Goal: Task Accomplishment & Management: Check status

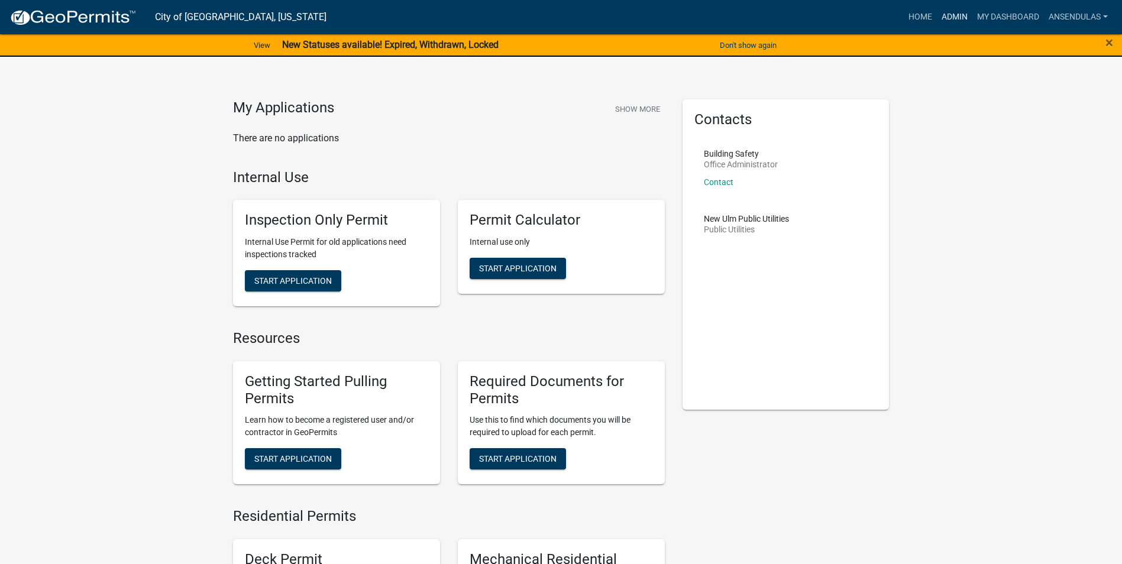
click at [956, 9] on link "Admin" at bounding box center [954, 17] width 35 height 22
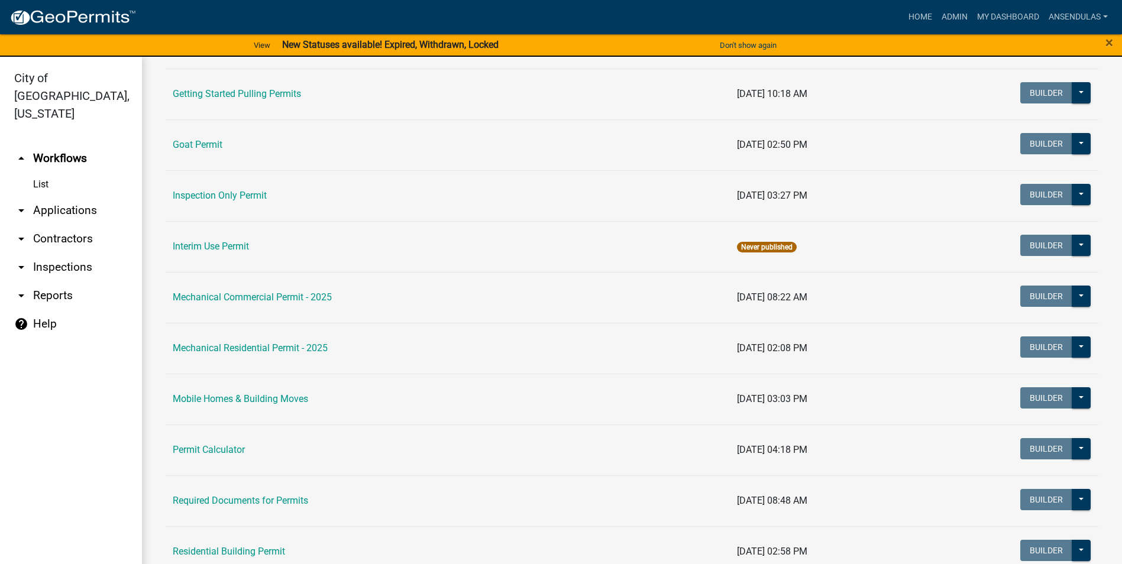
scroll to position [592, 0]
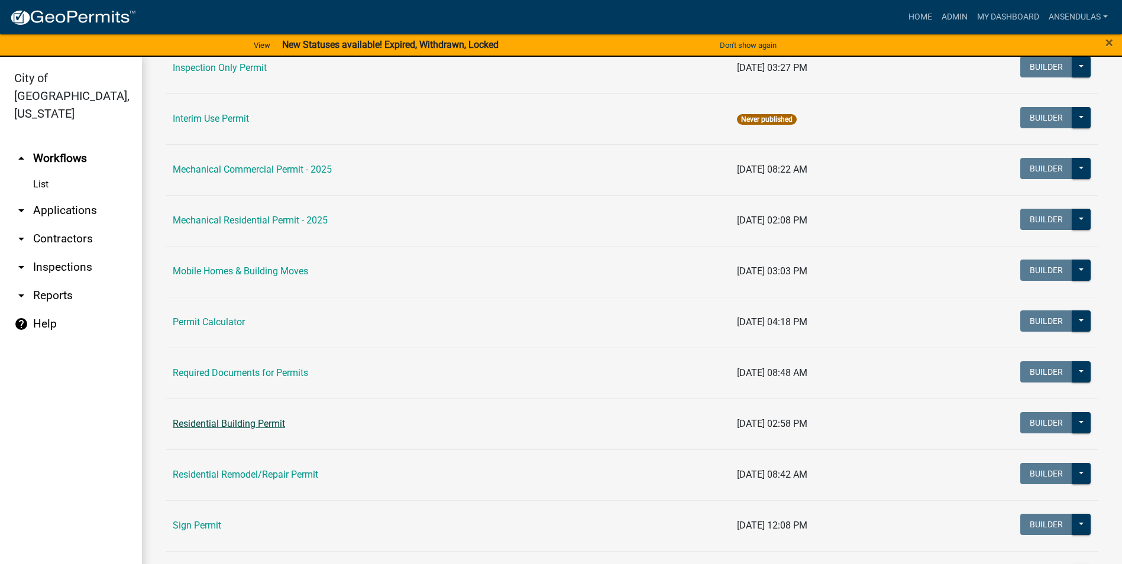
click at [237, 428] on link "Residential Building Permit" at bounding box center [229, 423] width 112 height 11
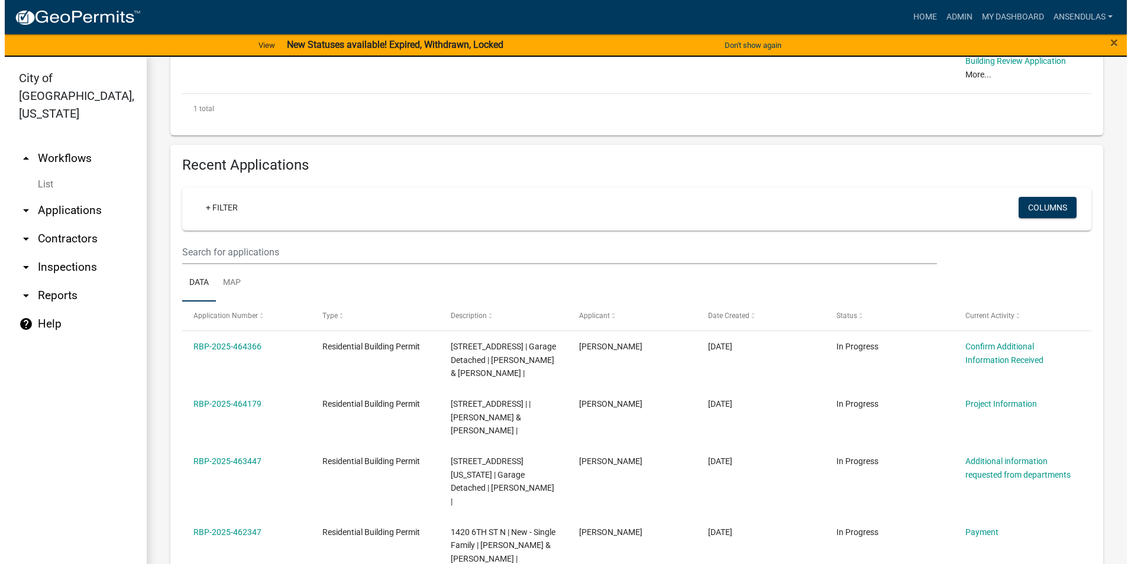
scroll to position [414, 0]
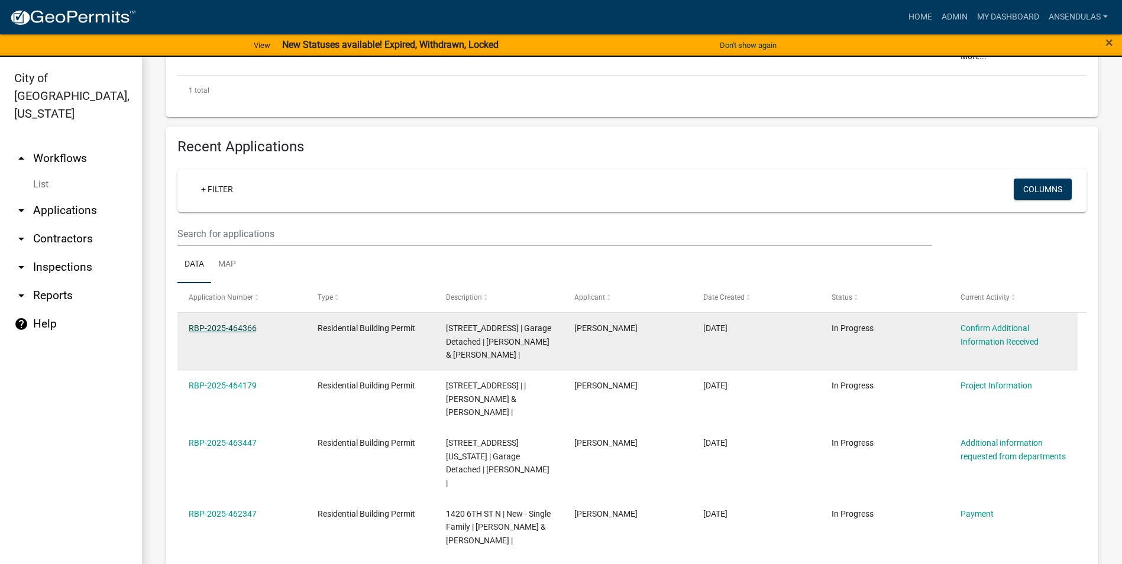
click at [211, 325] on link "RBP-2025-464366" at bounding box center [223, 328] width 68 height 9
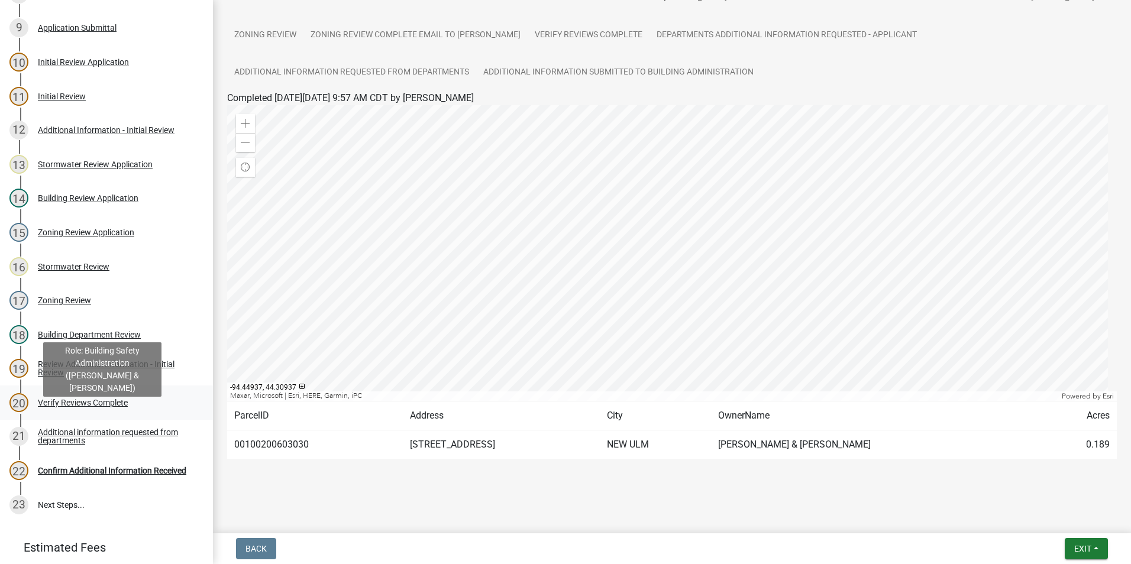
scroll to position [384, 0]
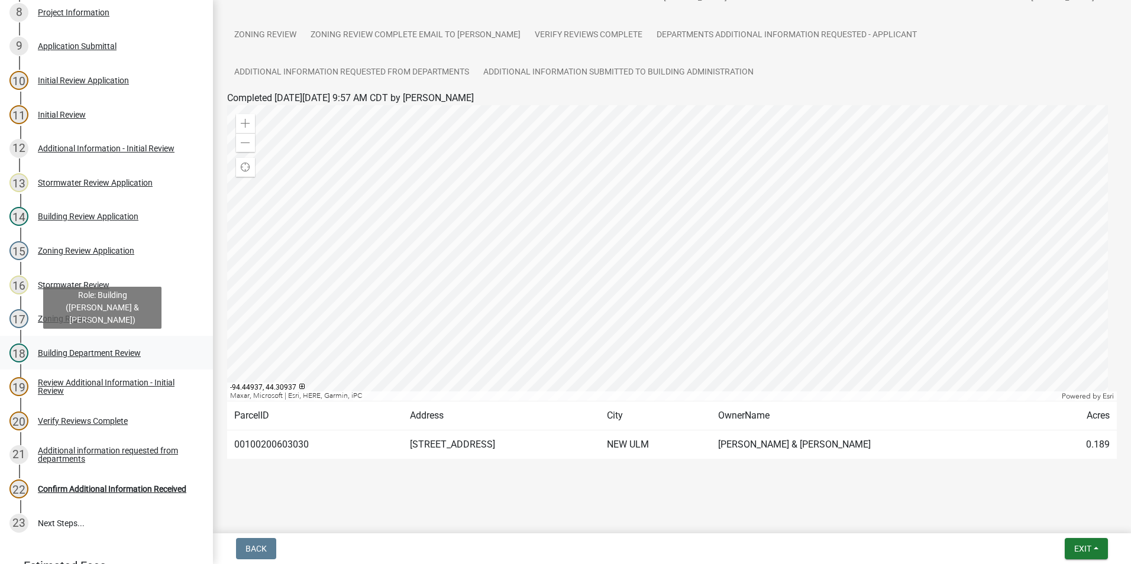
click at [44, 353] on div "Building Department Review" at bounding box center [89, 353] width 103 height 8
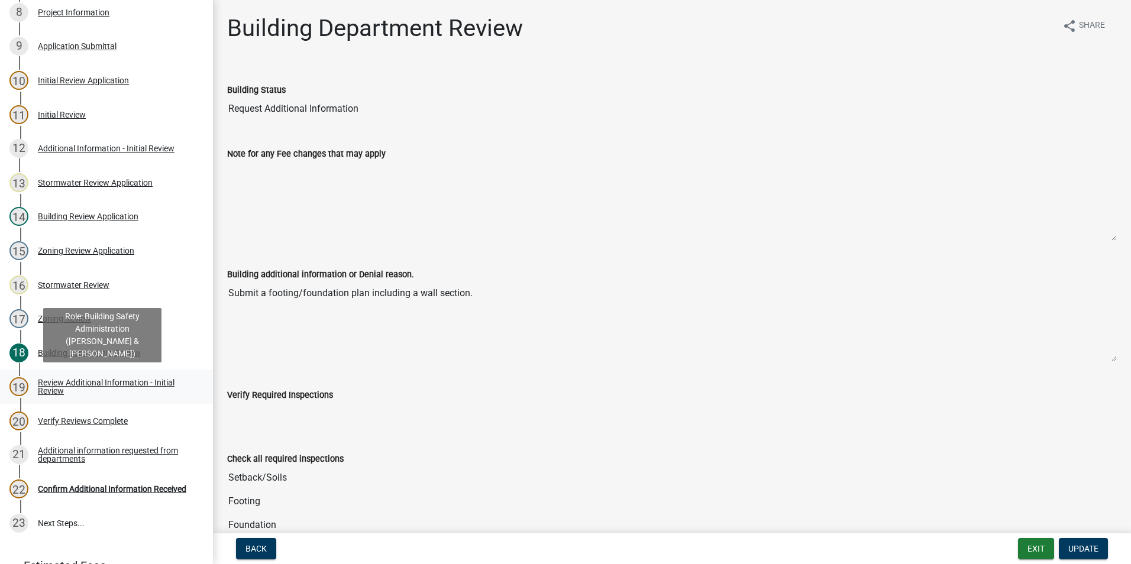
click at [58, 390] on div "Review Additional Information - Initial Review" at bounding box center [116, 387] width 156 height 17
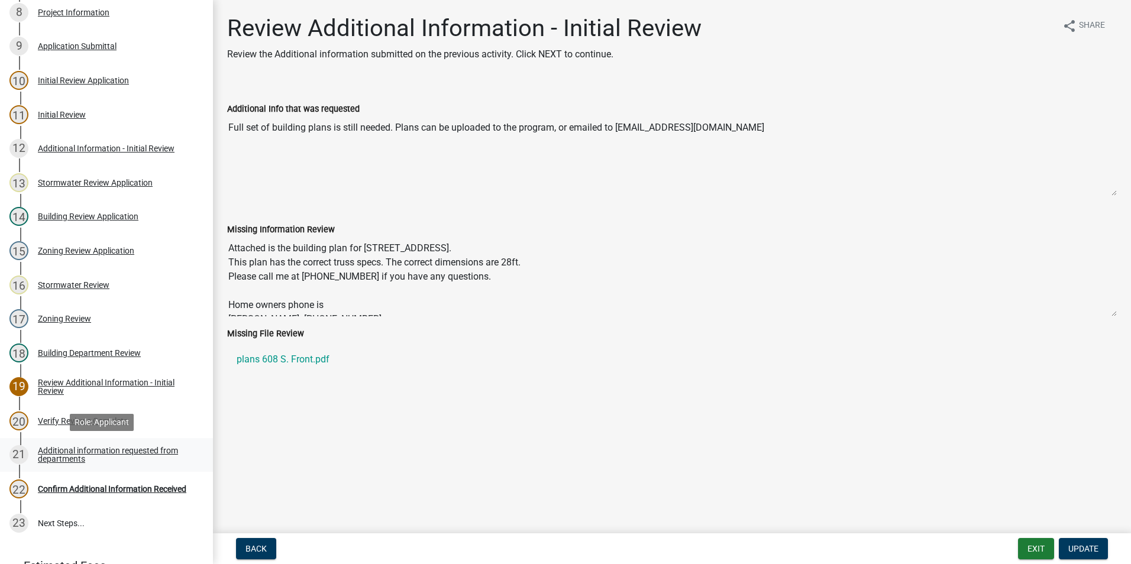
click at [80, 456] on div "Additional information requested from departments" at bounding box center [116, 455] width 156 height 17
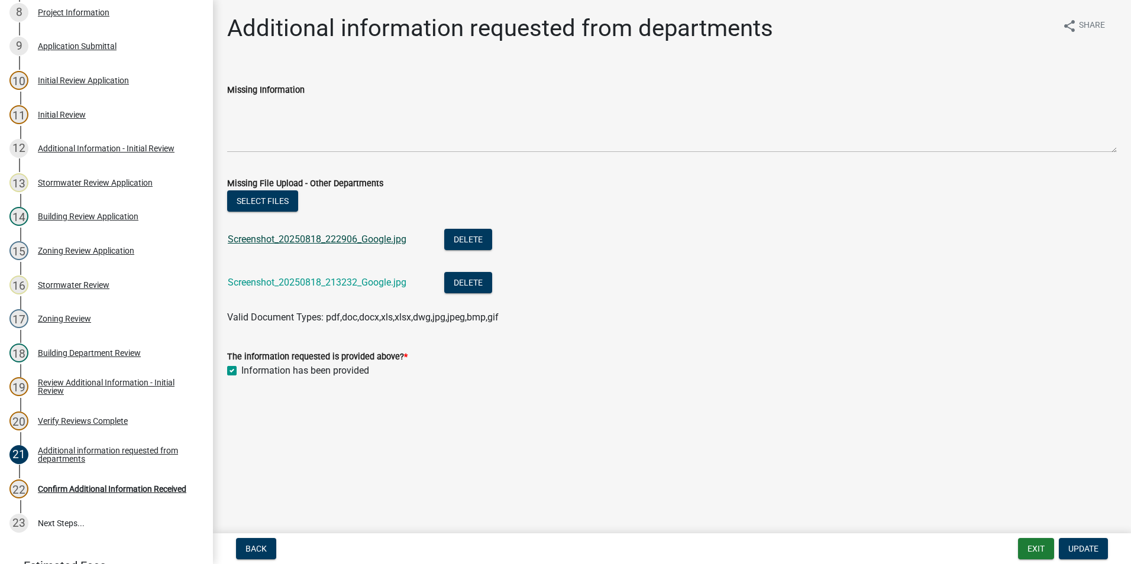
click at [322, 237] on link "Screenshot_20250818_222906_Google.jpg" at bounding box center [317, 239] width 179 height 11
click at [304, 284] on link "Screenshot_20250818_213232_Google.jpg" at bounding box center [317, 282] width 179 height 11
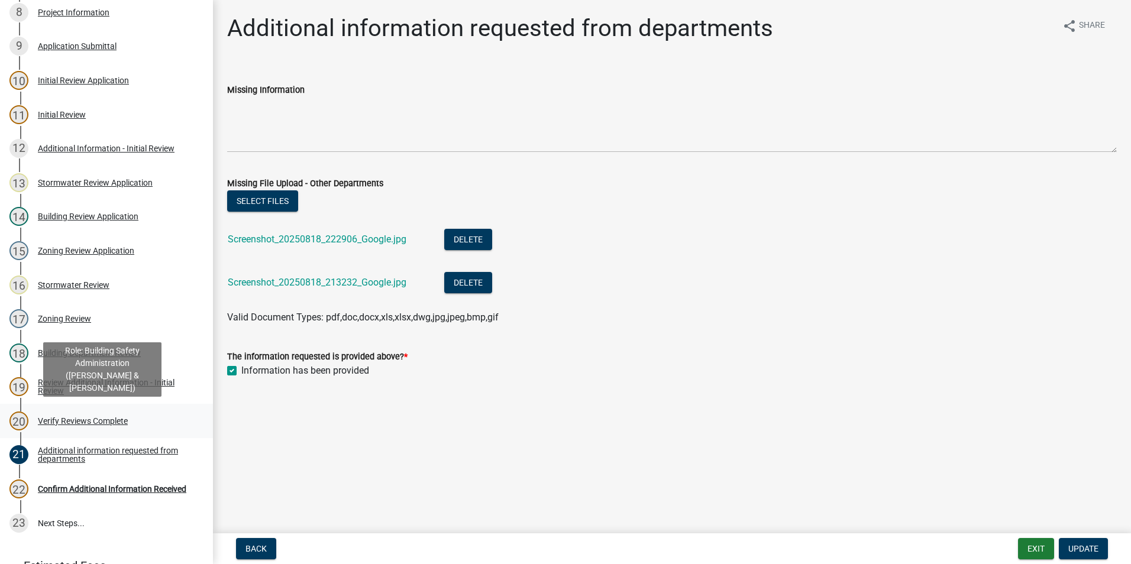
click at [76, 418] on div "Verify Reviews Complete" at bounding box center [83, 421] width 90 height 8
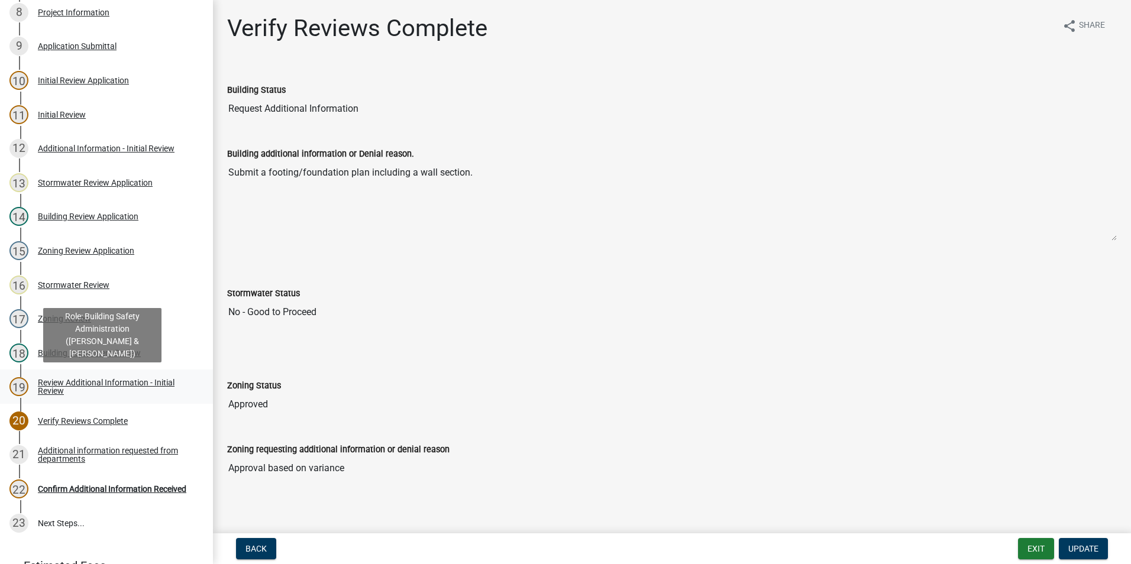
click at [84, 377] on link "19 Review Additional Information - Initial Review" at bounding box center [106, 387] width 213 height 34
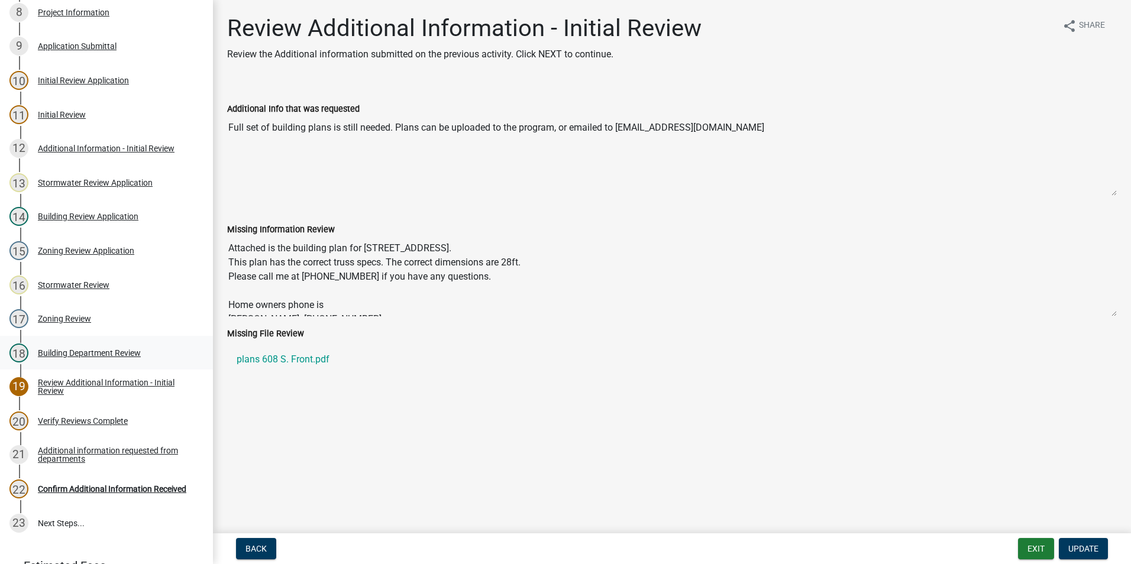
click at [98, 343] on link "18 Building Department Review" at bounding box center [106, 353] width 213 height 34
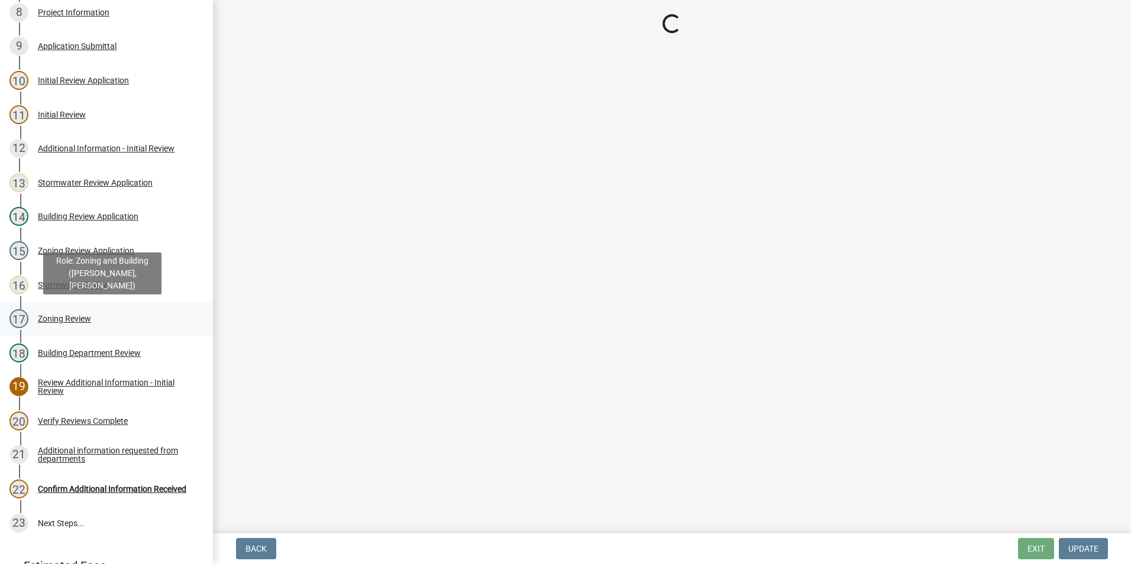
click at [92, 318] on div "17 Zoning Review" at bounding box center [101, 318] width 185 height 19
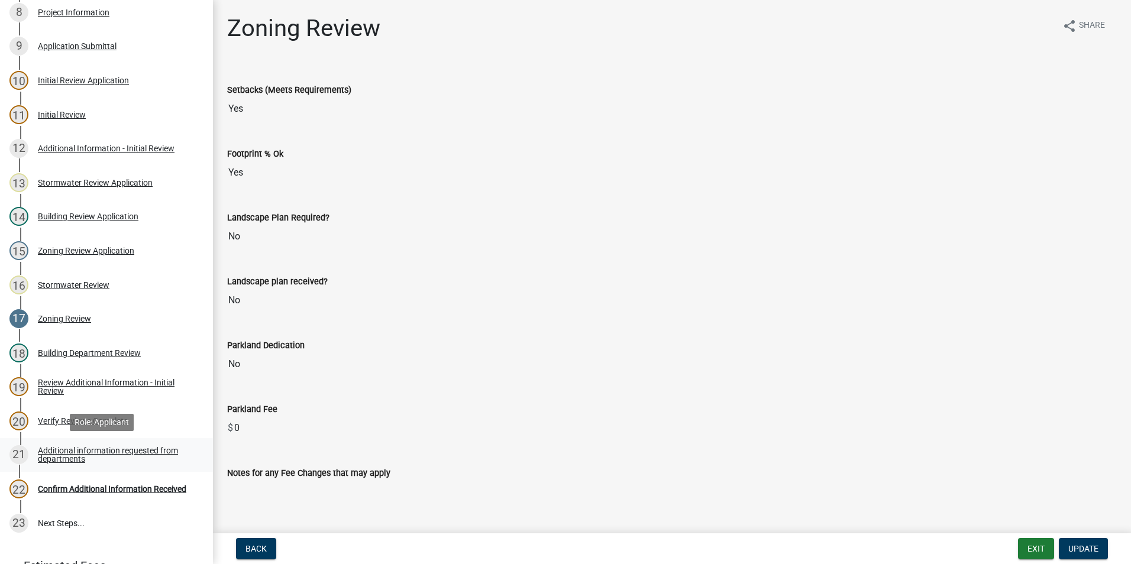
click at [80, 448] on div "Additional information requested from departments" at bounding box center [116, 455] width 156 height 17
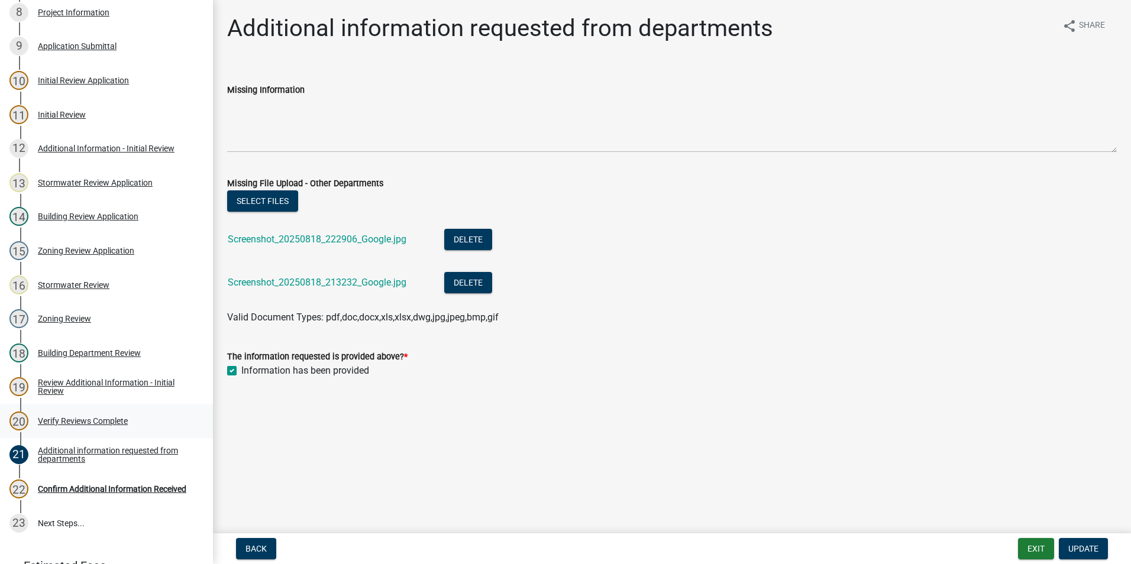
click at [107, 423] on div "Verify Reviews Complete" at bounding box center [83, 421] width 90 height 8
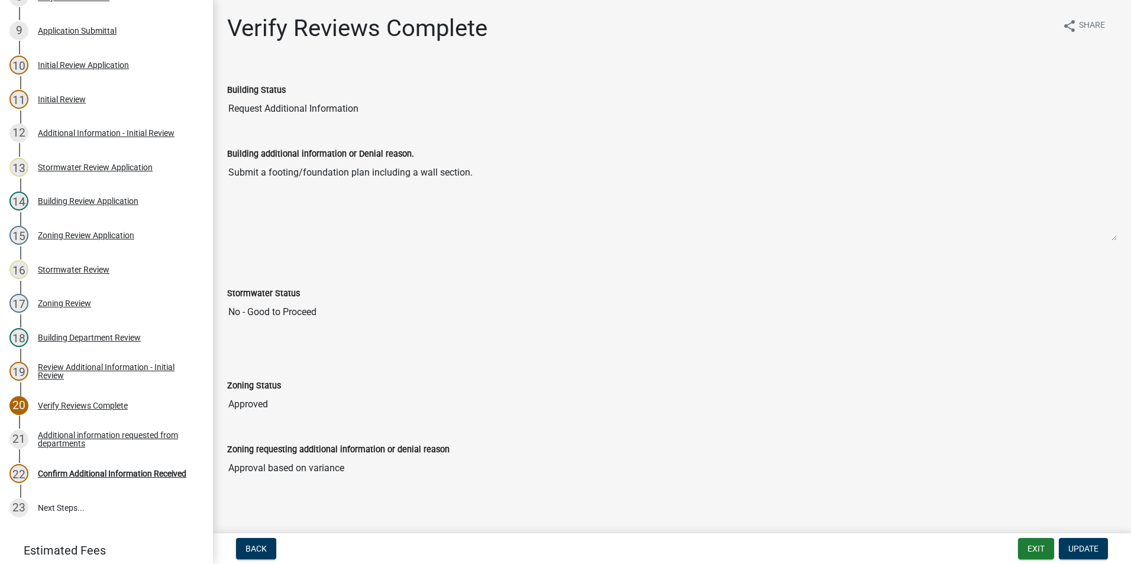
scroll to position [437, 0]
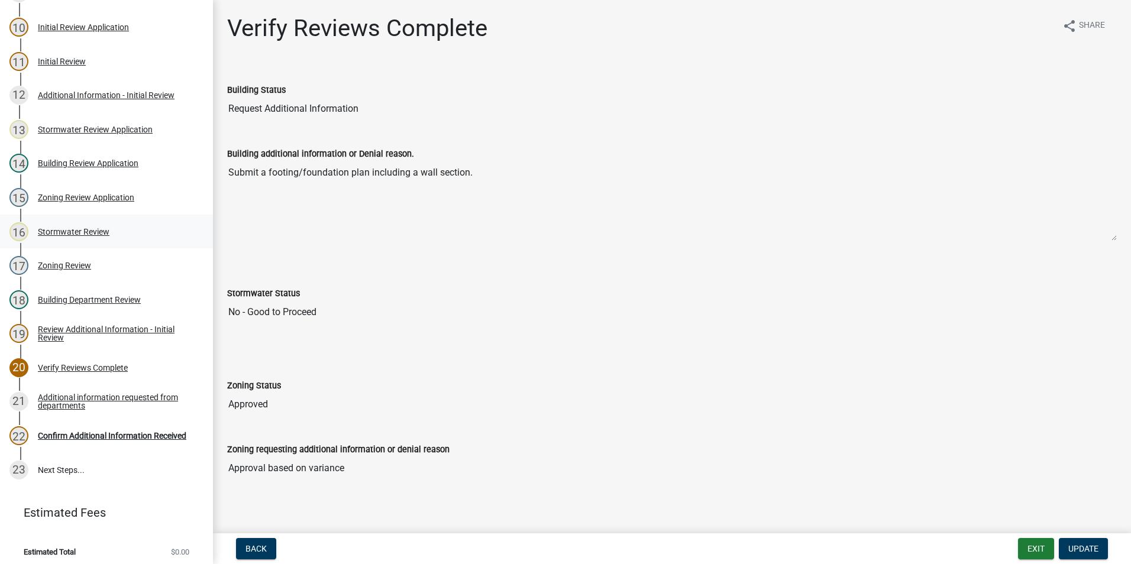
click at [91, 235] on div "Stormwater Review" at bounding box center [74, 232] width 72 height 8
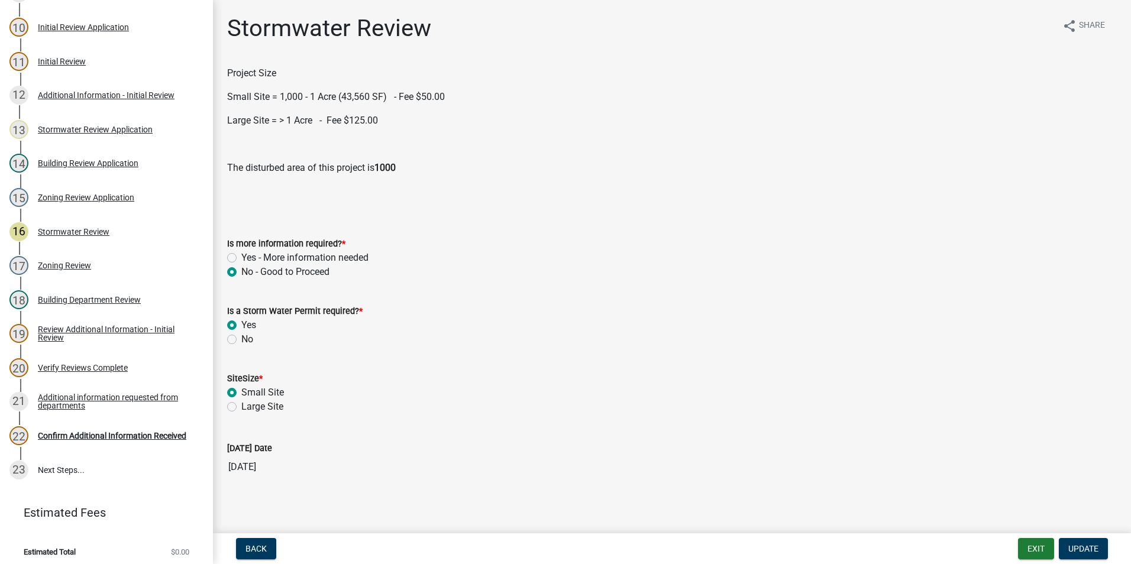
scroll to position [6, 0]
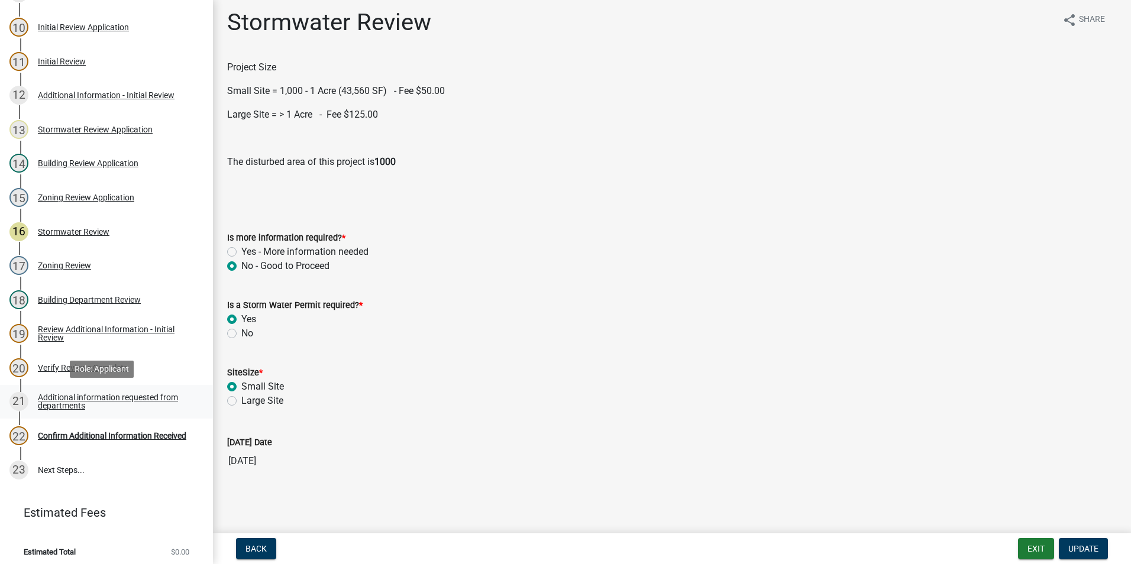
click at [81, 405] on div "Additional information requested from departments" at bounding box center [116, 401] width 156 height 17
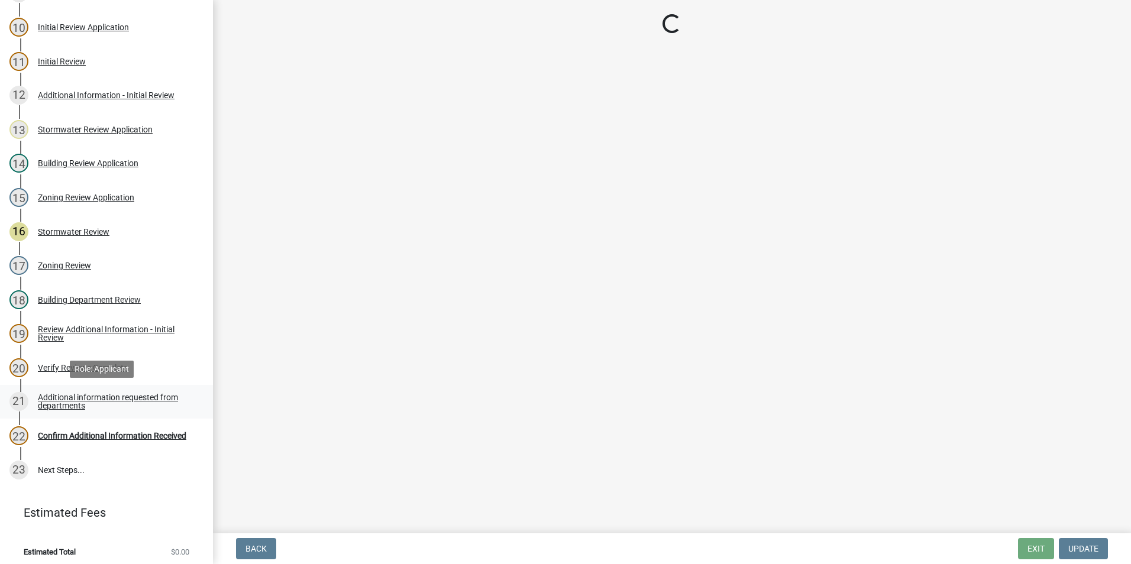
scroll to position [0, 0]
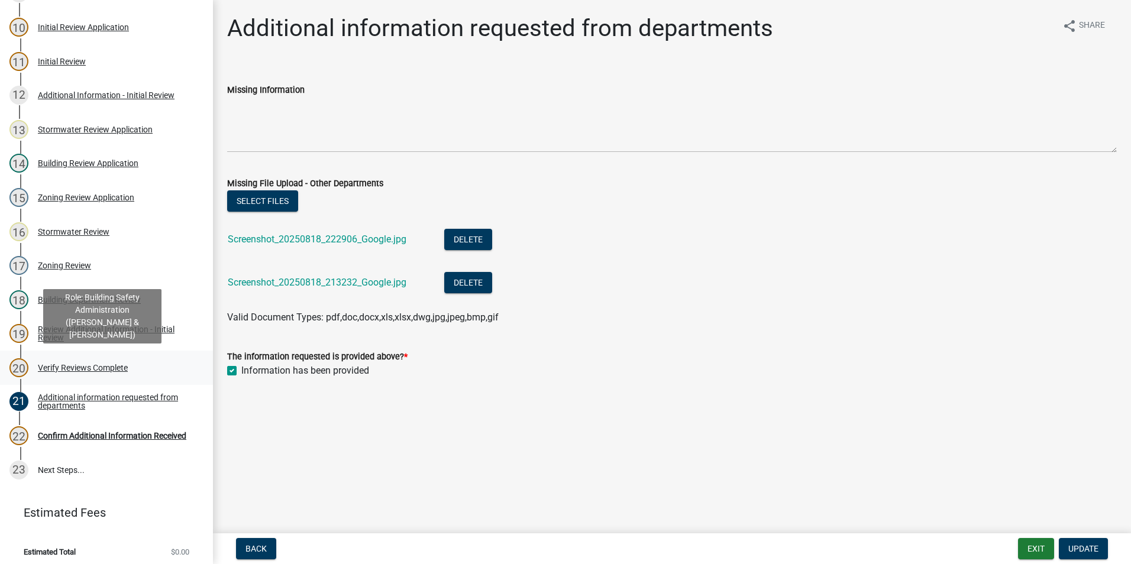
click at [91, 364] on div "Verify Reviews Complete" at bounding box center [83, 368] width 90 height 8
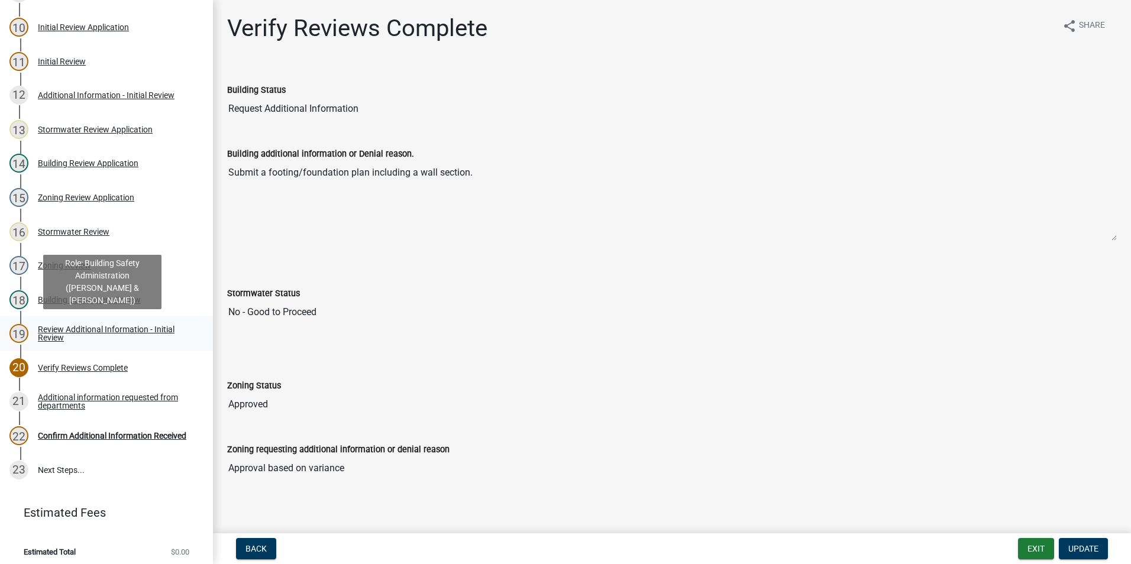
click at [90, 333] on div "Review Additional Information - Initial Review" at bounding box center [116, 333] width 156 height 17
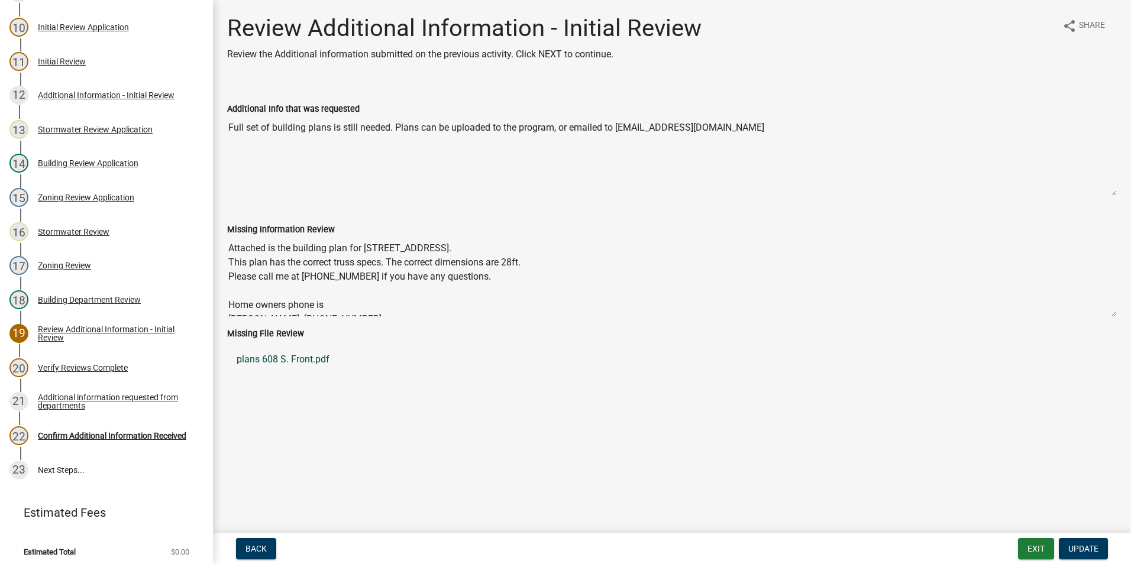
click at [293, 361] on link "plans 608 S. Front.pdf" at bounding box center [672, 359] width 890 height 28
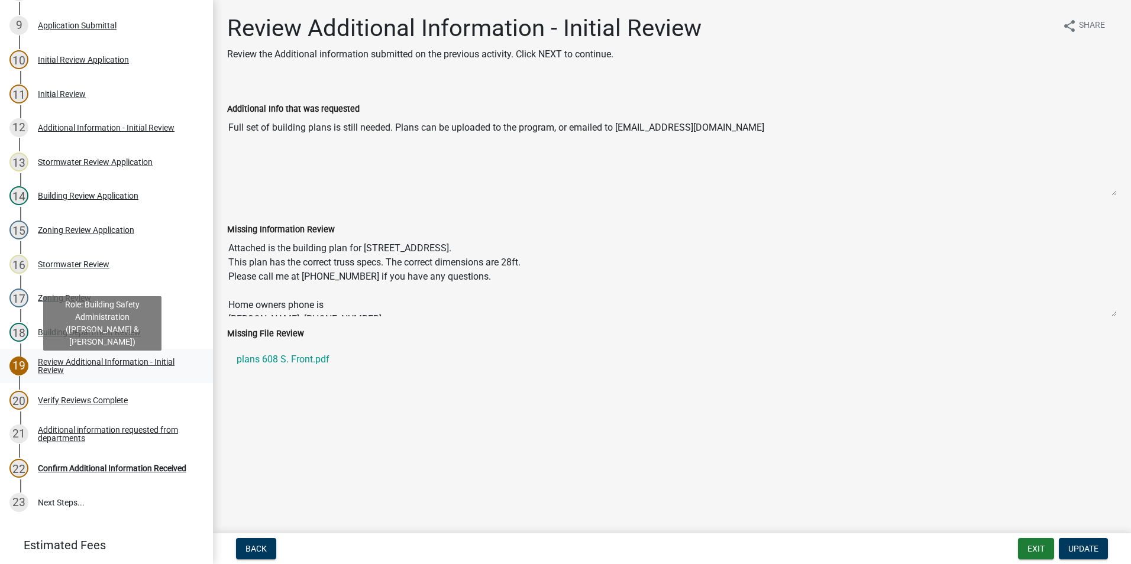
scroll to position [378, 0]
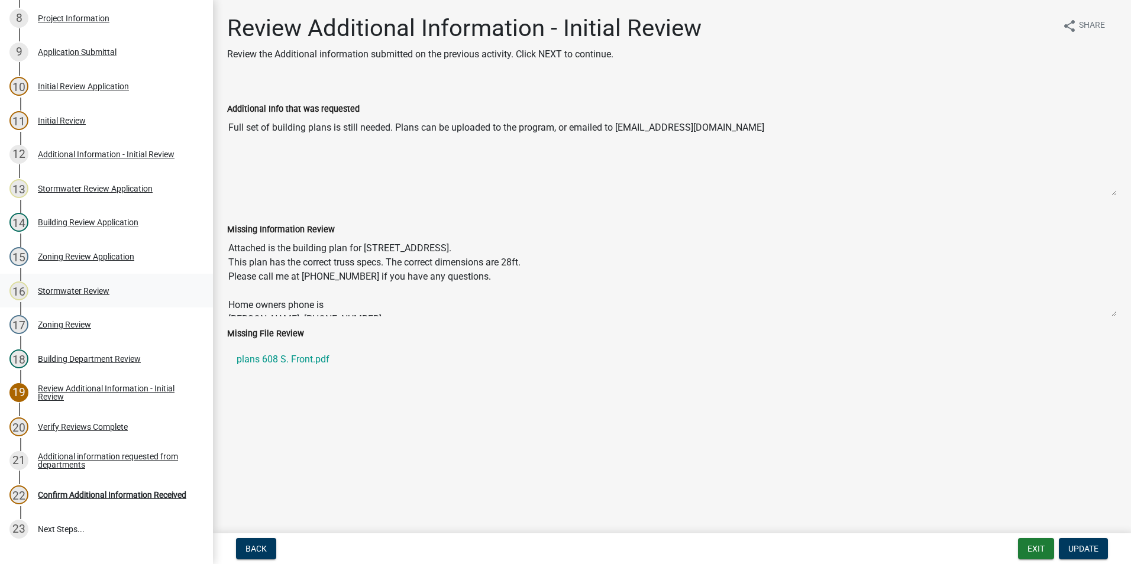
click at [66, 292] on div "Stormwater Review" at bounding box center [74, 291] width 72 height 8
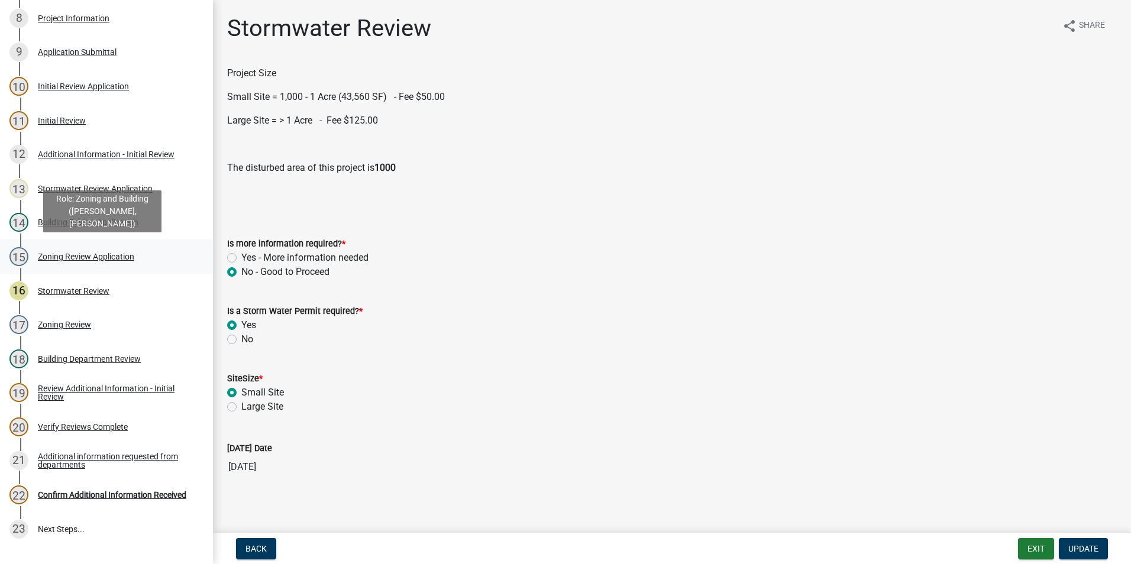
click at [76, 260] on div "Zoning Review Application" at bounding box center [86, 257] width 96 height 8
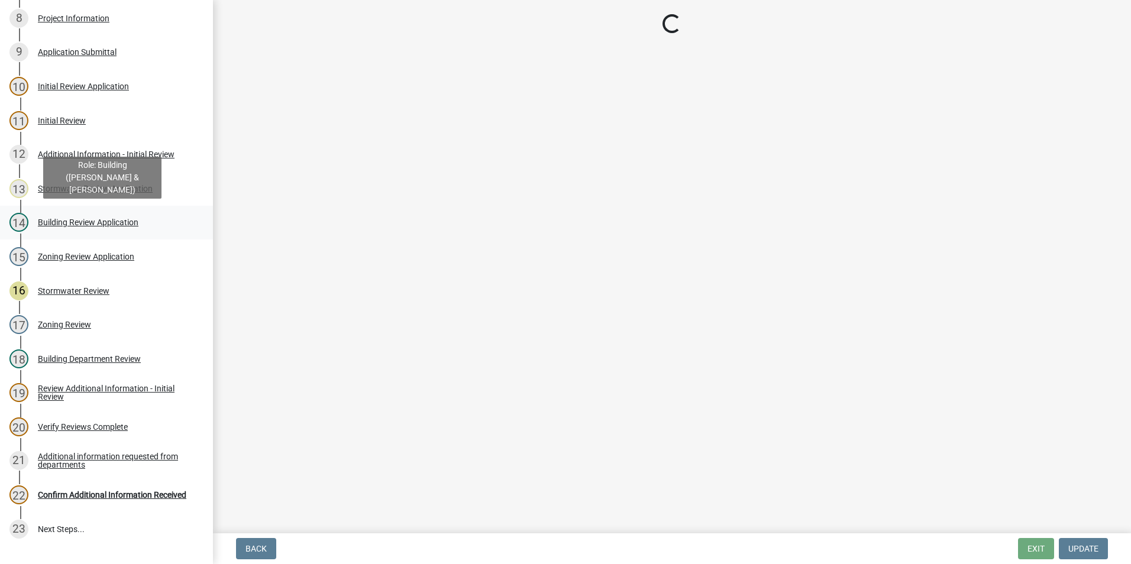
click at [77, 222] on div "Building Review Application" at bounding box center [88, 222] width 101 height 8
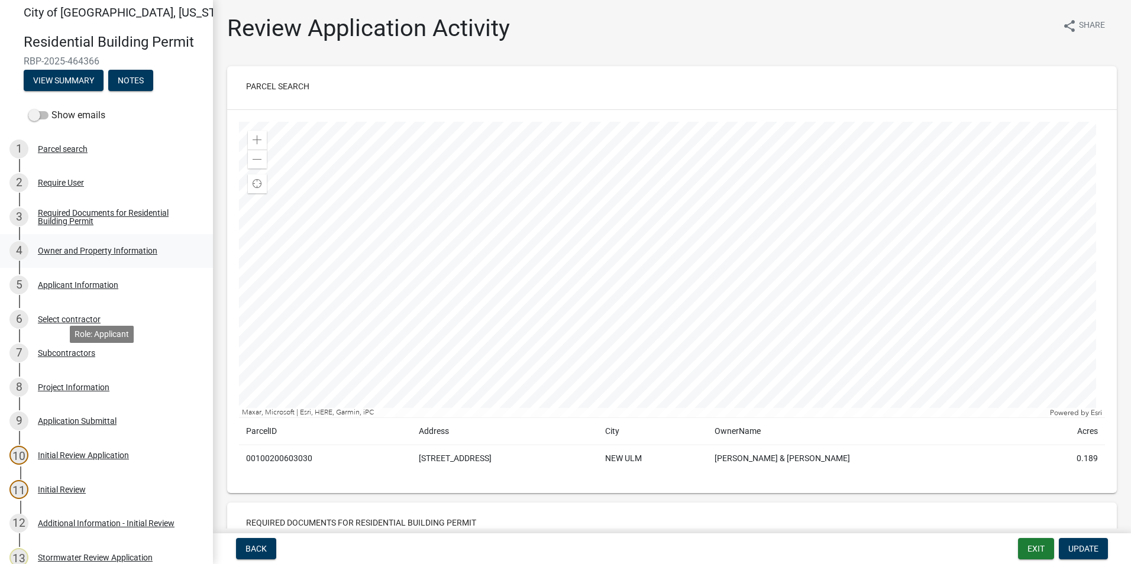
scroll to position [0, 0]
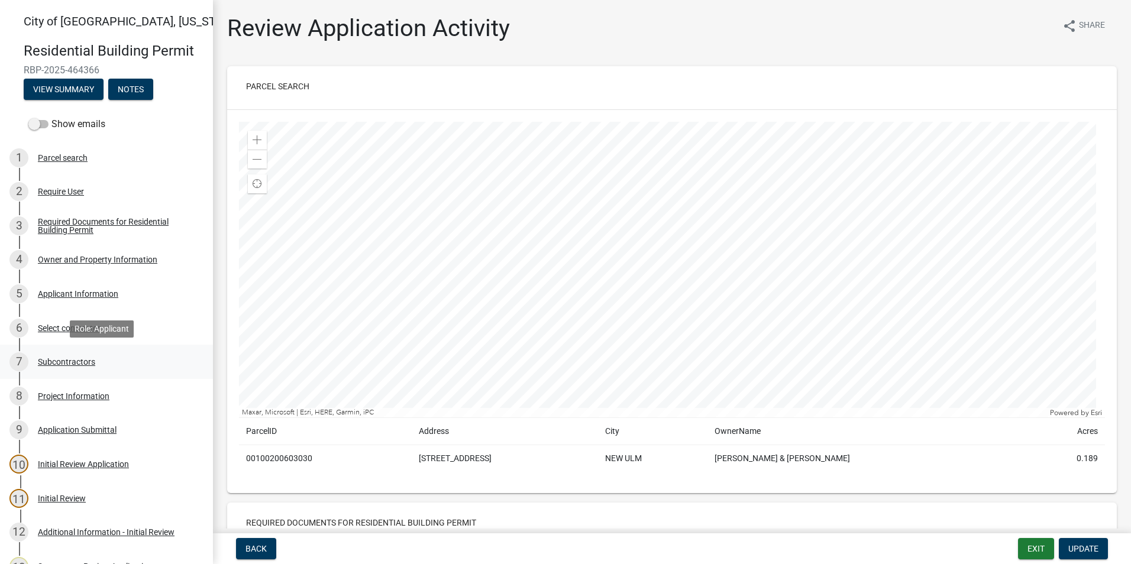
click at [71, 358] on div "Subcontractors" at bounding box center [66, 362] width 57 height 8
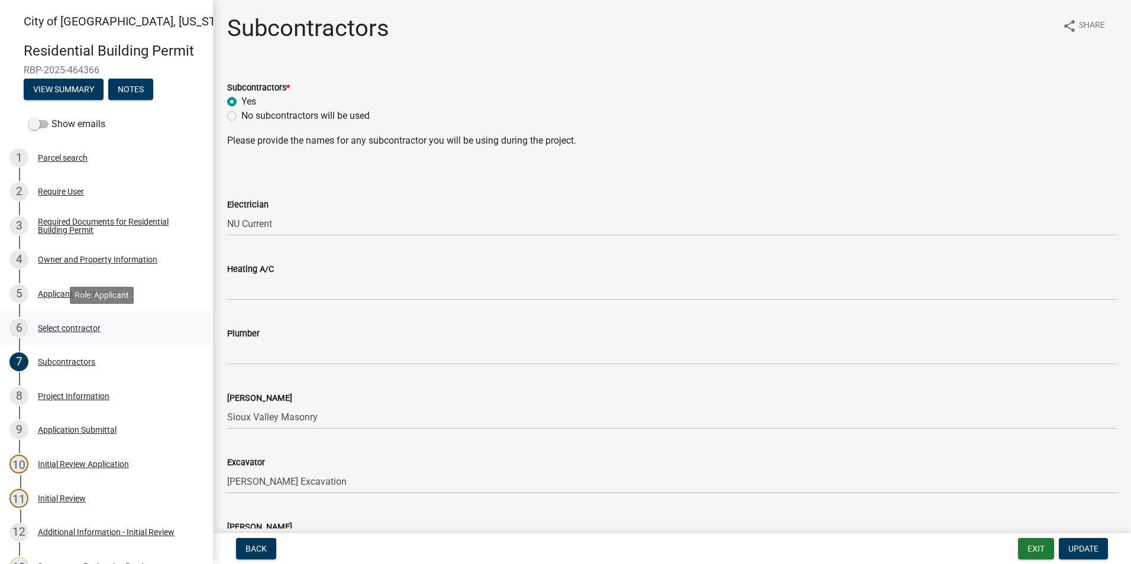
click at [70, 328] on div "Select contractor" at bounding box center [69, 328] width 63 height 8
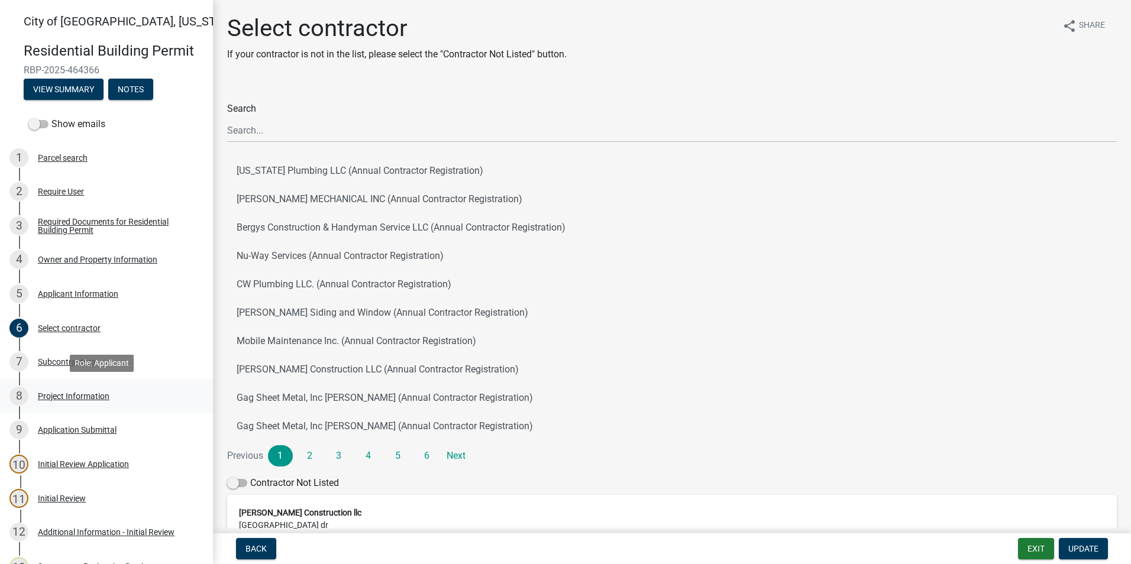
click at [46, 396] on div "Project Information" at bounding box center [74, 396] width 72 height 8
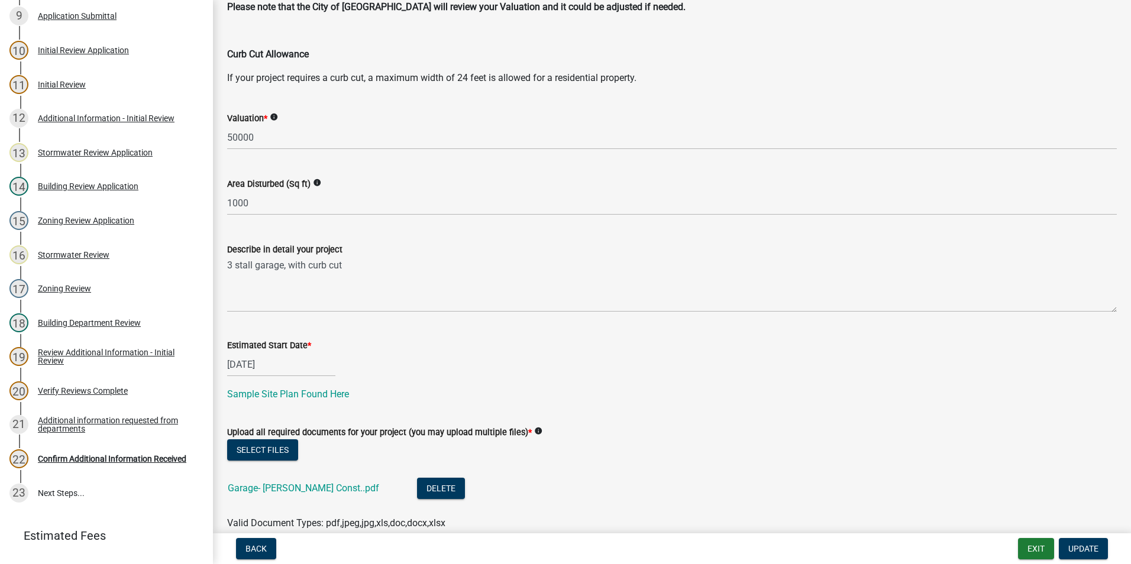
scroll to position [249, 0]
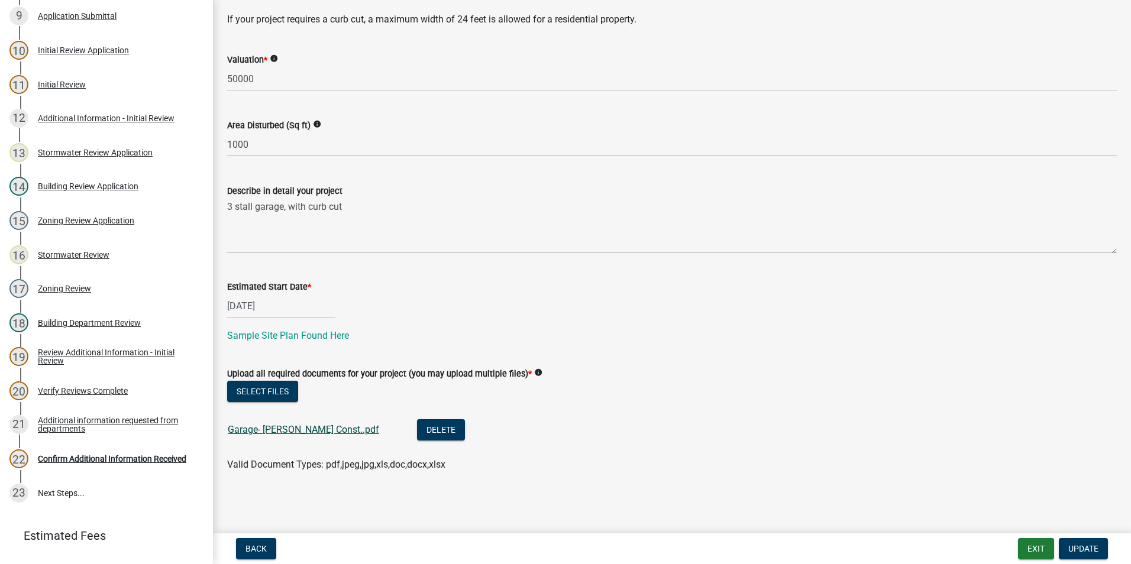
click at [276, 432] on link "Garage- [PERSON_NAME] Const..pdf" at bounding box center [303, 429] width 151 height 11
click at [288, 427] on link "Garage- [PERSON_NAME] Const..pdf" at bounding box center [303, 429] width 151 height 11
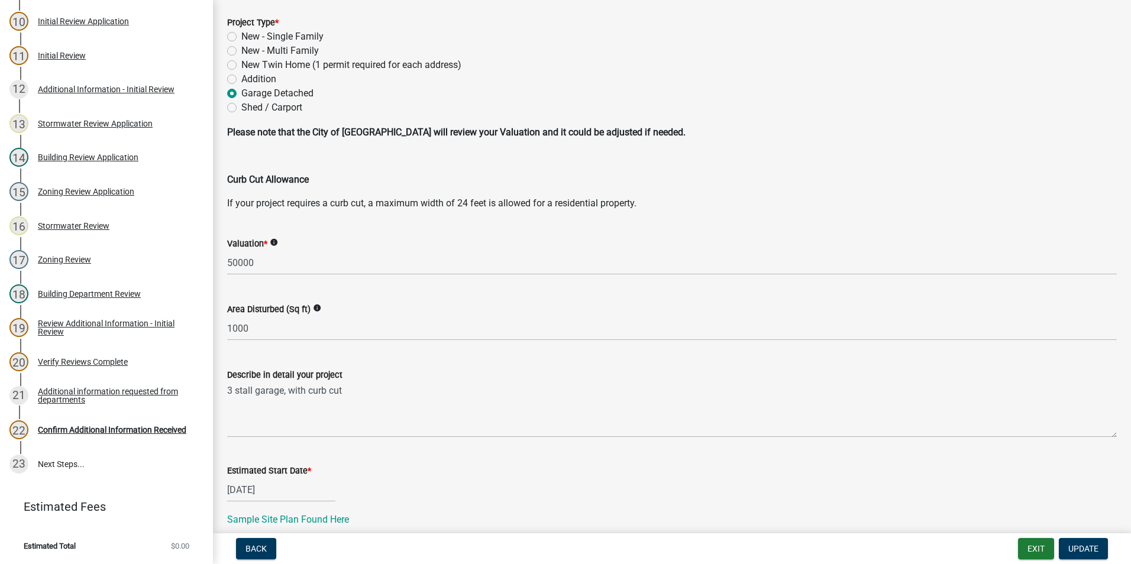
scroll to position [237, 0]
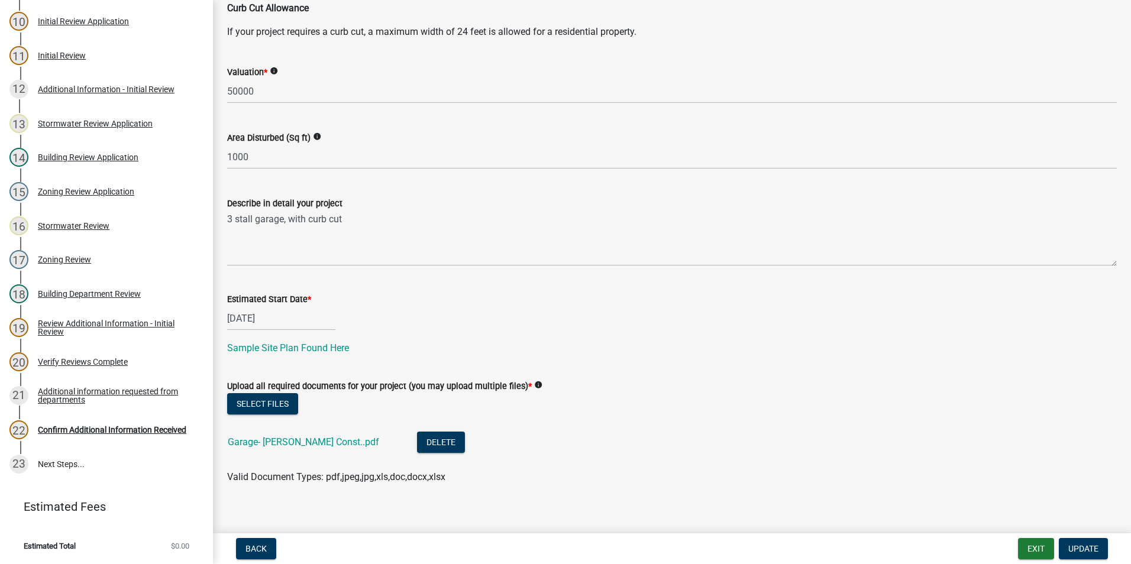
click at [1038, 563] on nav "Back Exit Update" at bounding box center [672, 549] width 918 height 31
click at [1038, 556] on button "Exit" at bounding box center [1036, 548] width 36 height 21
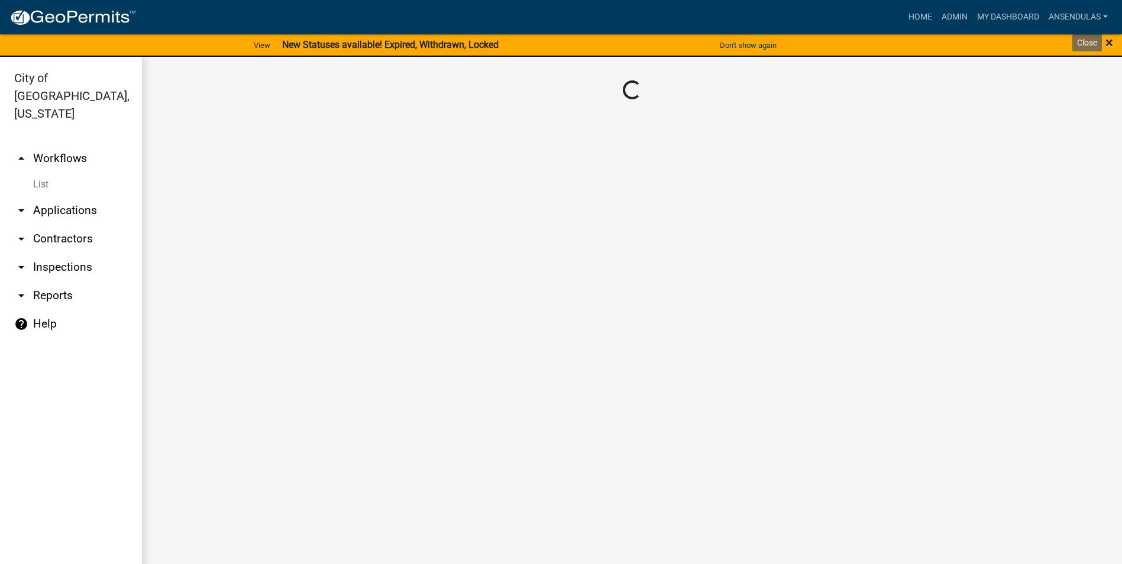
click at [1110, 47] on span "×" at bounding box center [1110, 42] width 8 height 17
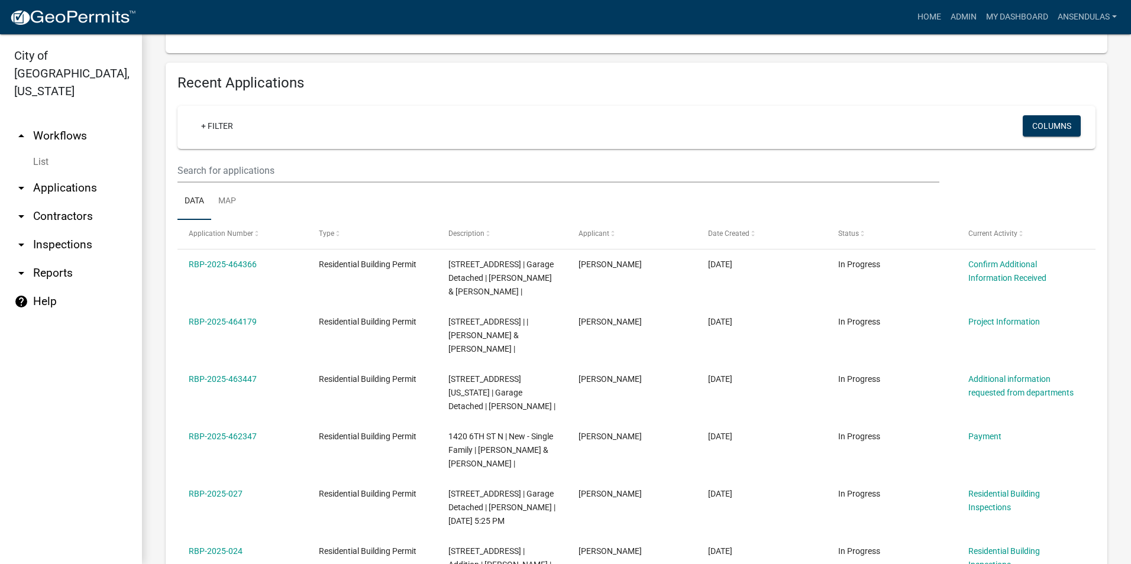
scroll to position [473, 0]
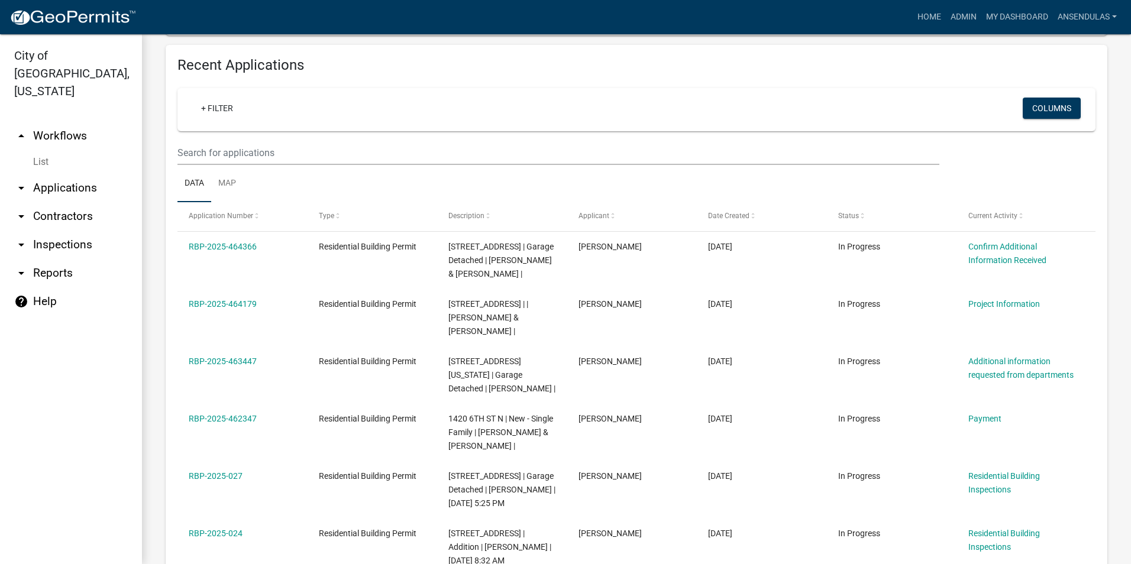
drag, startPoint x: 490, startPoint y: 427, endPoint x: -334, endPoint y: 421, distance: 824.1
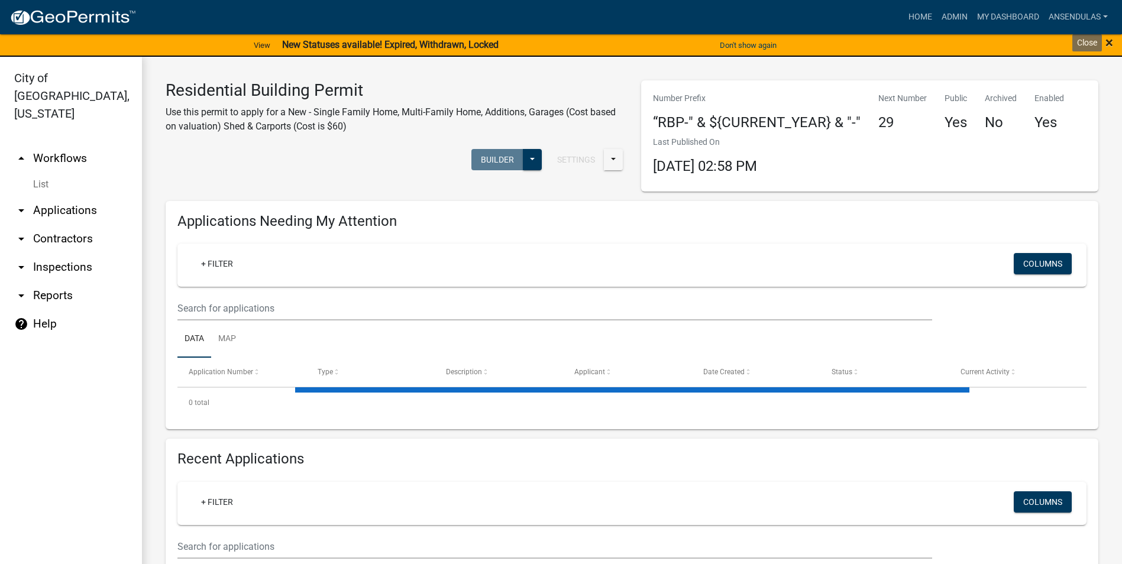
click at [1111, 43] on span "×" at bounding box center [1110, 42] width 8 height 17
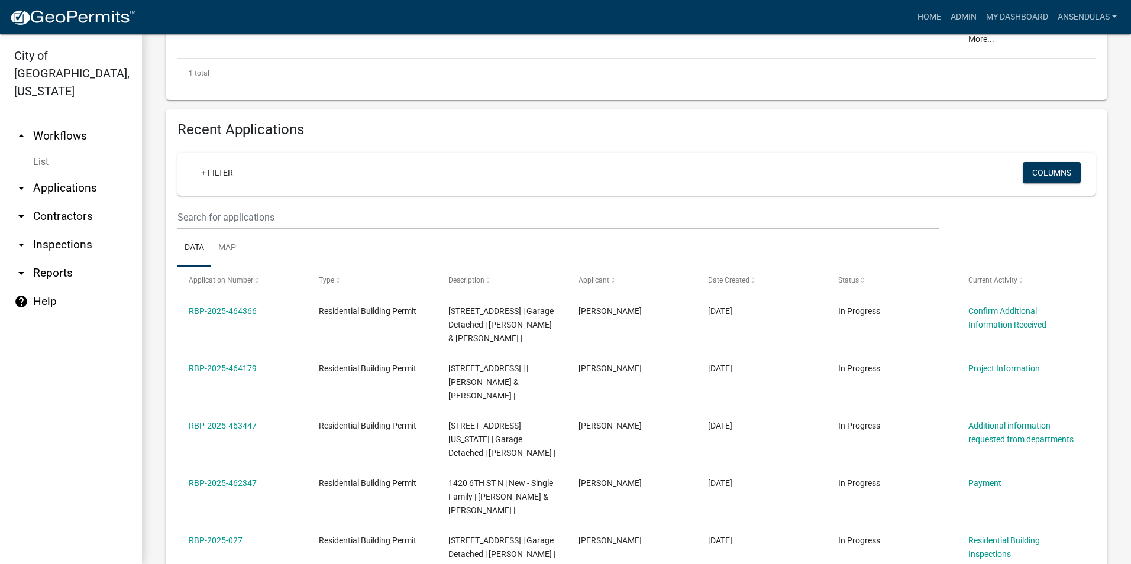
scroll to position [473, 0]
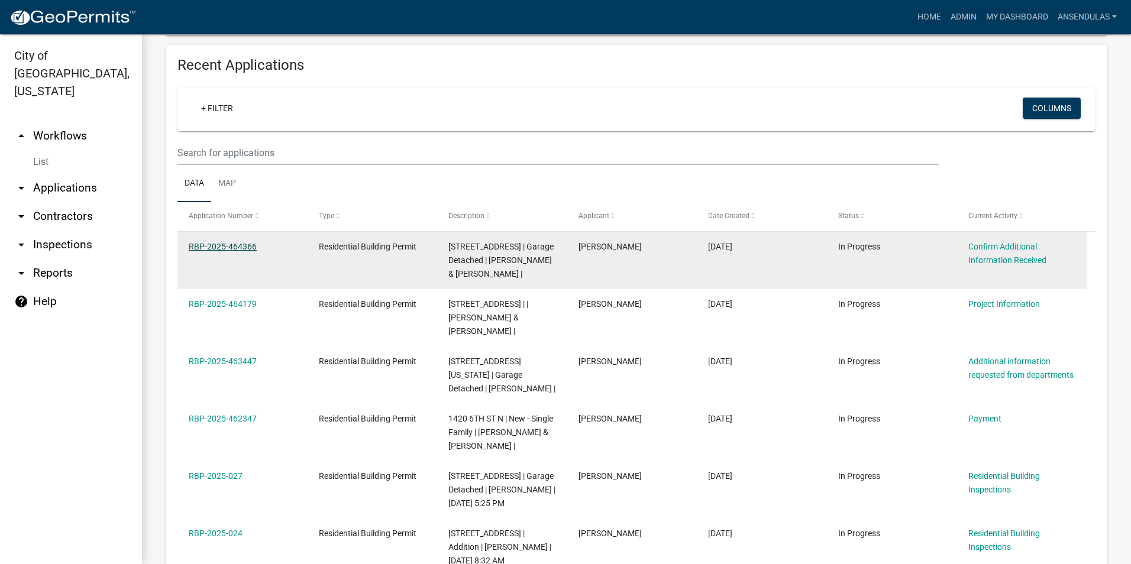
click at [239, 248] on link "RBP-2025-464366" at bounding box center [223, 246] width 68 height 9
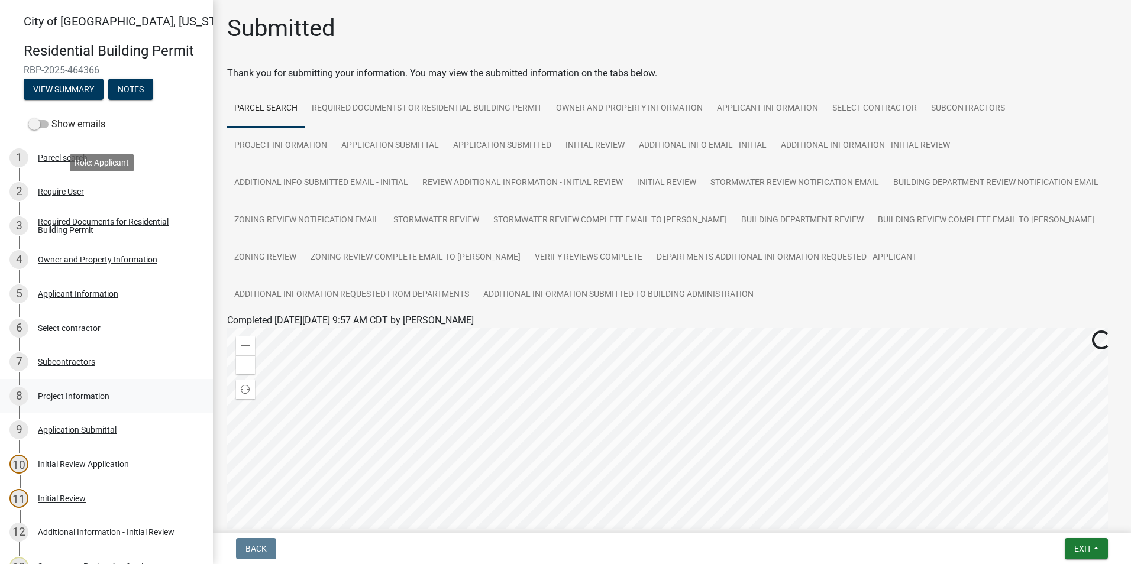
scroll to position [443, 0]
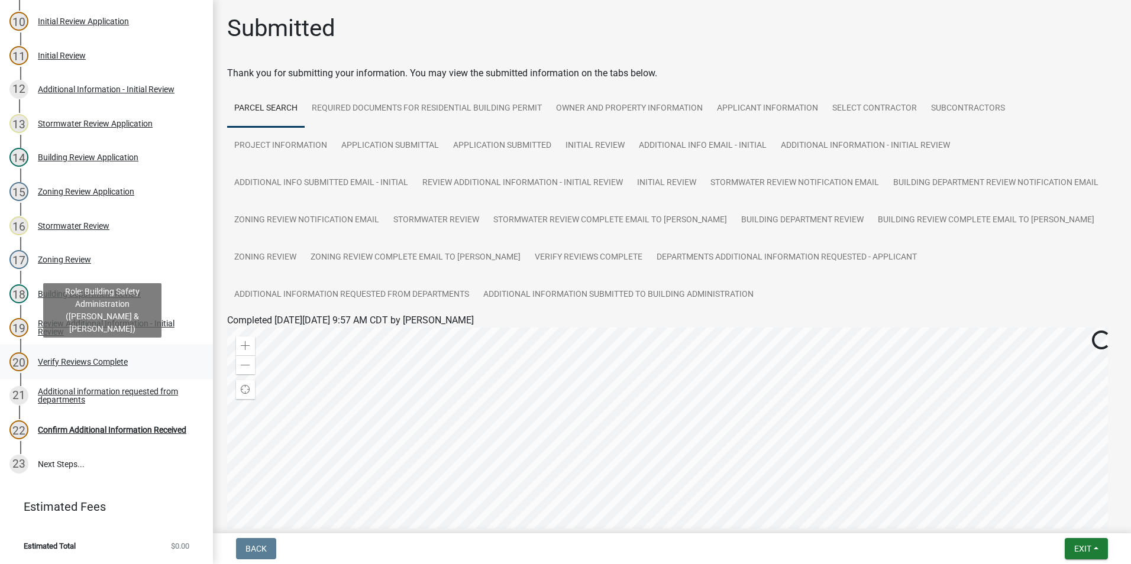
click at [100, 363] on div "Verify Reviews Complete" at bounding box center [83, 362] width 90 height 8
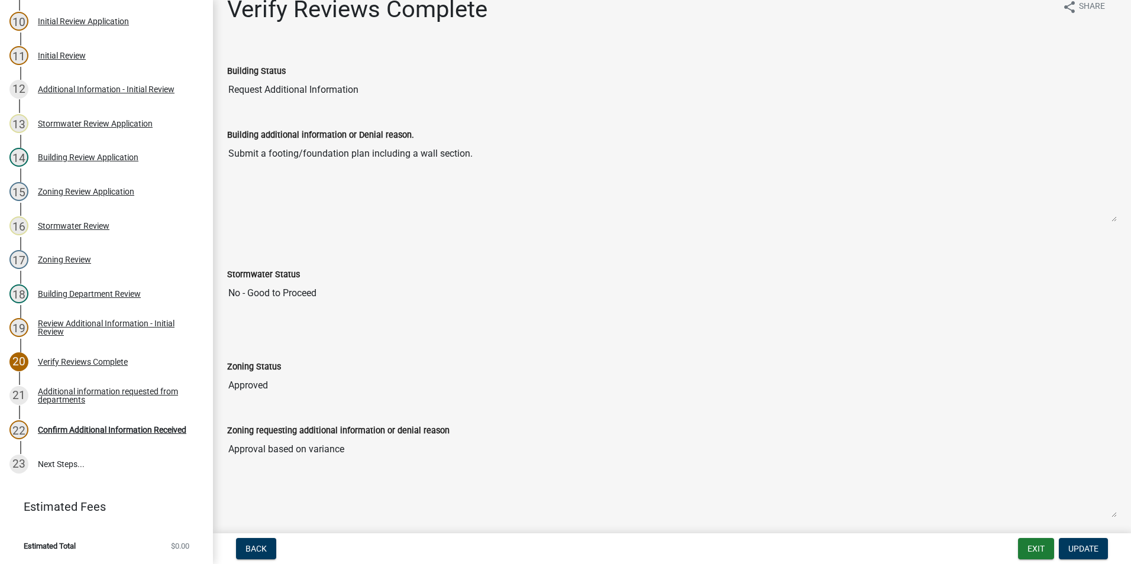
scroll to position [137, 0]
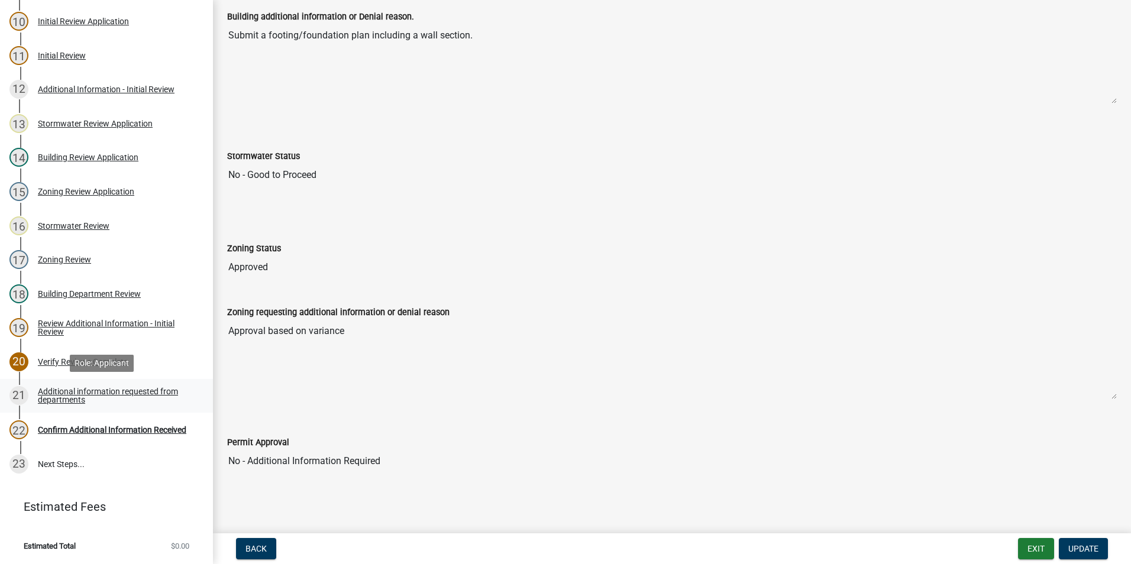
click at [38, 398] on div "Additional information requested from departments" at bounding box center [116, 395] width 156 height 17
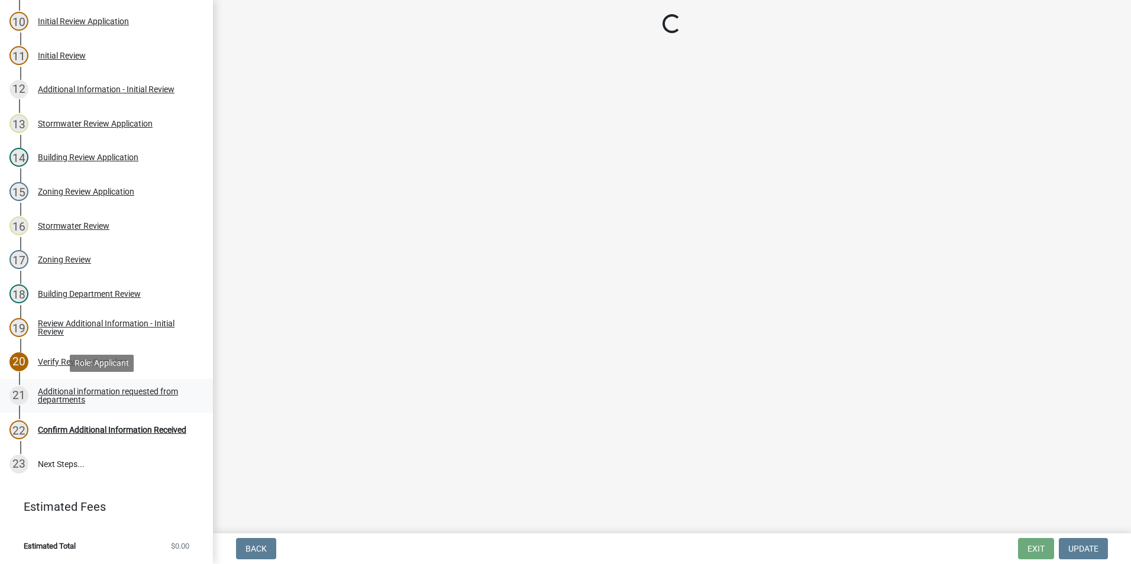
scroll to position [0, 0]
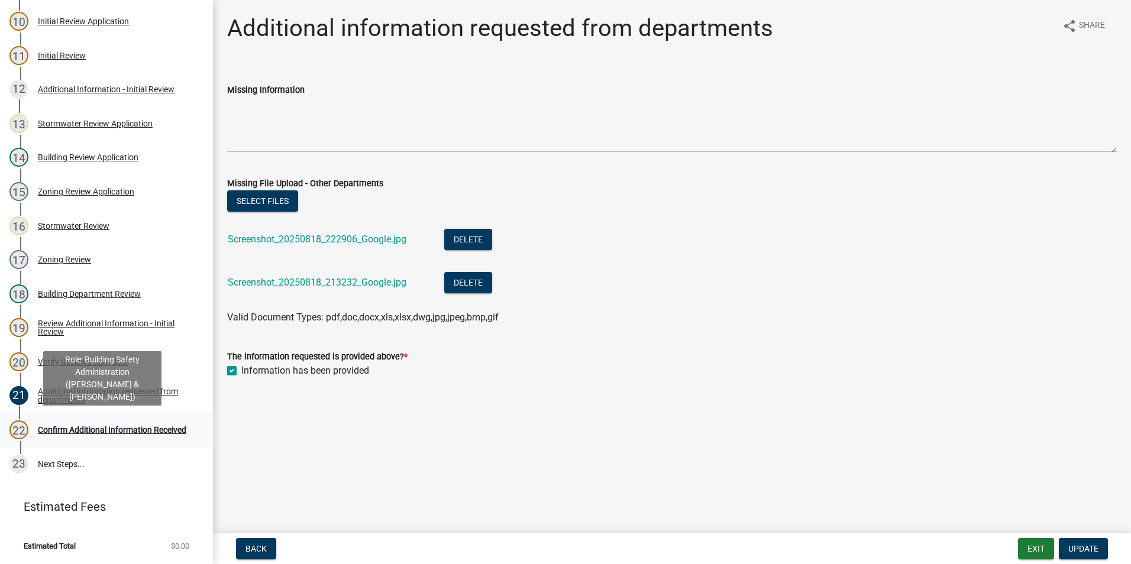
click at [117, 426] on div "Confirm Additional Information Received" at bounding box center [112, 430] width 148 height 8
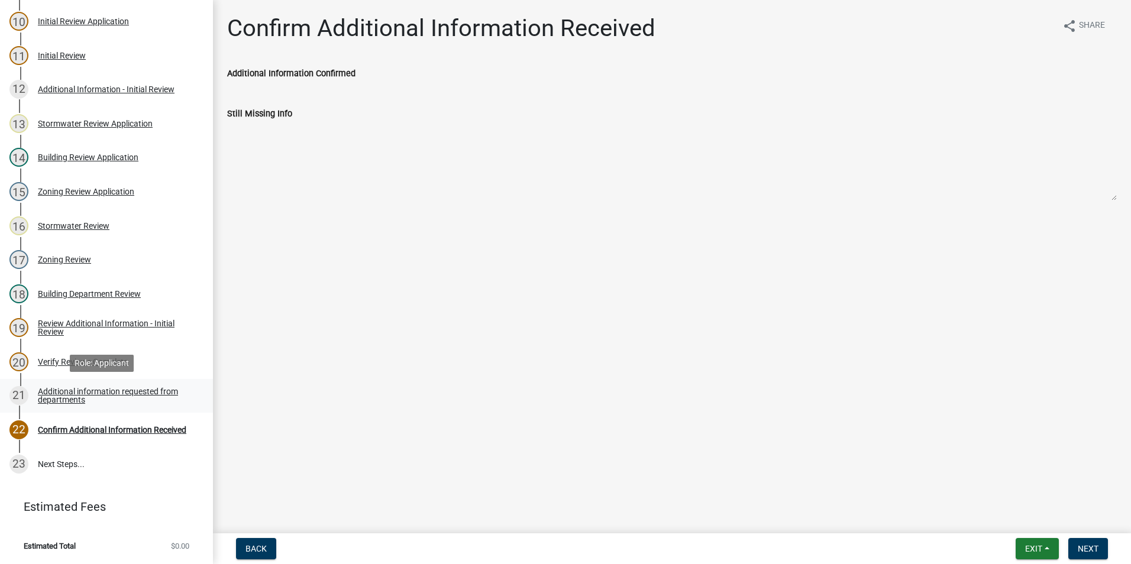
click at [117, 406] on link "21 Additional information requested from departments" at bounding box center [106, 396] width 213 height 34
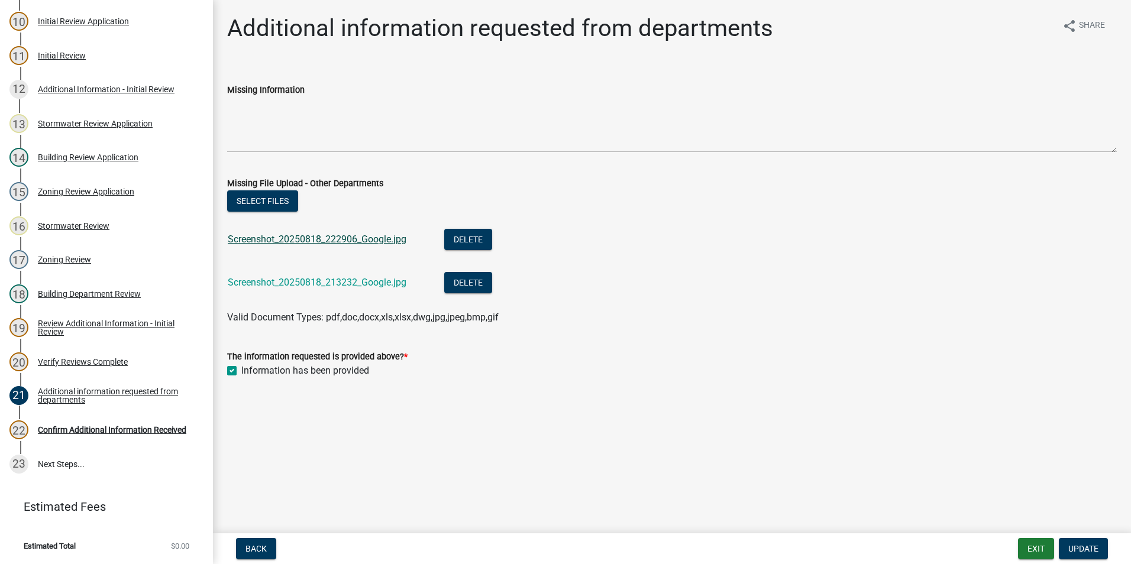
click at [345, 240] on link "Screenshot_20250818_222906_Google.jpg" at bounding box center [317, 239] width 179 height 11
click at [295, 283] on link "Screenshot_20250818_213232_Google.jpg" at bounding box center [317, 282] width 179 height 11
click at [1022, 548] on button "Exit" at bounding box center [1036, 548] width 36 height 21
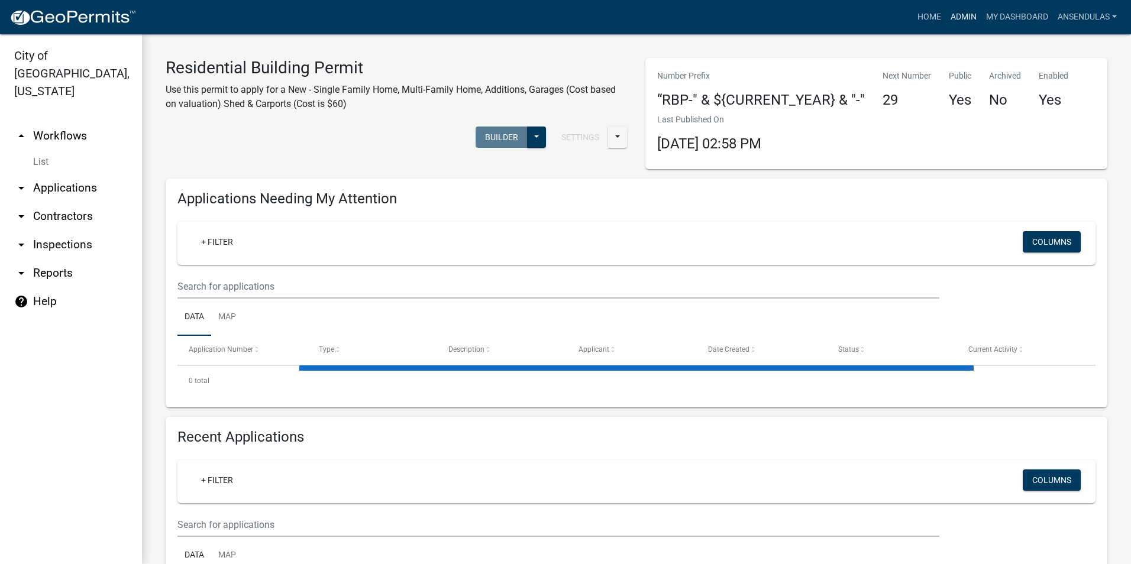
click at [954, 16] on link "Admin" at bounding box center [963, 17] width 35 height 22
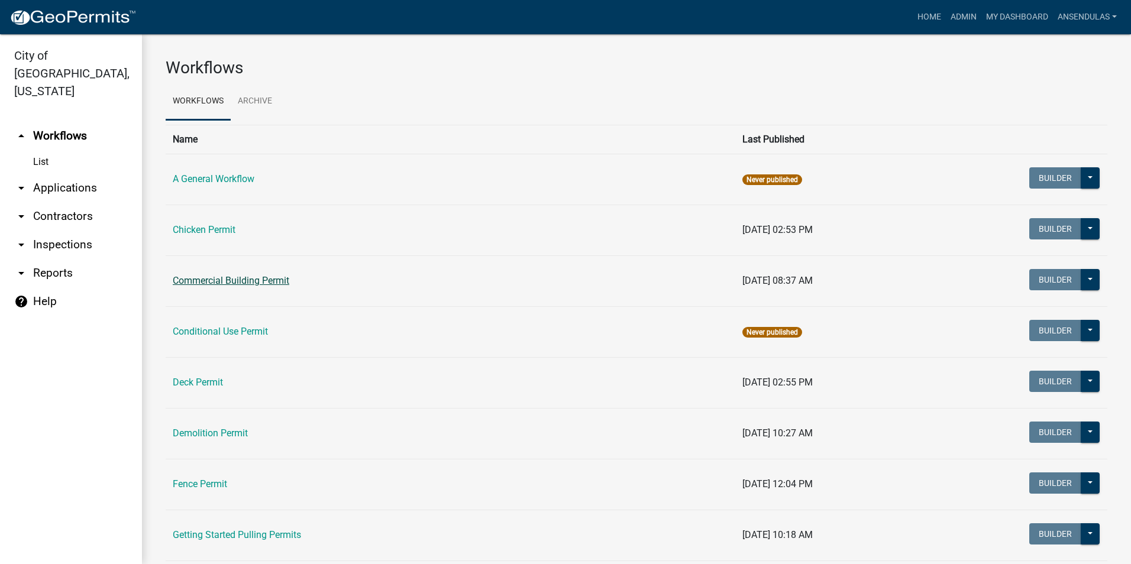
click at [223, 277] on link "Commercial Building Permit" at bounding box center [231, 280] width 117 height 11
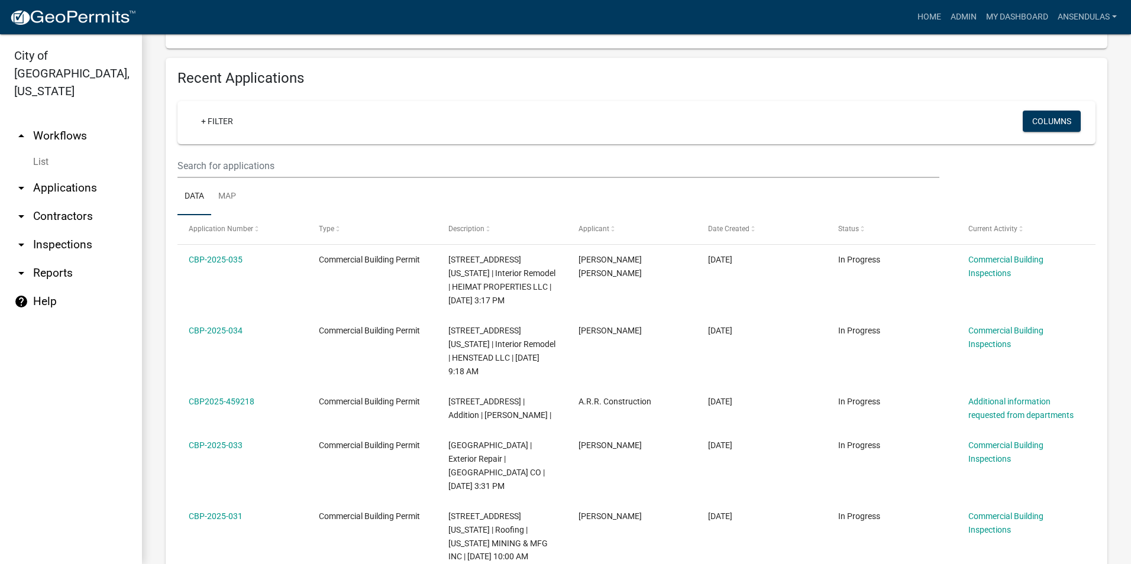
scroll to position [296, 0]
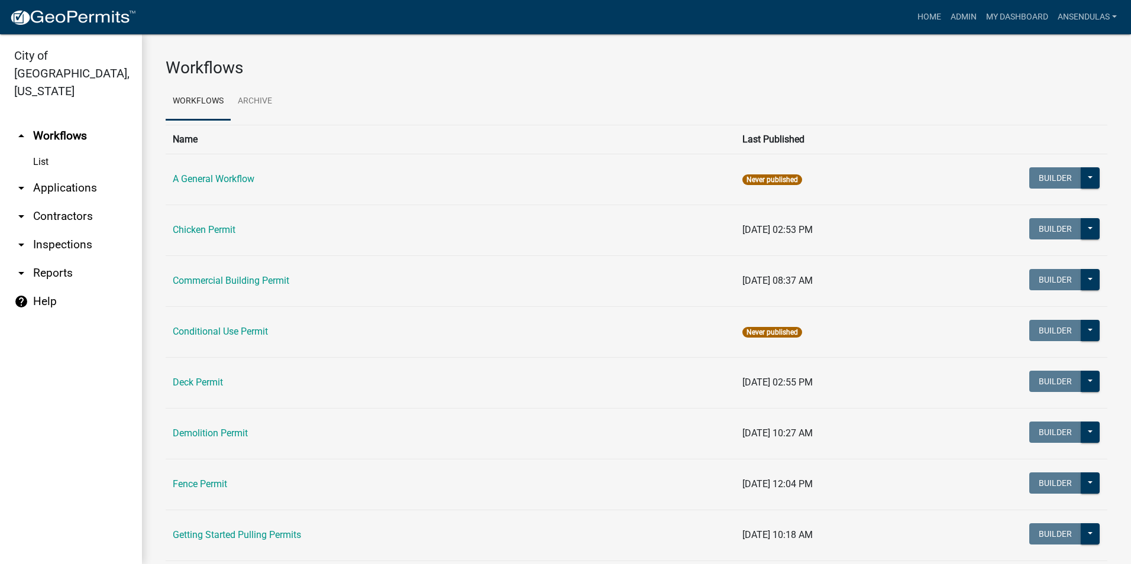
scroll to position [592, 0]
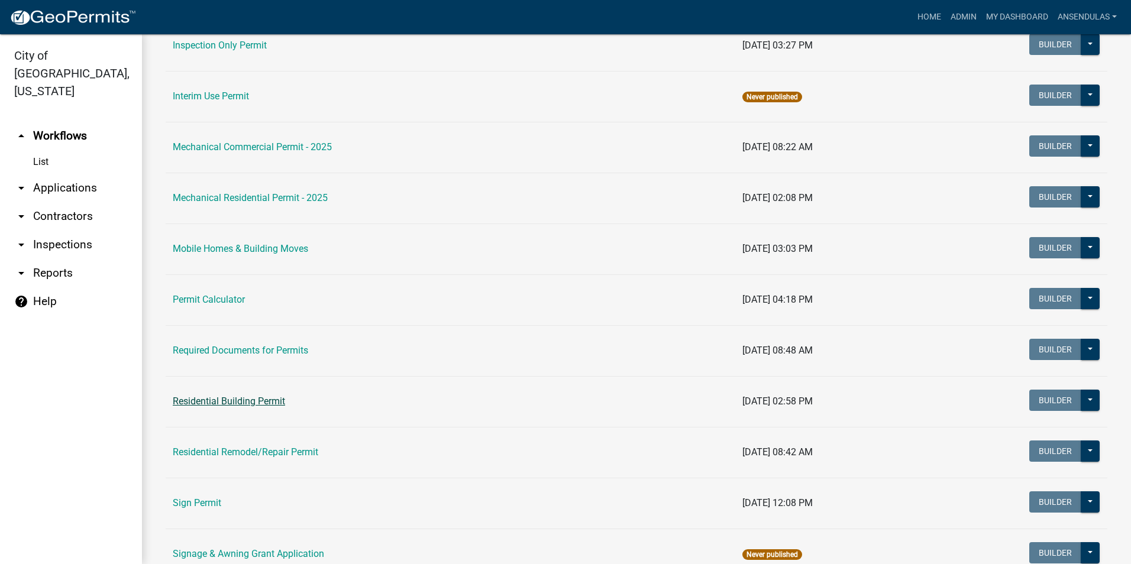
click at [238, 404] on link "Residential Building Permit" at bounding box center [229, 401] width 112 height 11
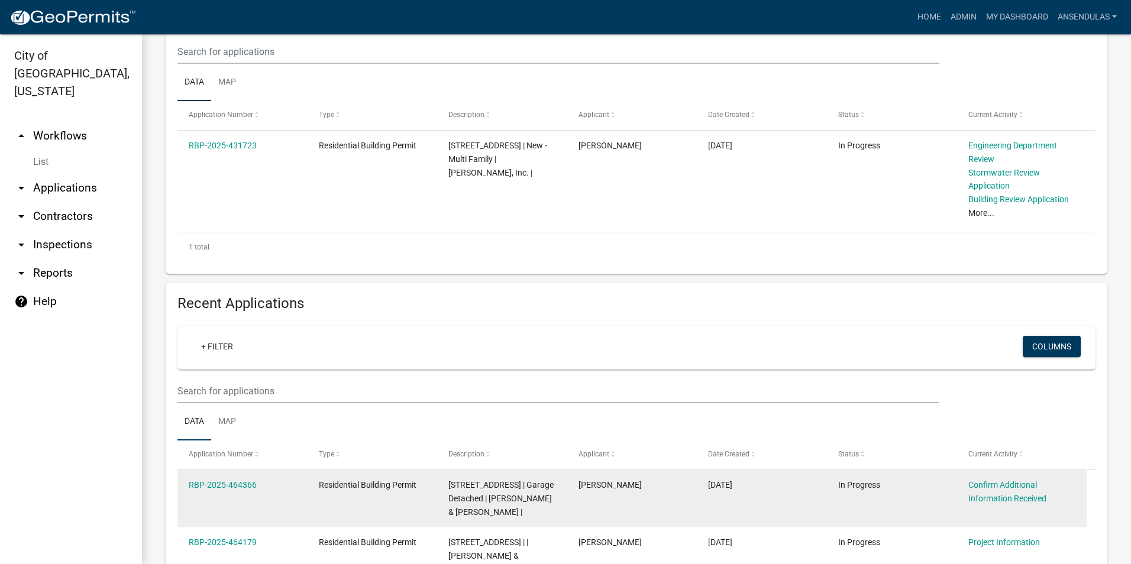
scroll to position [414, 0]
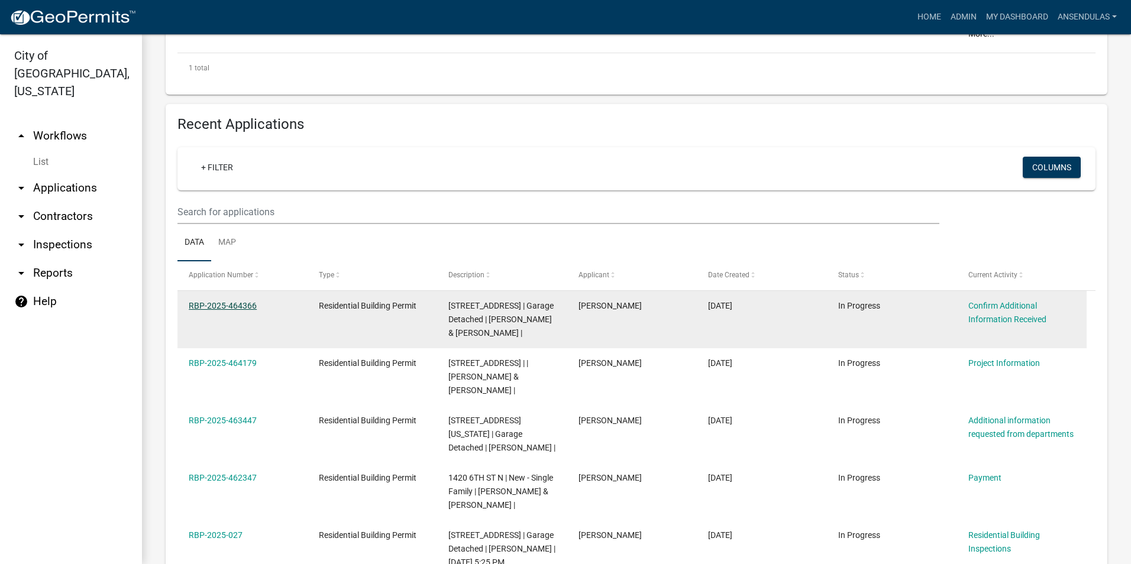
click at [208, 303] on link "RBP-2025-464366" at bounding box center [223, 305] width 68 height 9
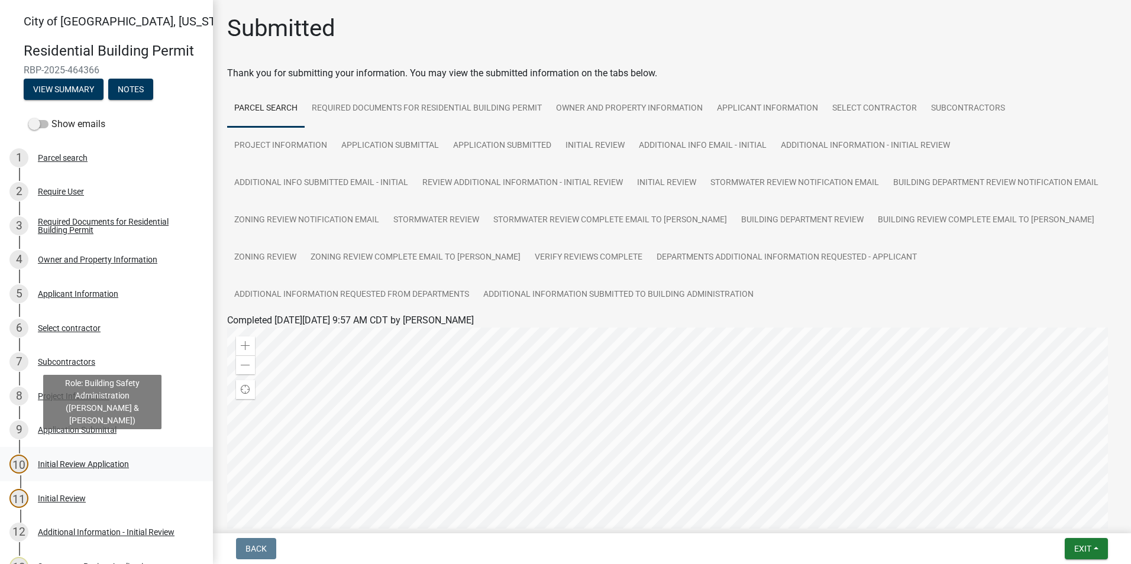
scroll to position [414, 0]
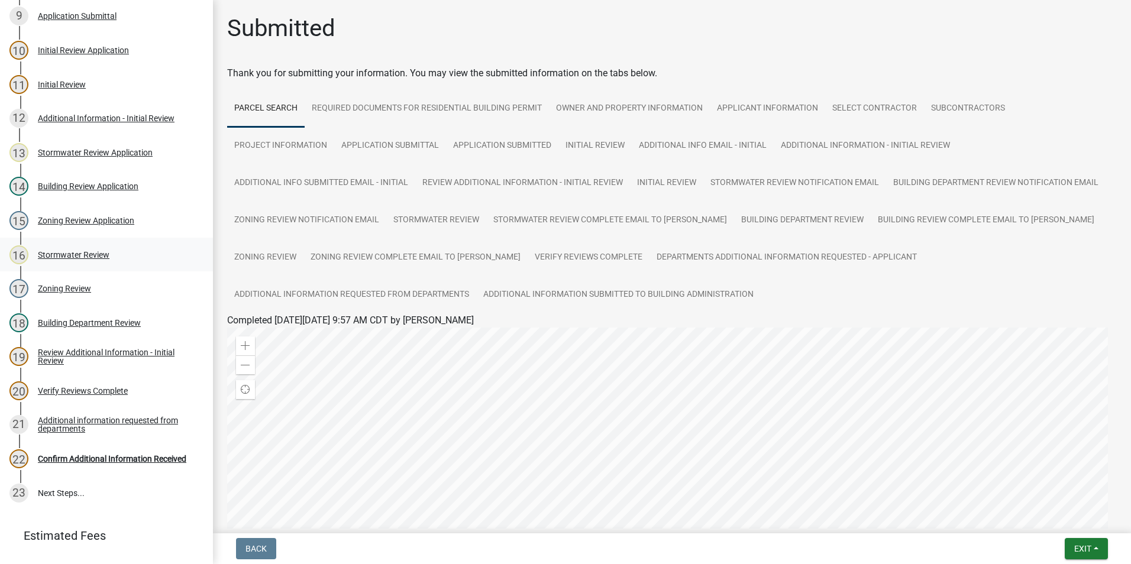
click at [90, 255] on div "Stormwater Review" at bounding box center [74, 255] width 72 height 8
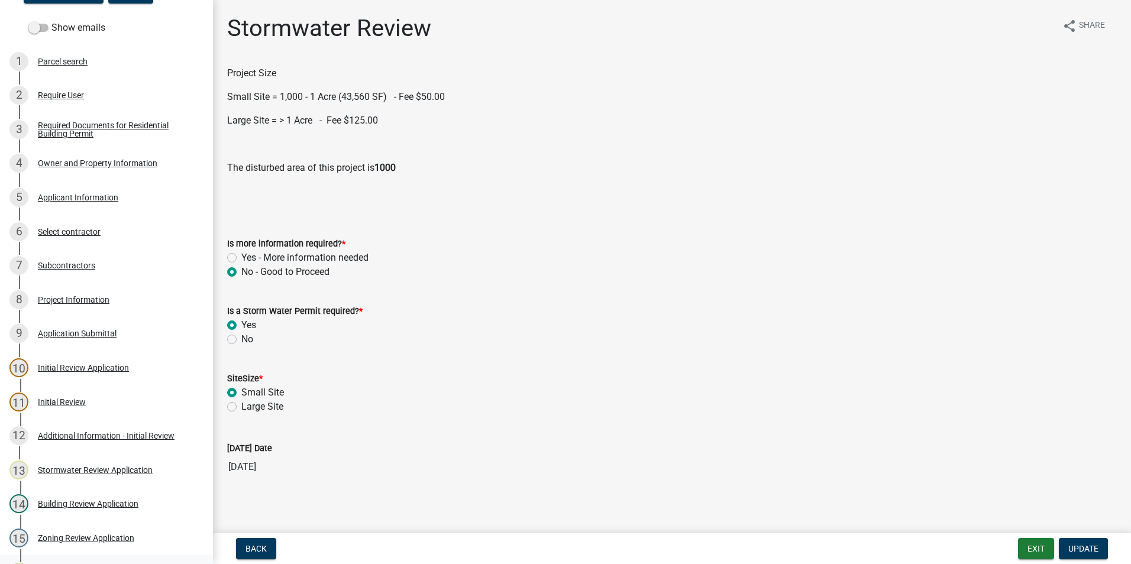
scroll to position [59, 0]
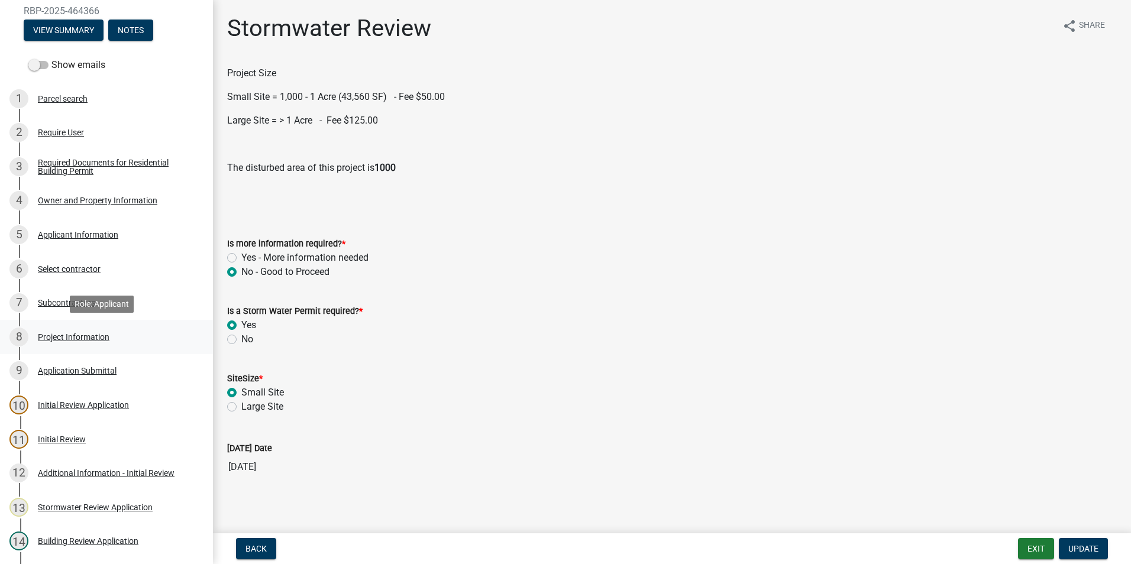
click at [75, 333] on div "Project Information" at bounding box center [74, 337] width 72 height 8
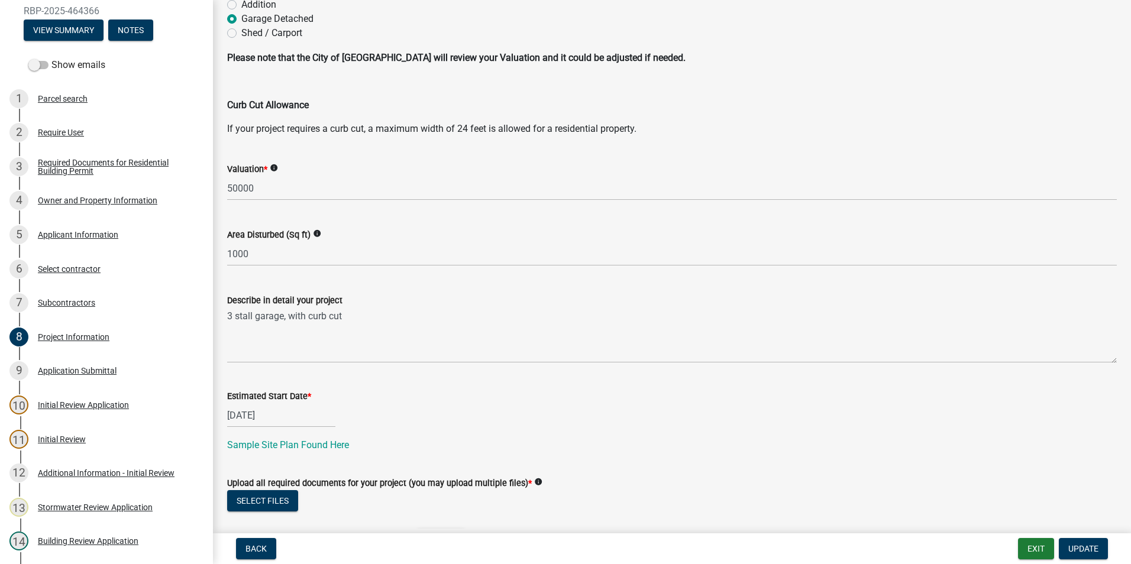
scroll to position [131, 0]
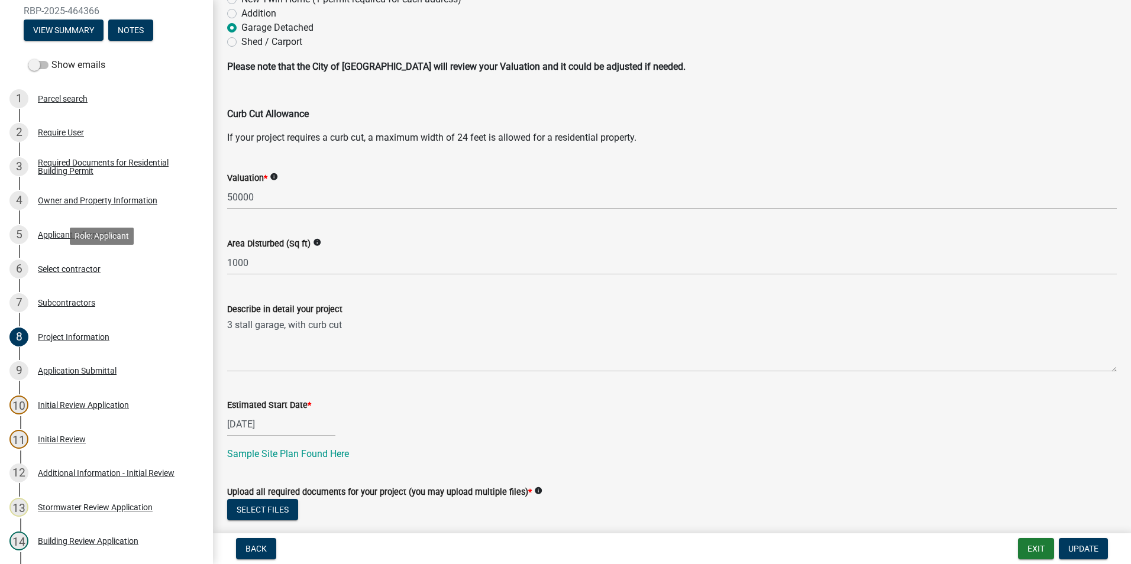
click at [72, 274] on div "6 Select contractor" at bounding box center [101, 269] width 185 height 19
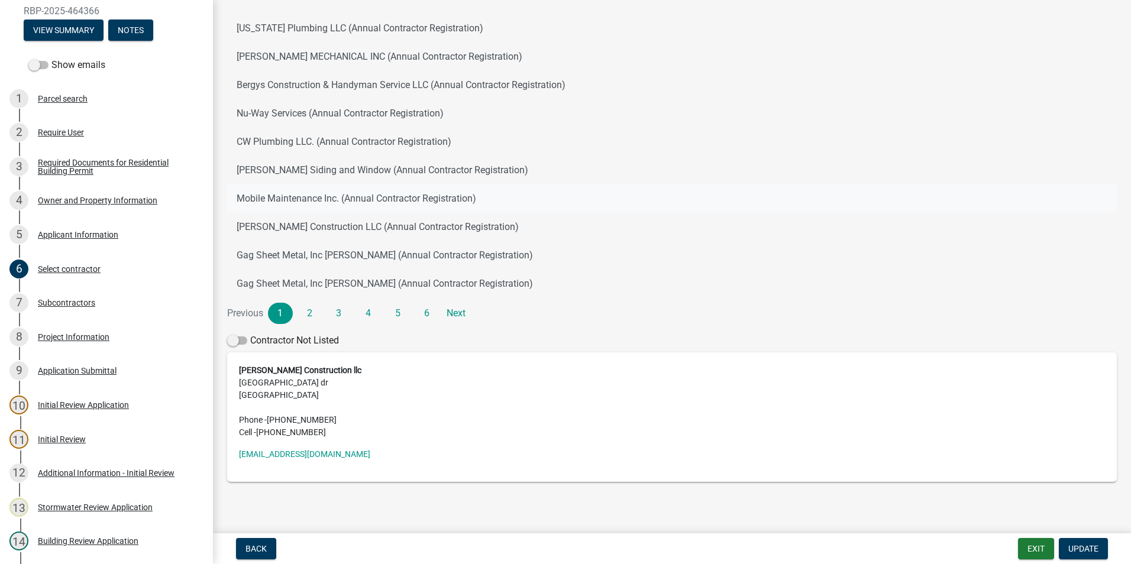
scroll to position [151, 0]
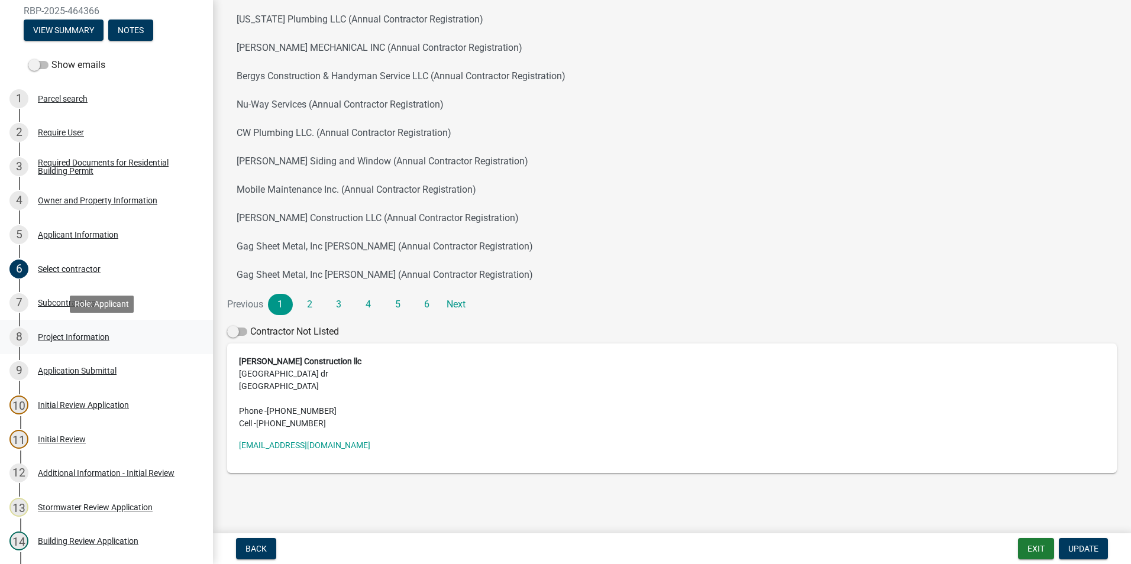
click at [82, 341] on div "Project Information" at bounding box center [74, 337] width 72 height 8
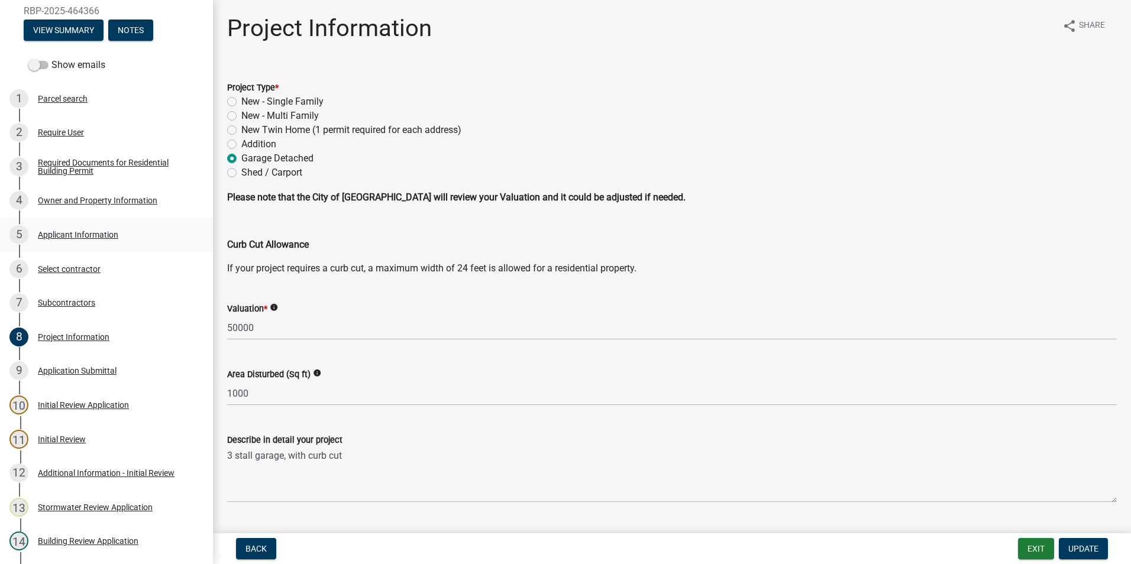
click at [92, 238] on div "Applicant Information" at bounding box center [78, 235] width 80 height 8
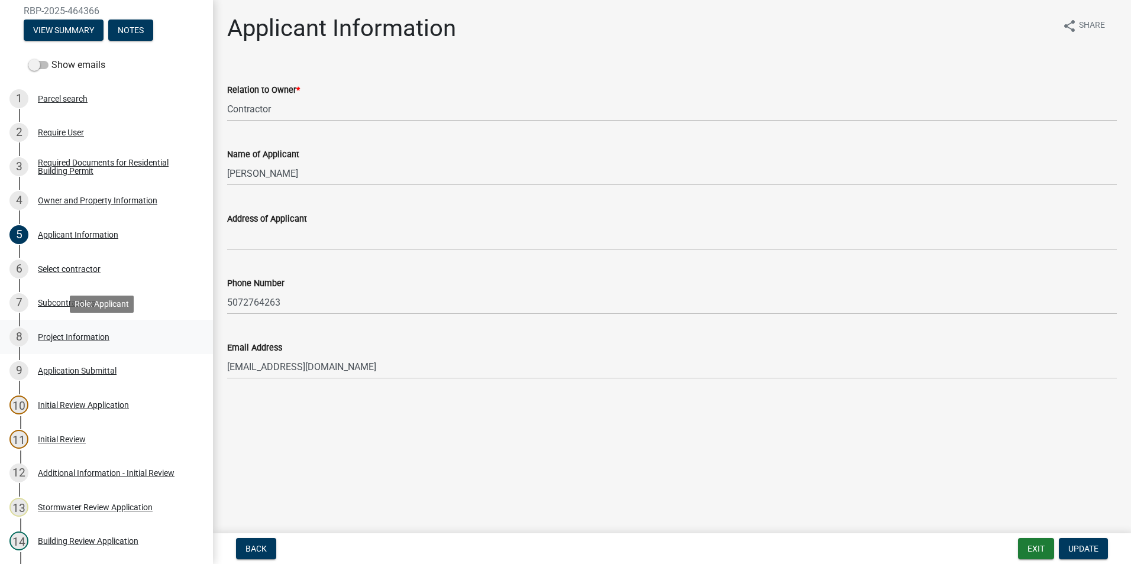
click at [80, 339] on div "Project Information" at bounding box center [74, 337] width 72 height 8
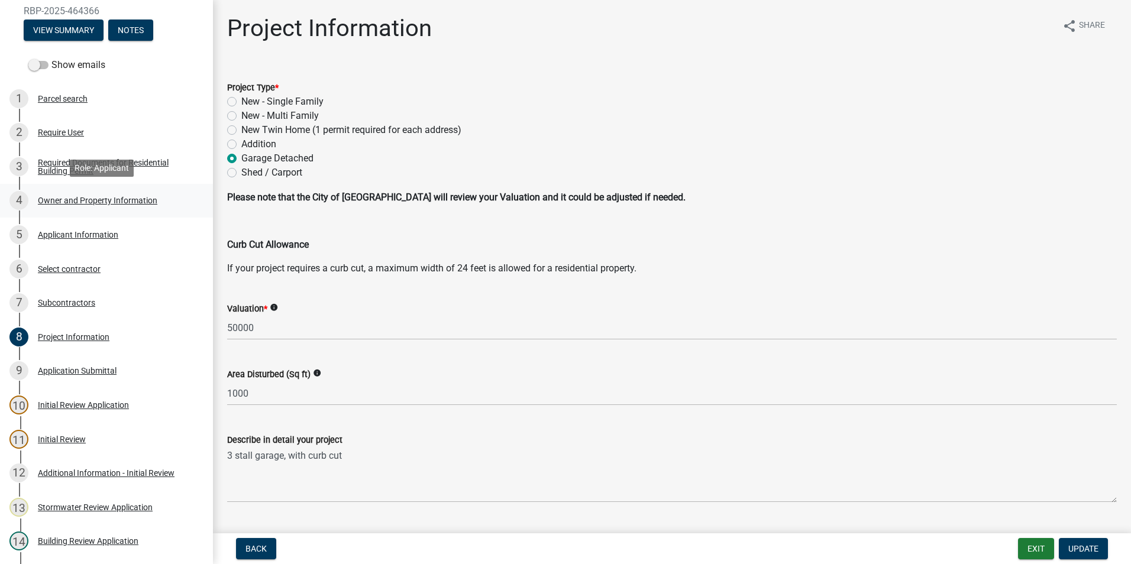
click at [93, 200] on div "Owner and Property Information" at bounding box center [97, 200] width 119 height 8
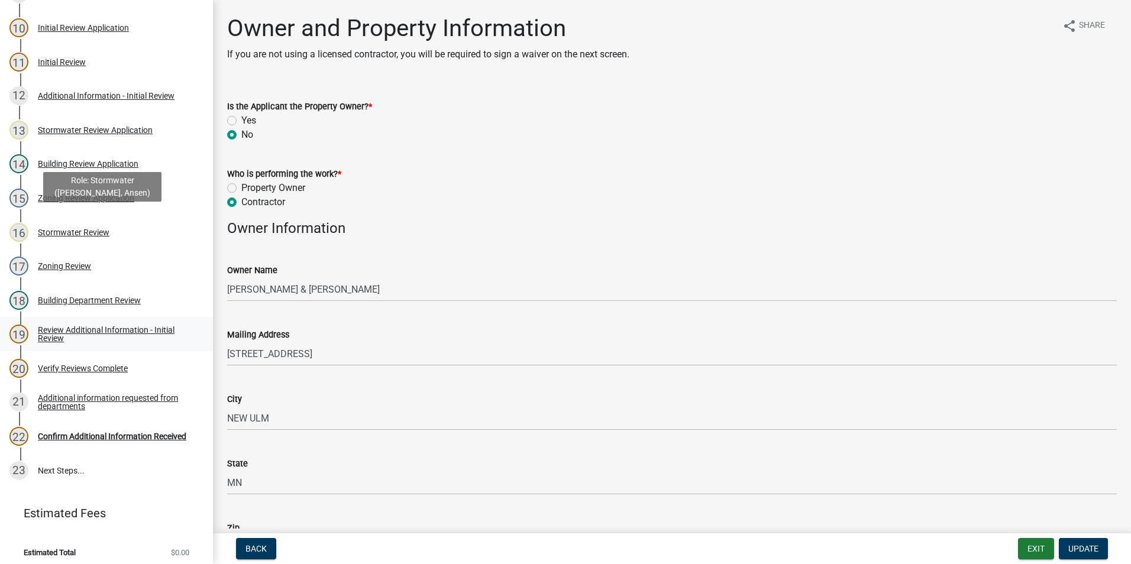
scroll to position [443, 0]
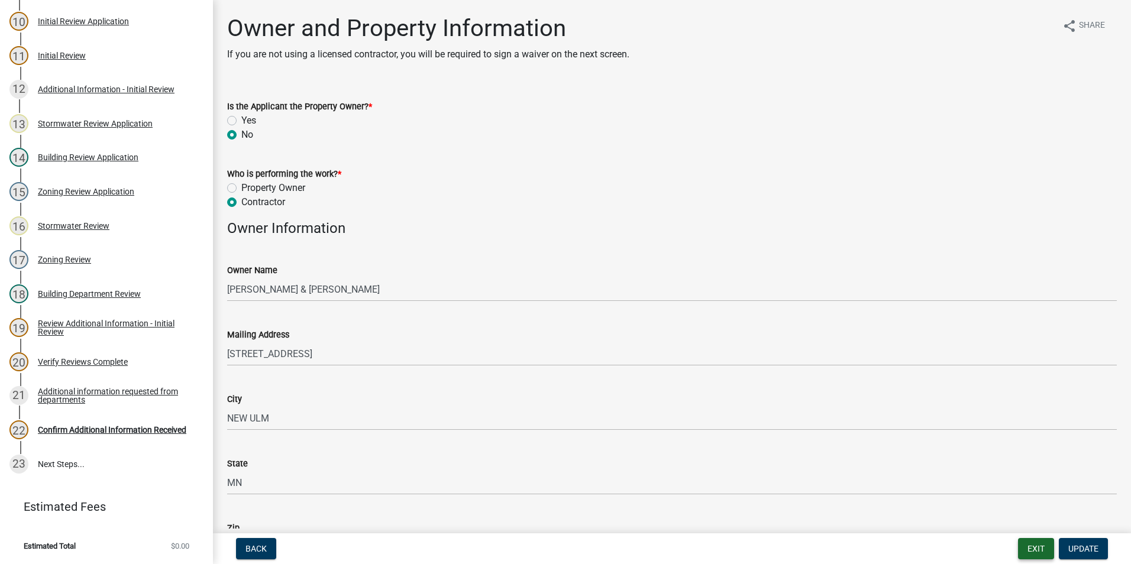
click at [1042, 556] on button "Exit" at bounding box center [1036, 548] width 36 height 21
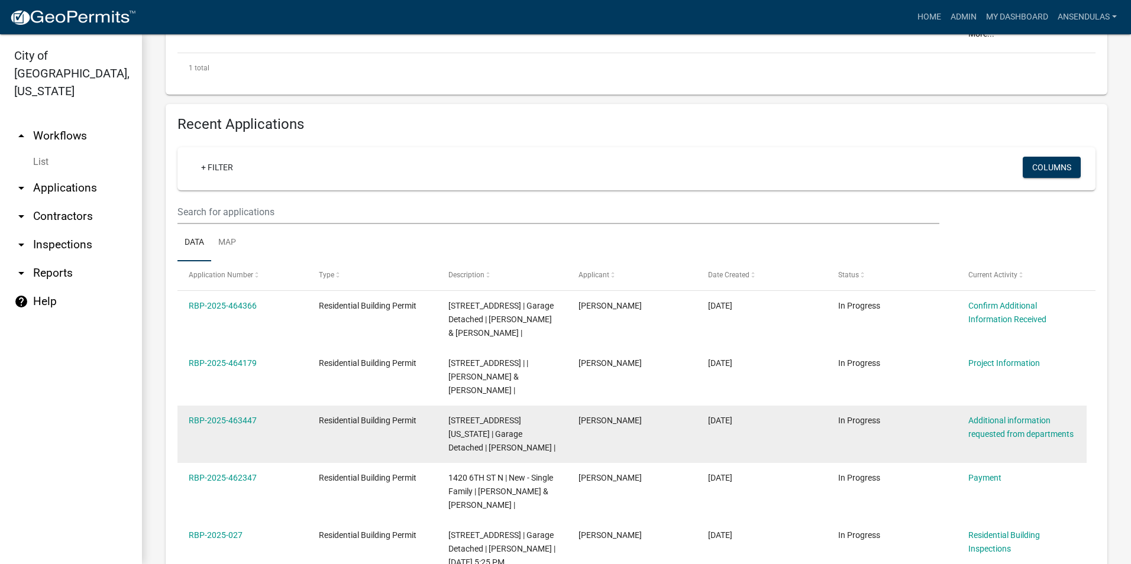
scroll to position [473, 0]
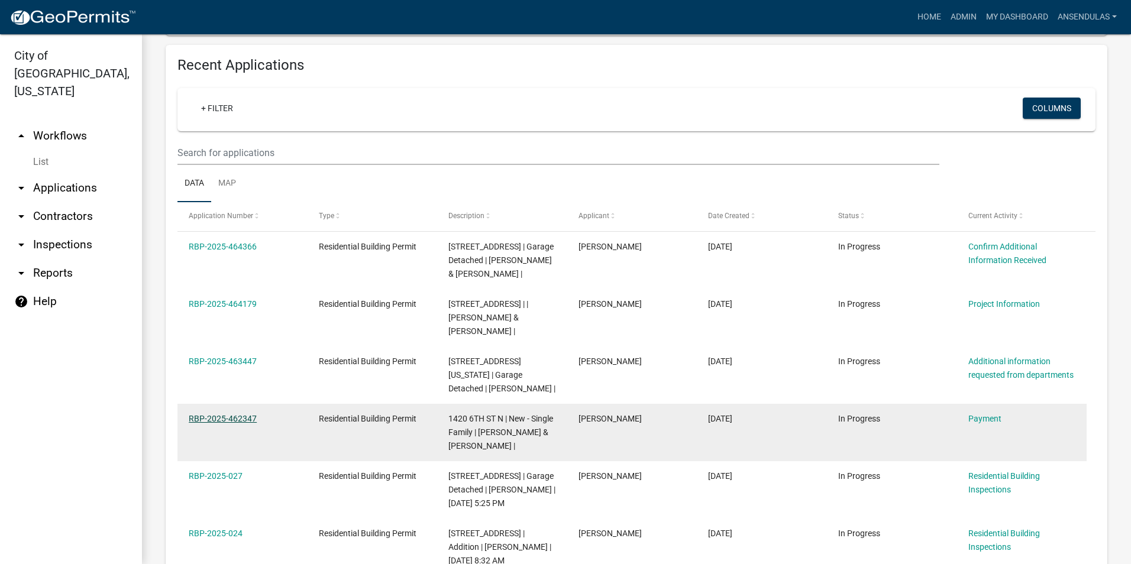
click at [247, 414] on link "RBP-2025-462347" at bounding box center [223, 418] width 68 height 9
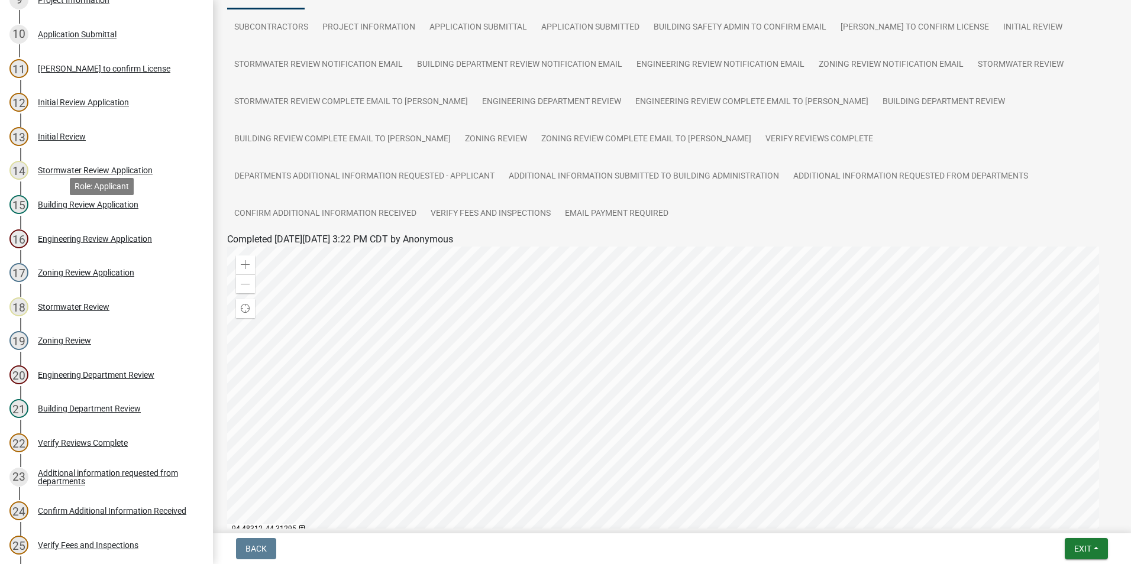
scroll to position [167, 0]
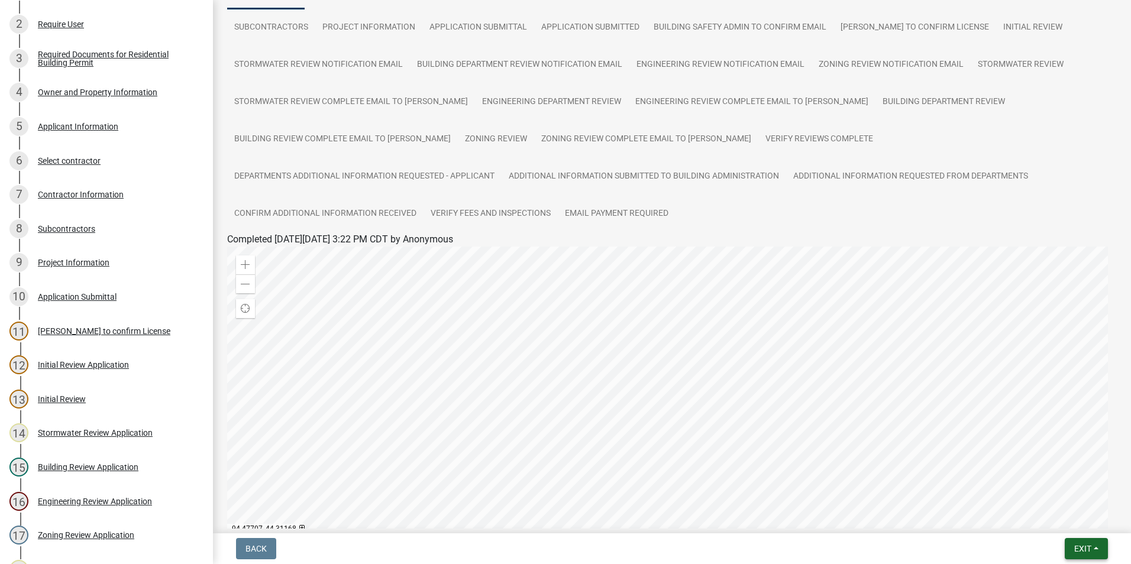
click at [1088, 554] on span "Exit" at bounding box center [1082, 548] width 17 height 9
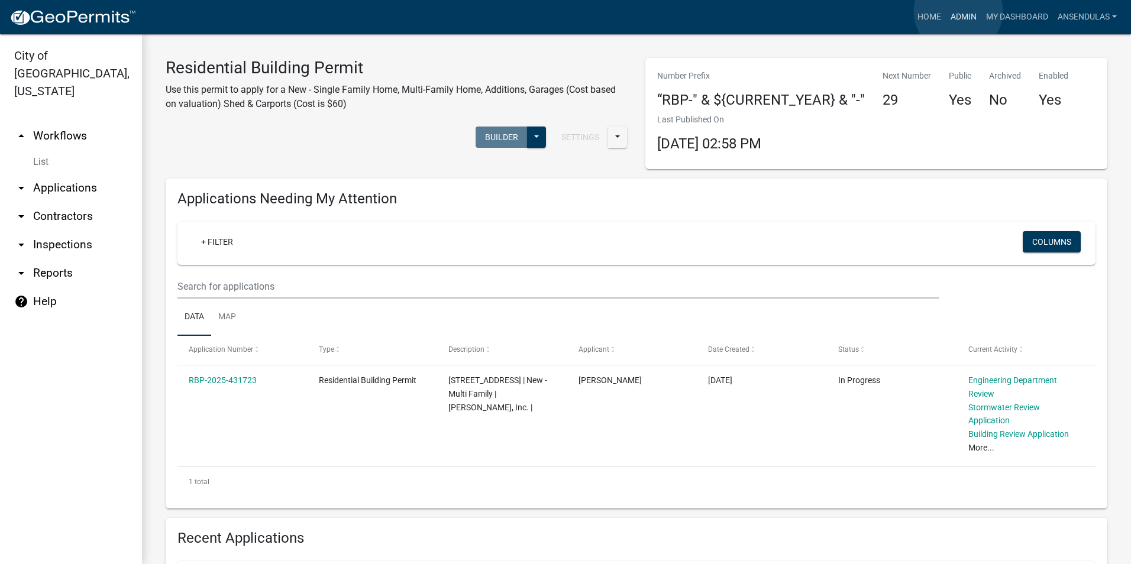
click at [958, 11] on link "Admin" at bounding box center [963, 17] width 35 height 22
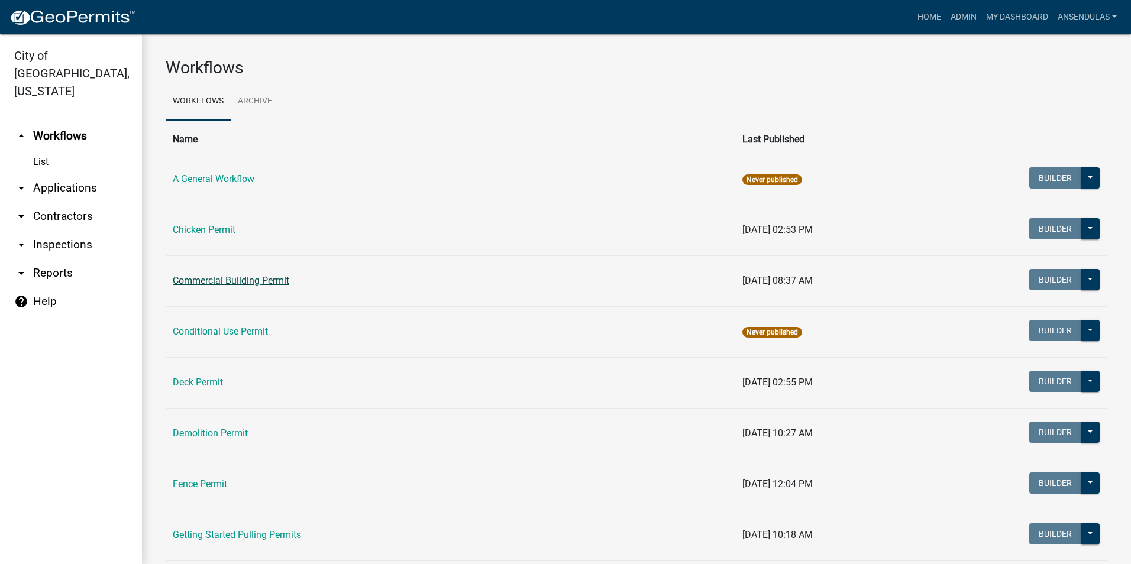
click at [222, 282] on link "Commercial Building Permit" at bounding box center [231, 280] width 117 height 11
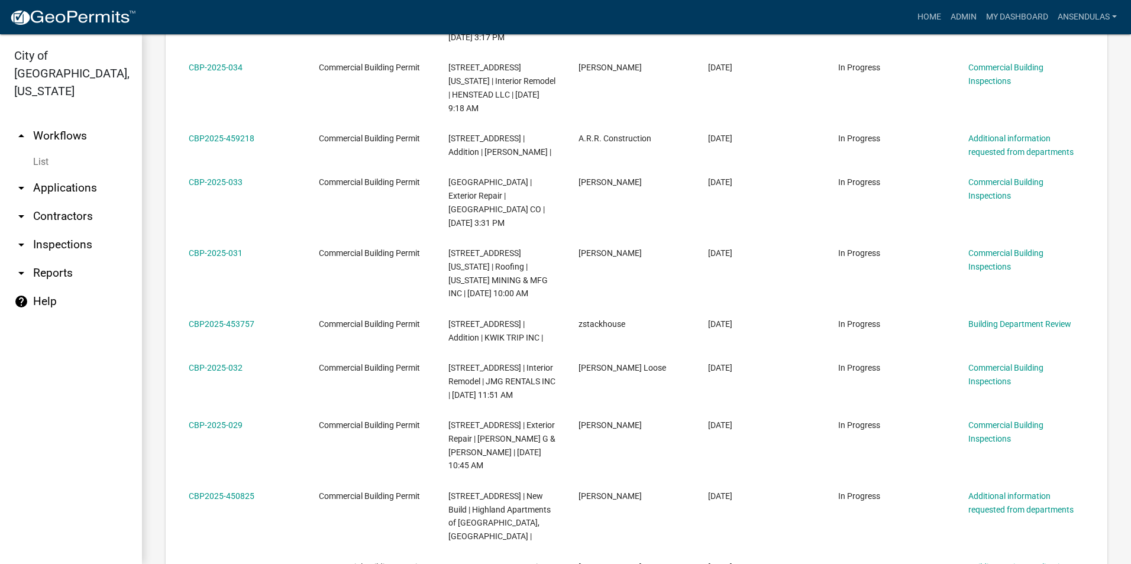
scroll to position [769, 0]
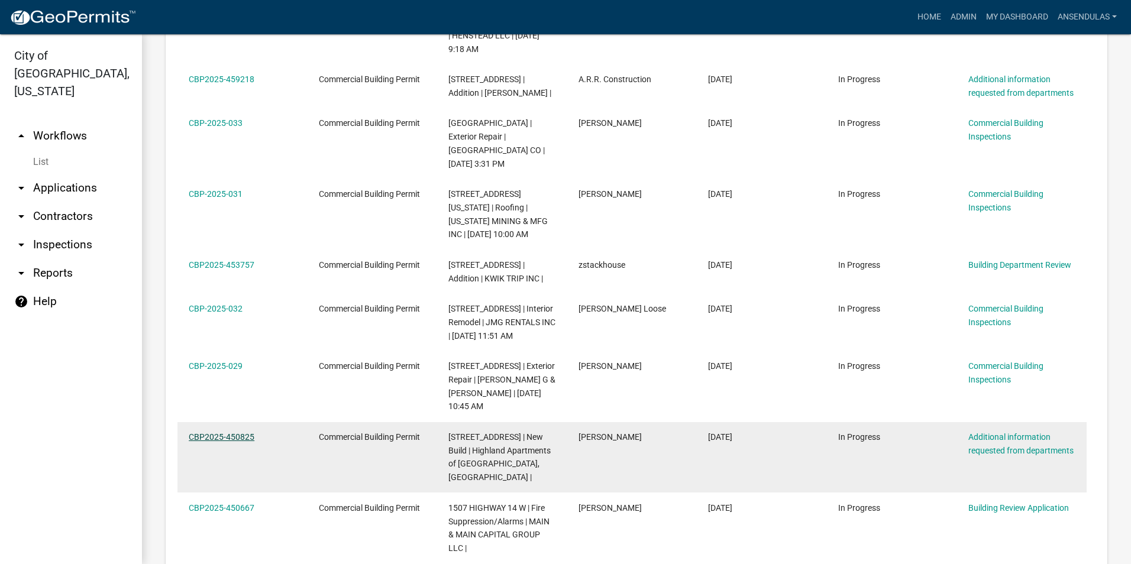
click at [231, 432] on link "CBP2025-450825" at bounding box center [222, 436] width 66 height 9
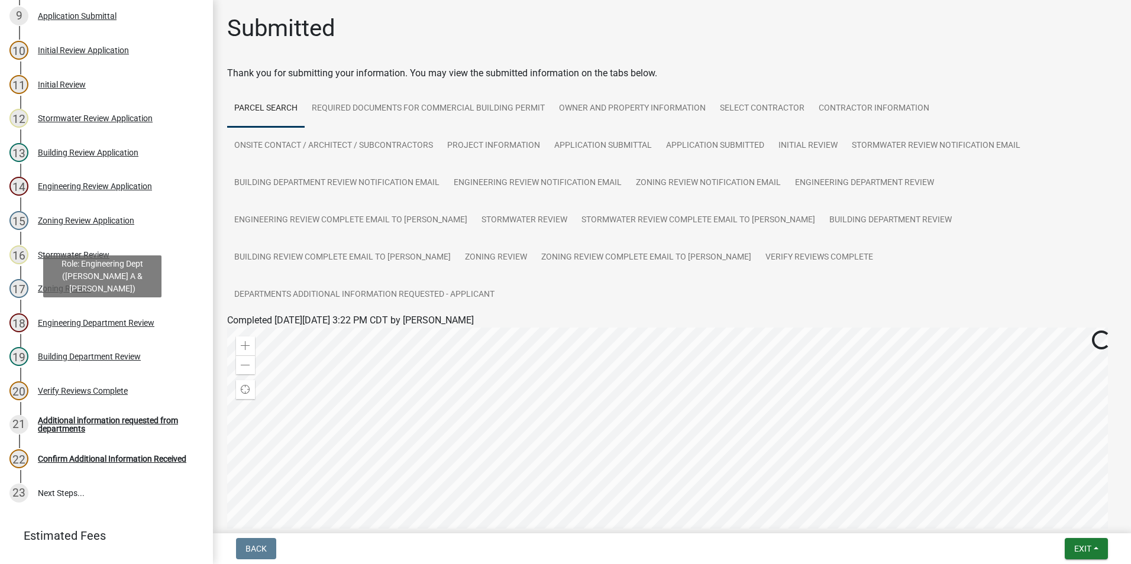
scroll to position [460, 0]
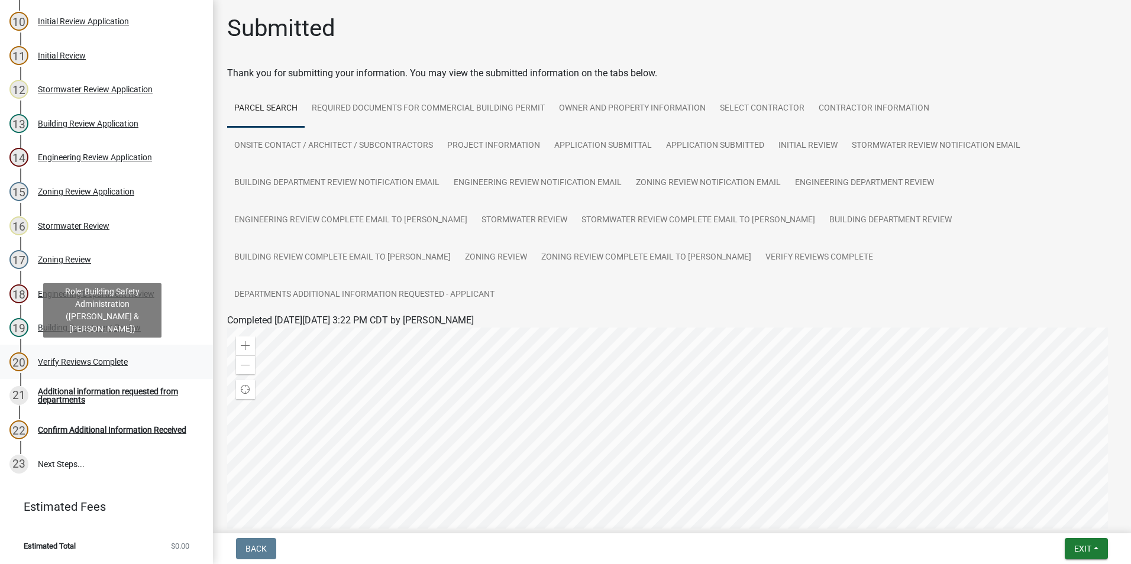
click at [99, 358] on div "Verify Reviews Complete" at bounding box center [83, 362] width 90 height 8
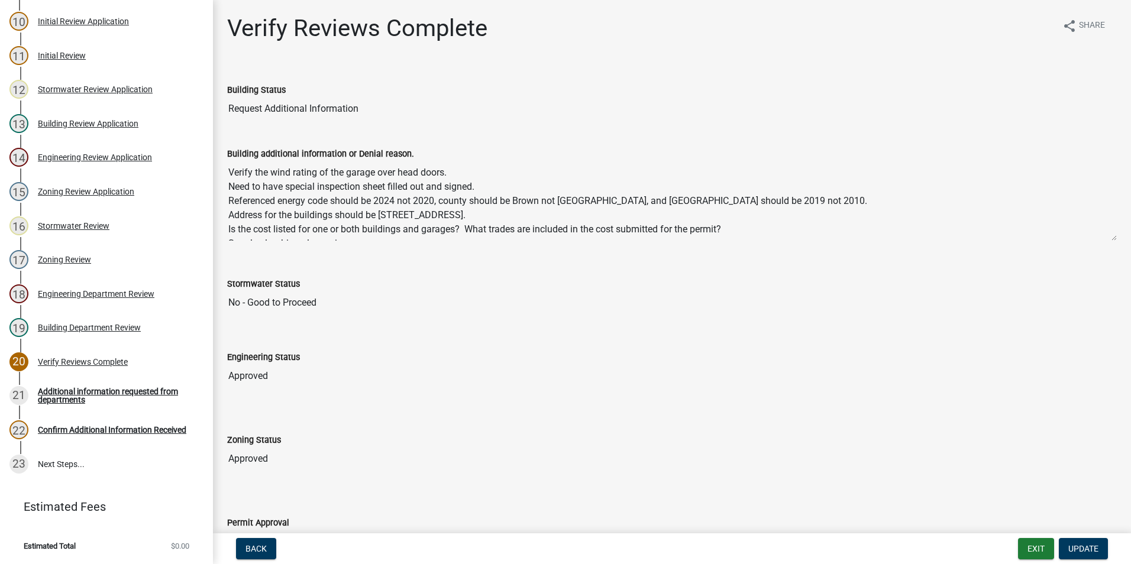
scroll to position [57, 0]
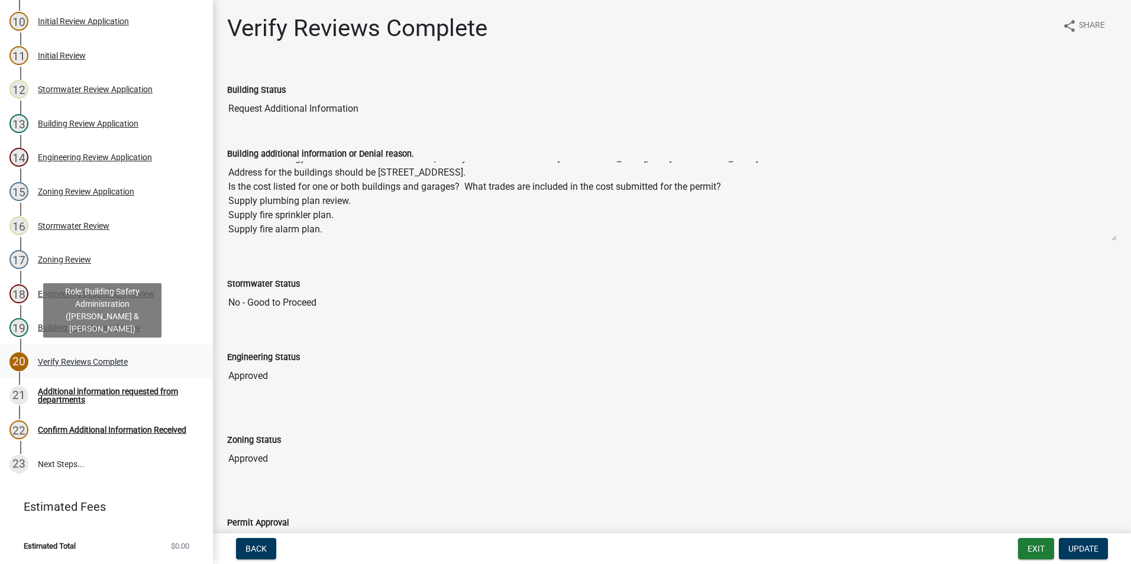
click at [101, 363] on div "Verify Reviews Complete" at bounding box center [83, 362] width 90 height 8
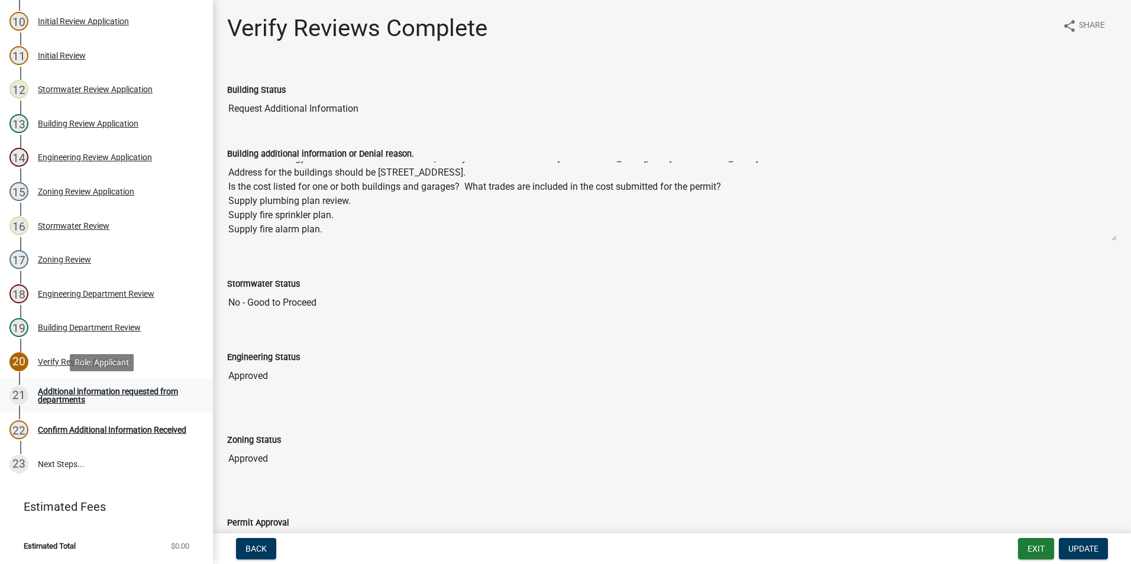
click at [103, 395] on div "Additional information requested from departments" at bounding box center [116, 395] width 156 height 17
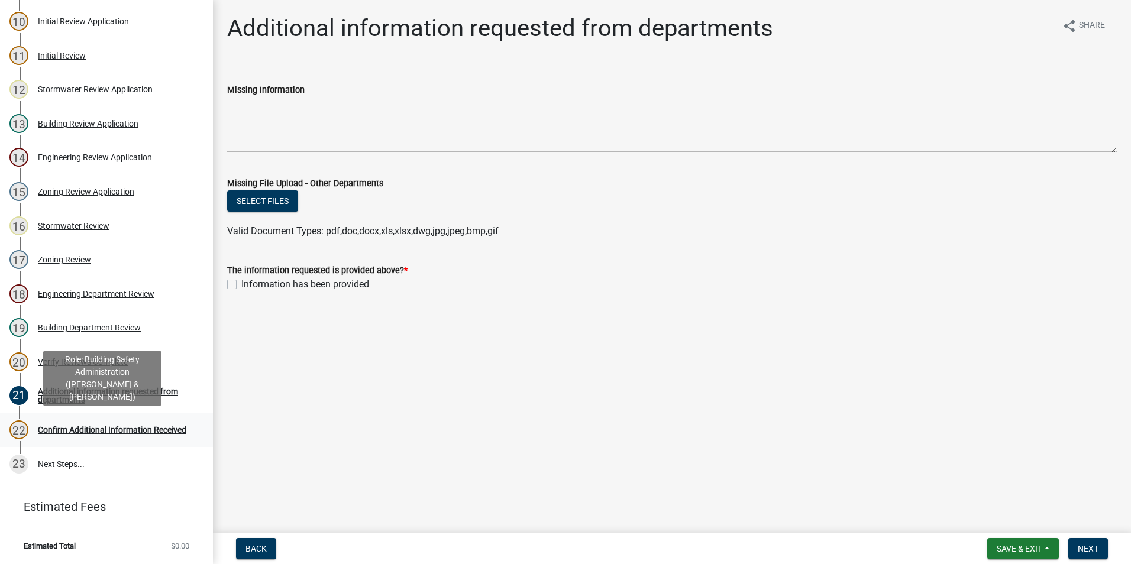
click at [112, 426] on div "Confirm Additional Information Received" at bounding box center [112, 430] width 148 height 8
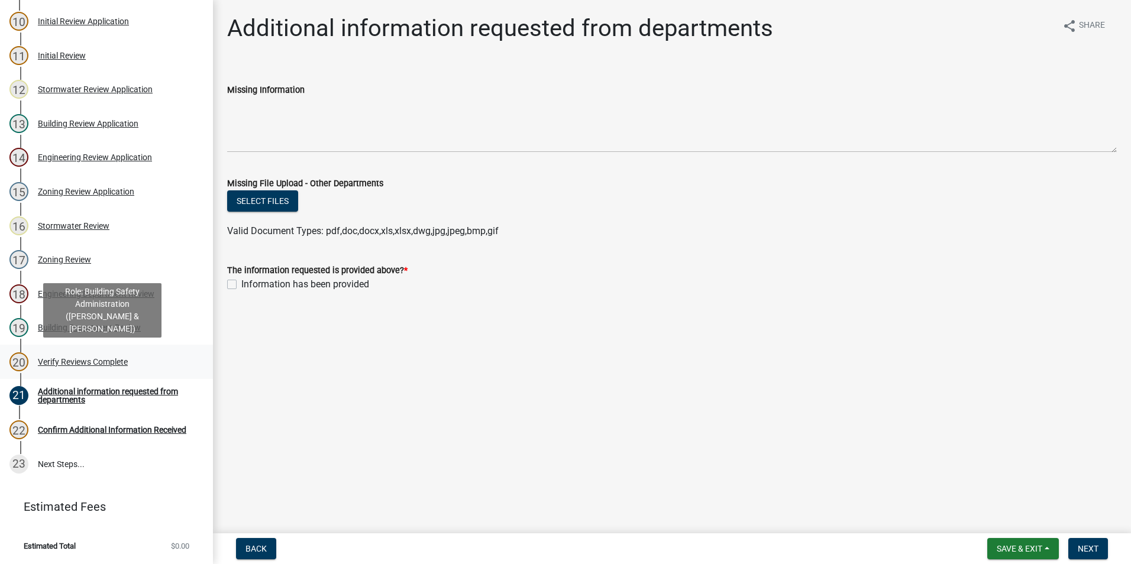
click at [110, 370] on div "20 Verify Reviews Complete" at bounding box center [101, 362] width 185 height 19
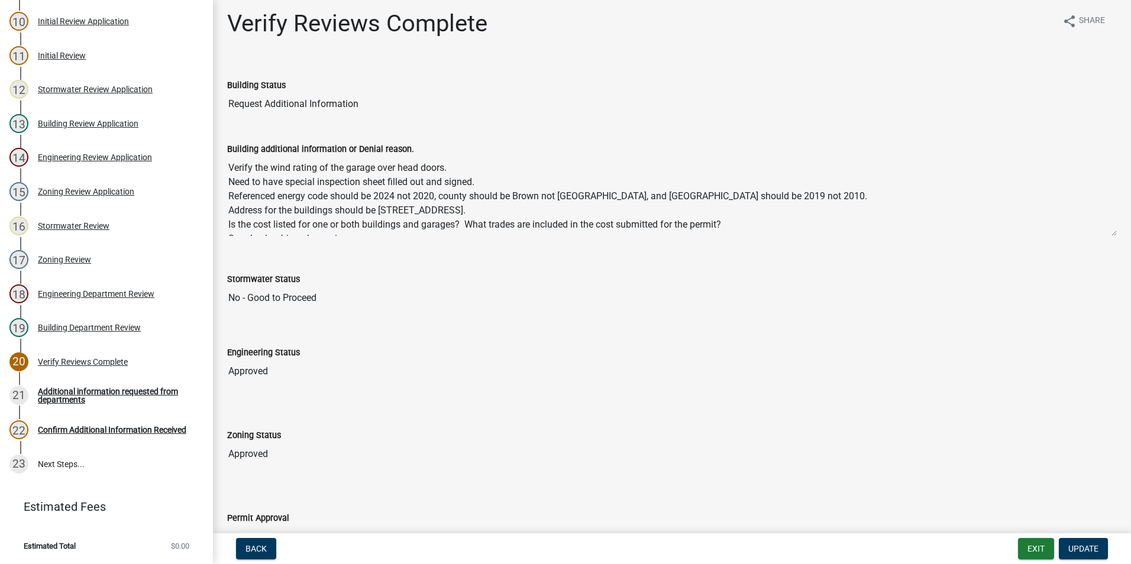
scroll to position [0, 0]
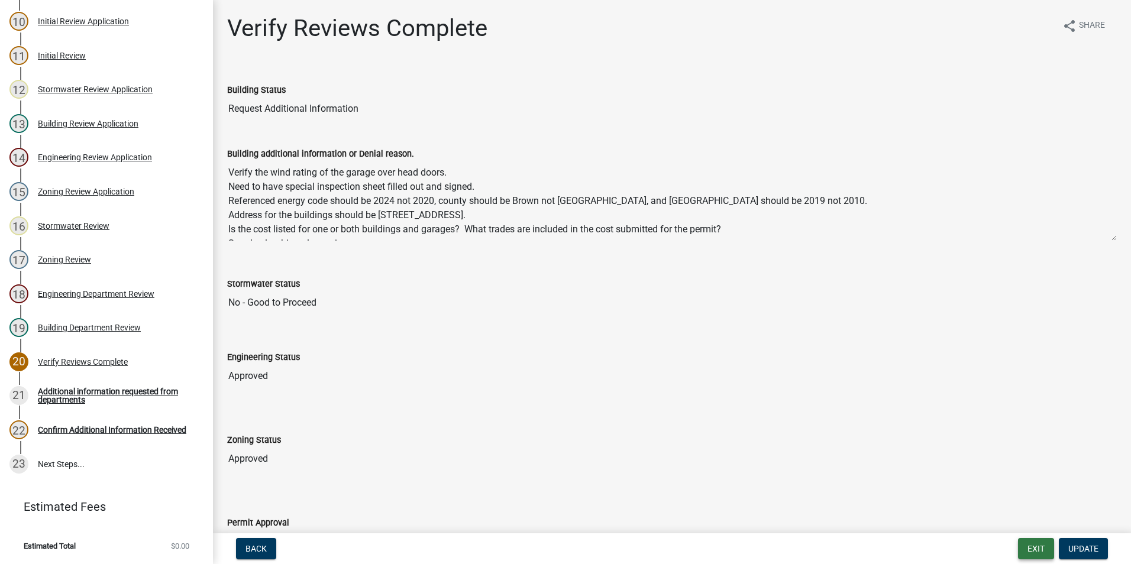
click at [1036, 547] on button "Exit" at bounding box center [1036, 548] width 36 height 21
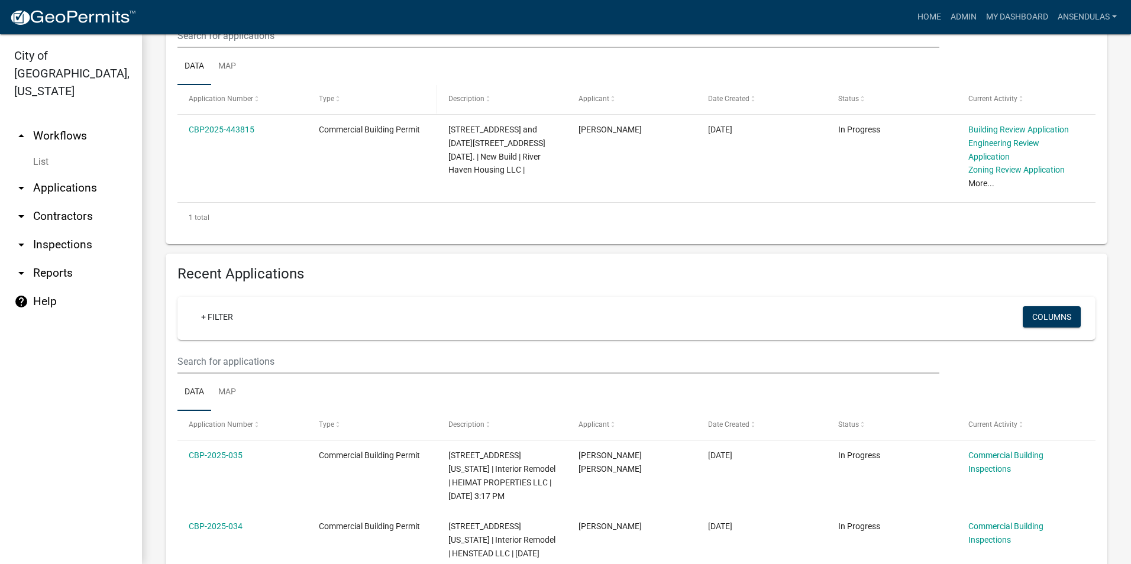
scroll to position [473, 0]
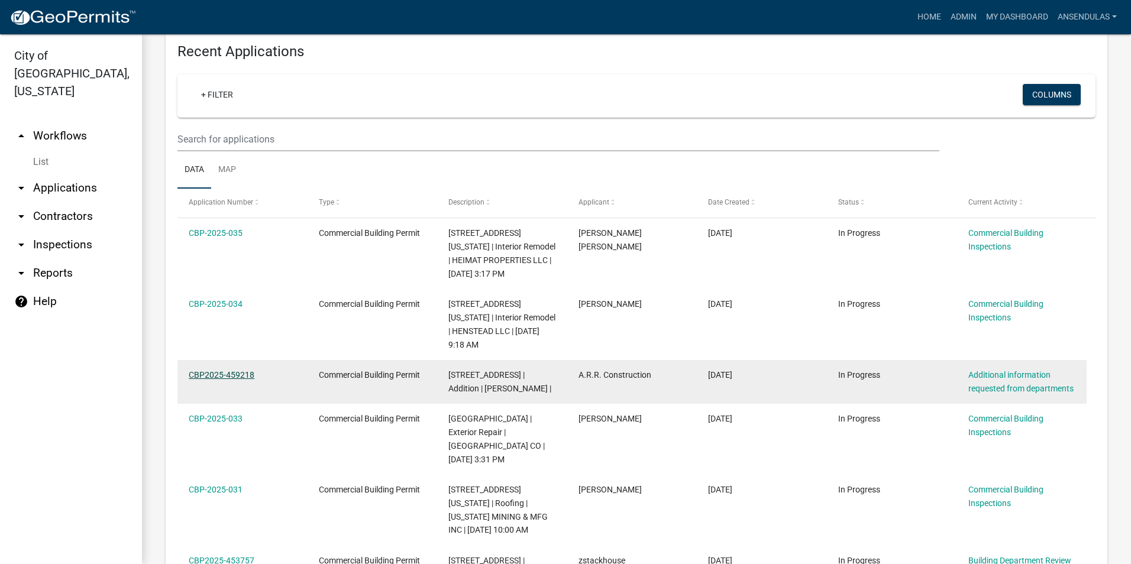
click at [232, 370] on link "CBP2025-459218" at bounding box center [222, 374] width 66 height 9
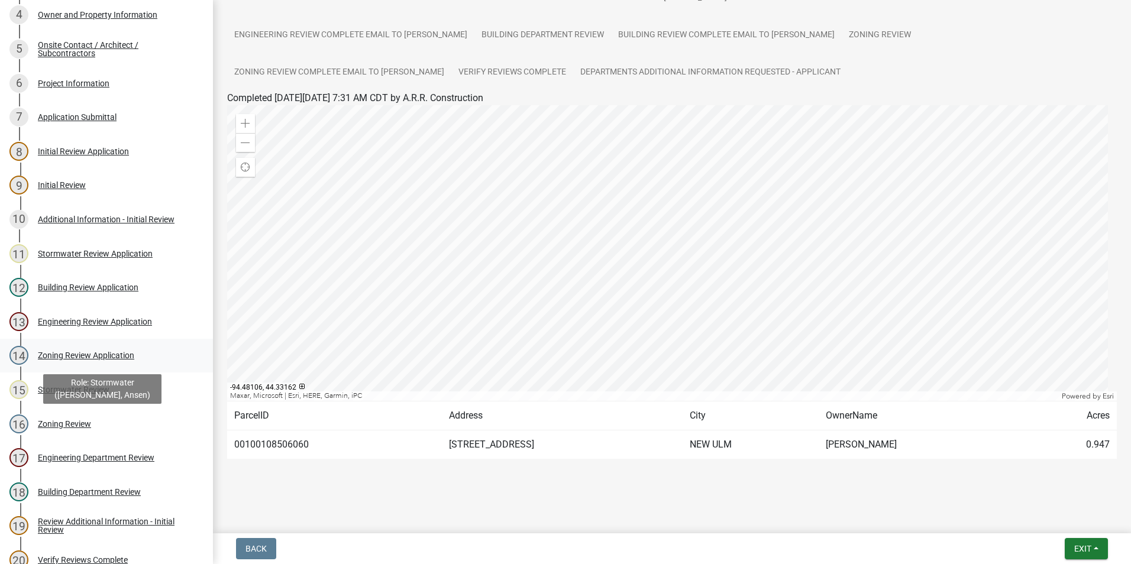
scroll to position [224, 0]
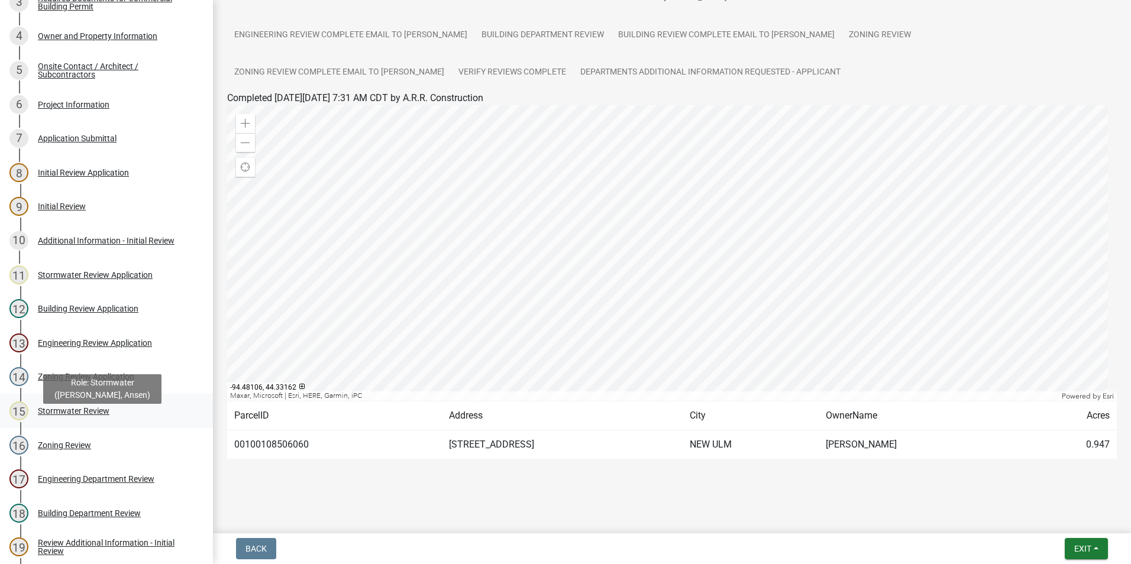
click at [92, 415] on div "Stormwater Review" at bounding box center [74, 411] width 72 height 8
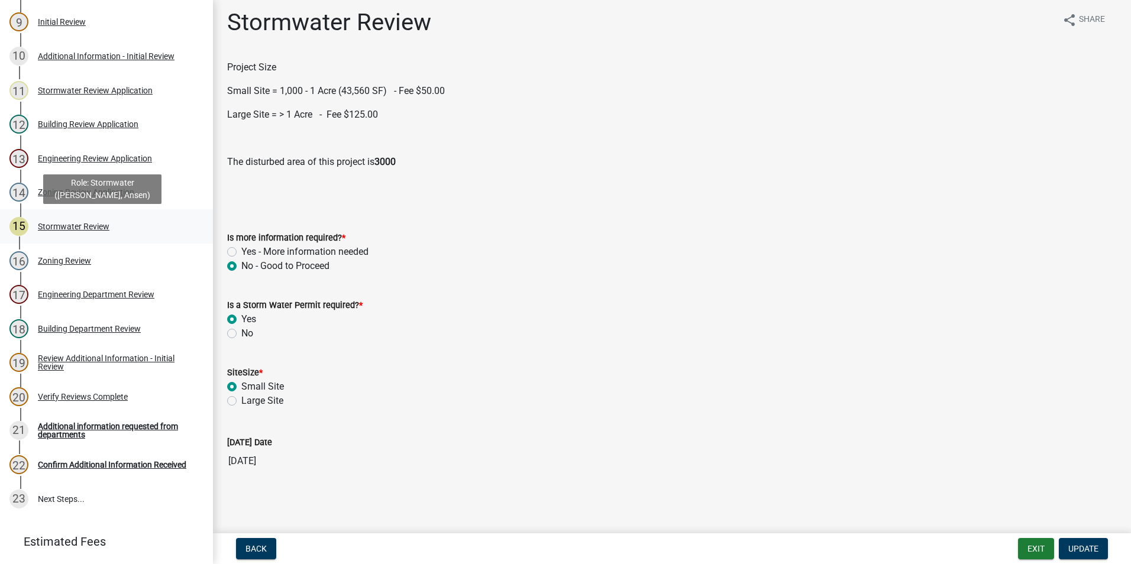
scroll to position [460, 0]
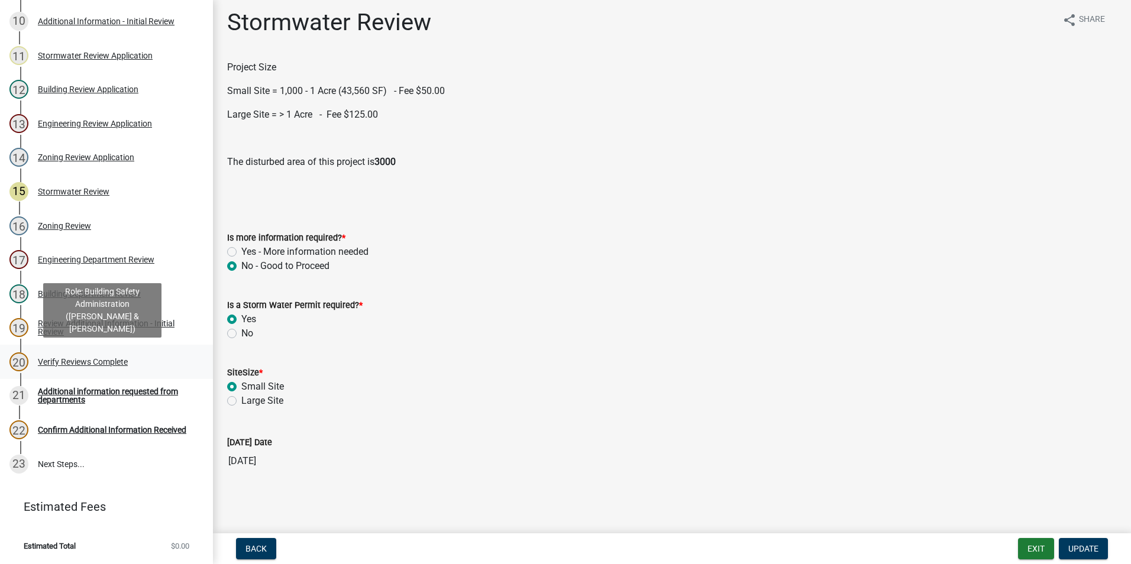
click at [81, 365] on div "Verify Reviews Complete" at bounding box center [83, 362] width 90 height 8
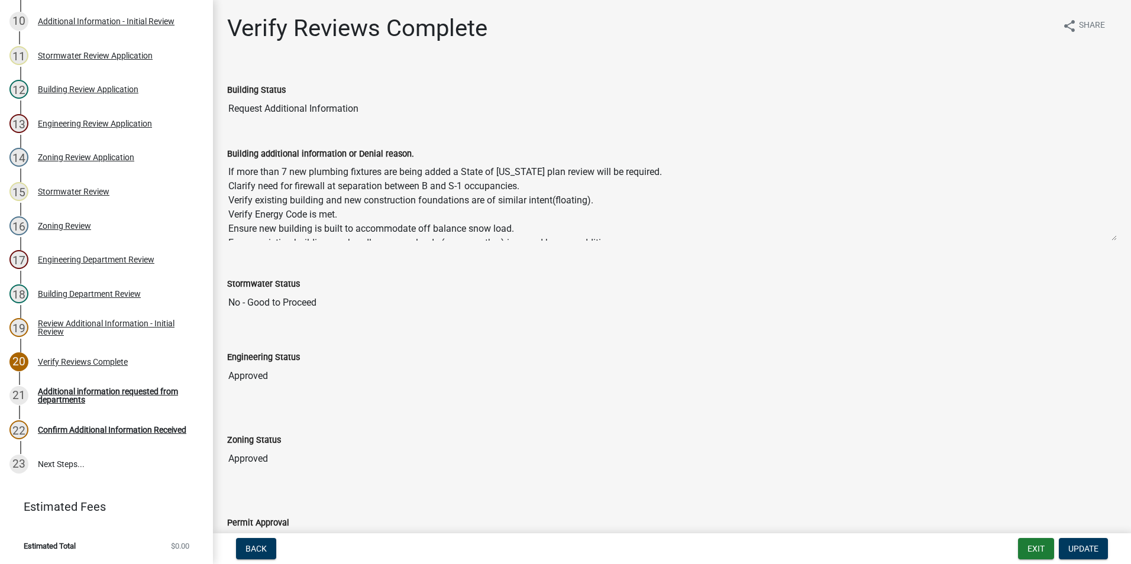
scroll to position [0, 0]
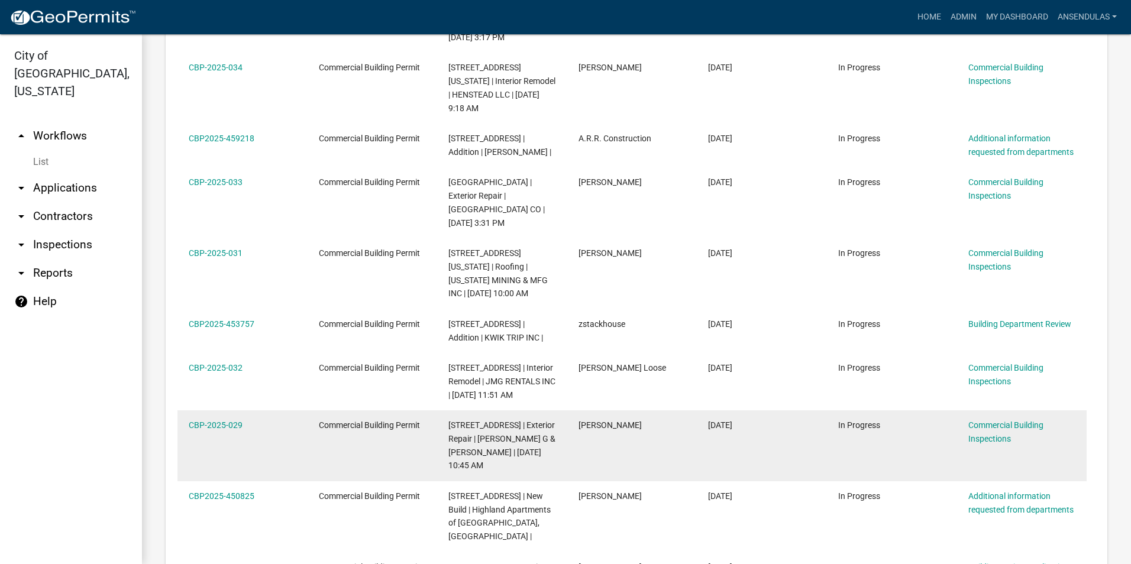
scroll to position [769, 0]
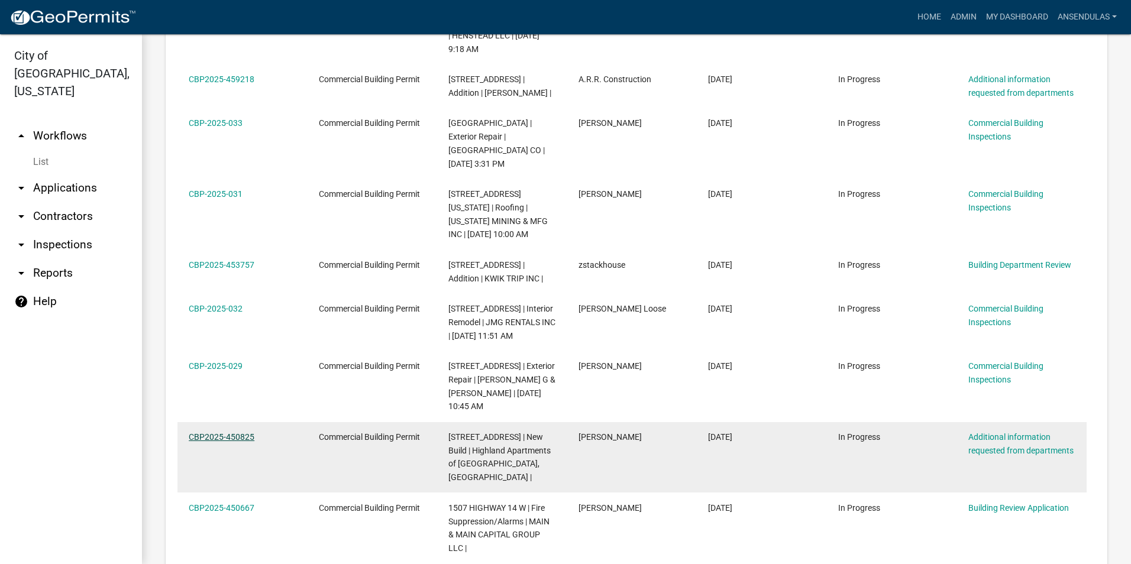
click at [242, 432] on link "CBP2025-450825" at bounding box center [222, 436] width 66 height 9
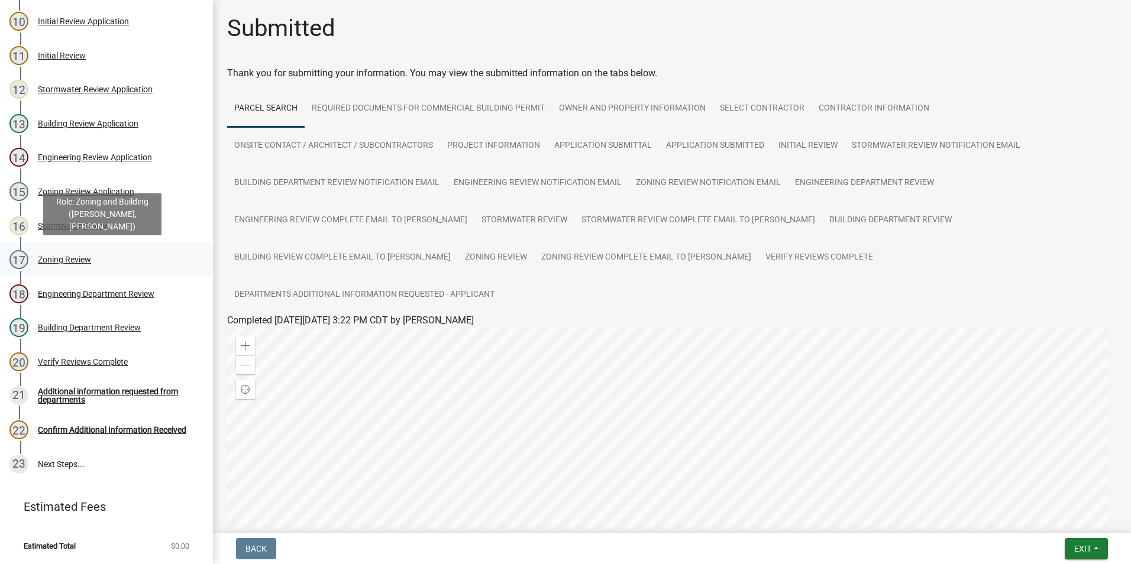
scroll to position [460, 0]
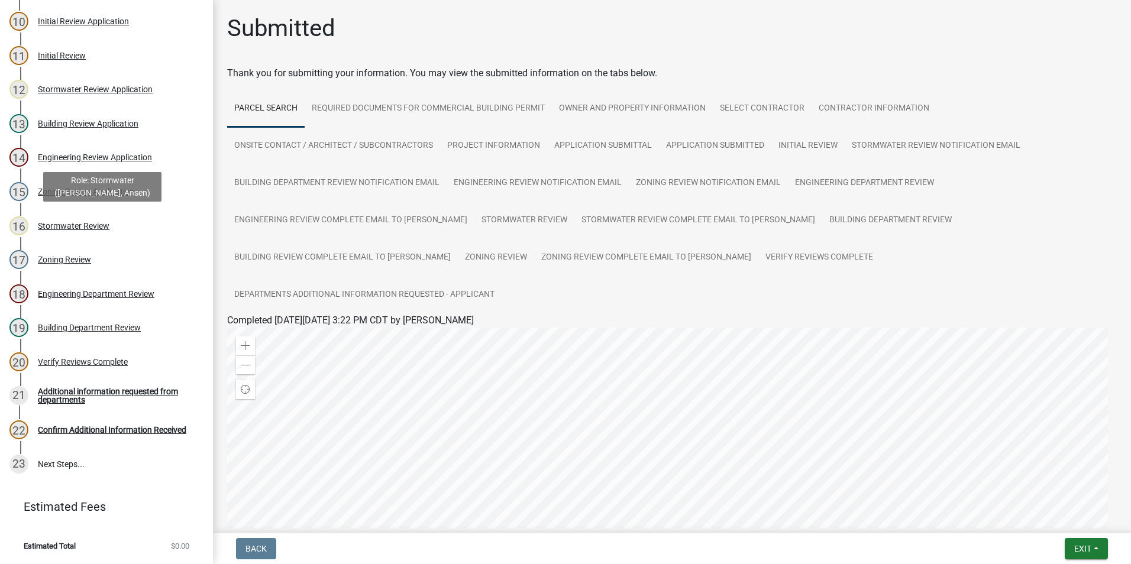
click at [70, 230] on div "16 Stormwater Review" at bounding box center [101, 226] width 185 height 19
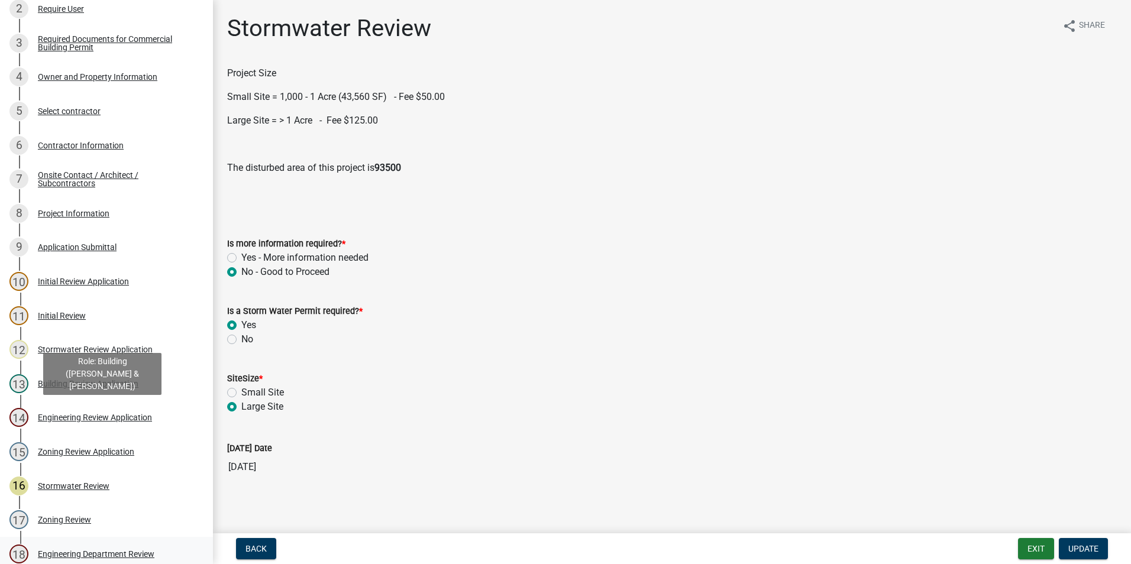
scroll to position [164, 0]
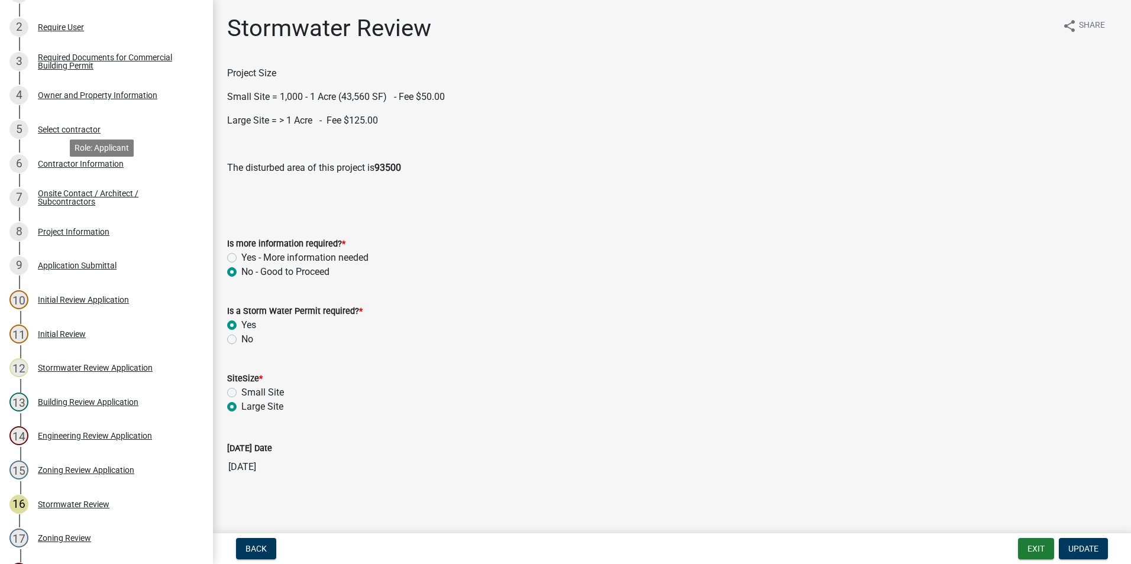
click at [83, 168] on div "Contractor Information" at bounding box center [81, 164] width 86 height 8
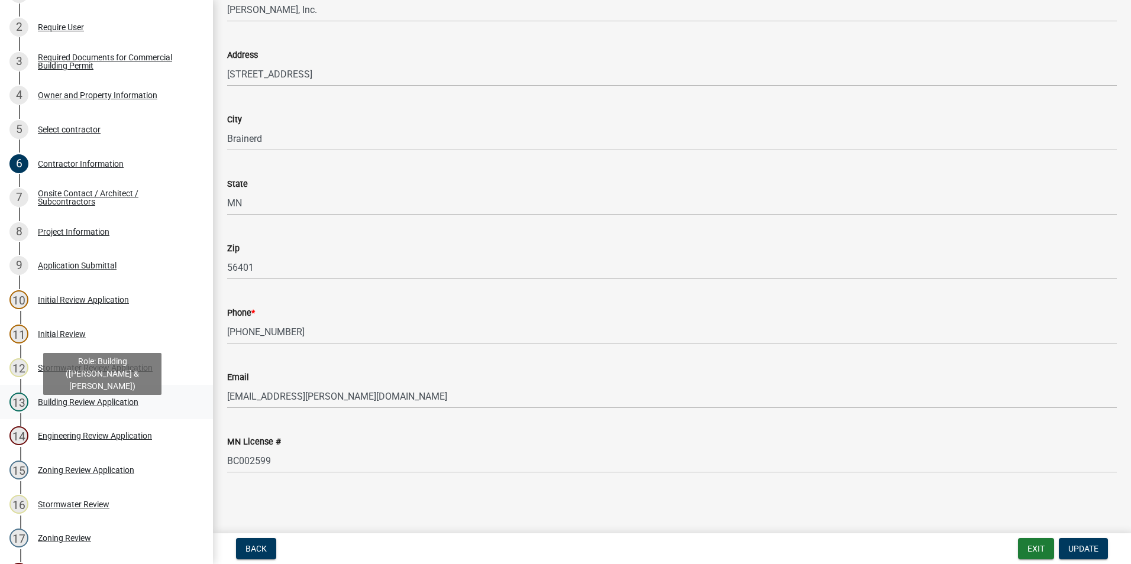
scroll to position [283, 0]
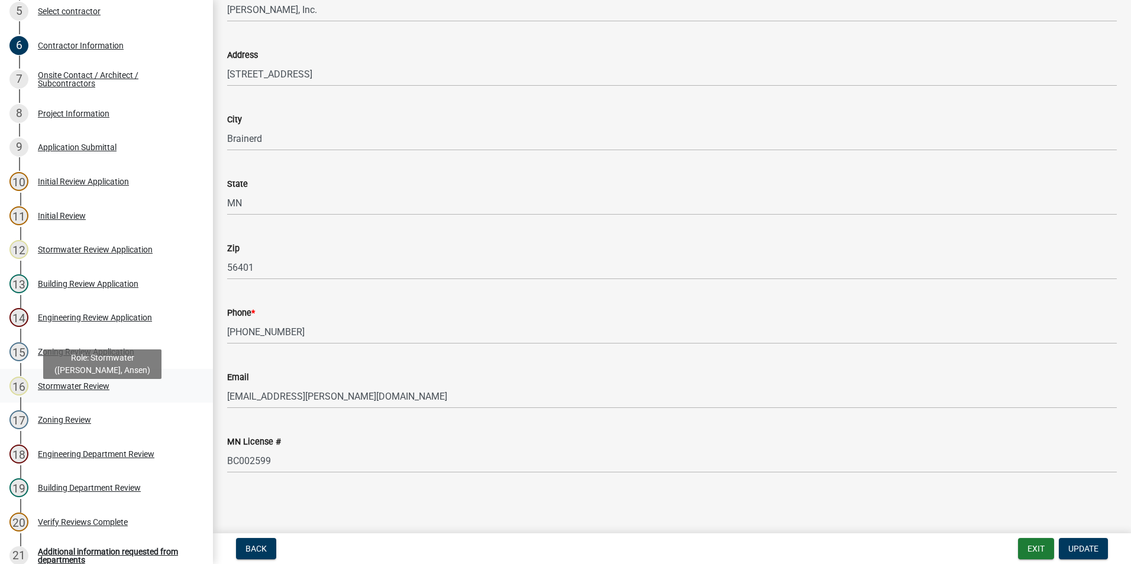
click at [85, 390] on div "Stormwater Review" at bounding box center [74, 386] width 72 height 8
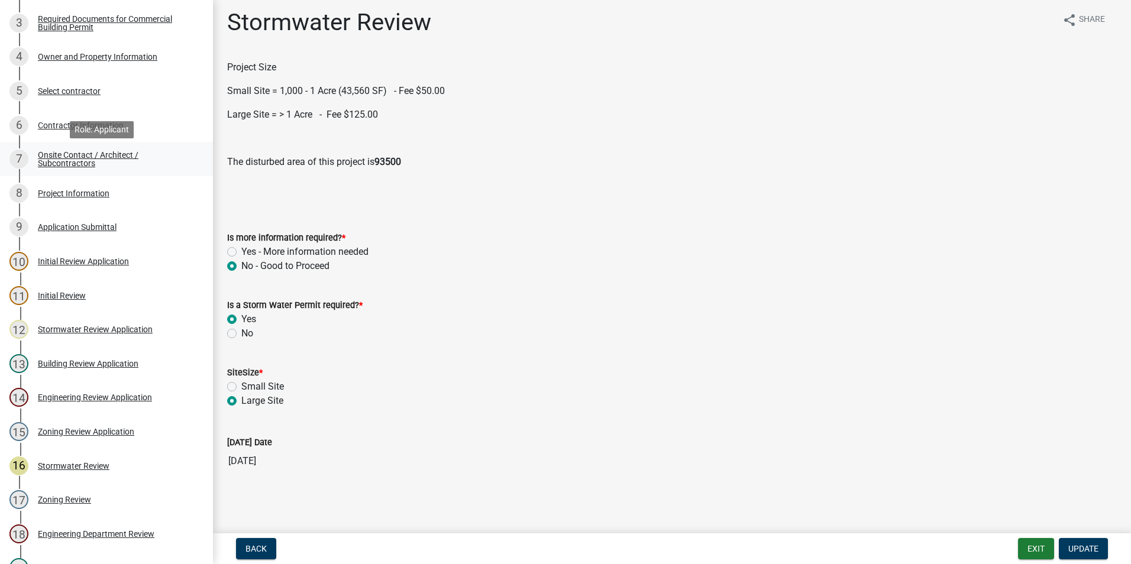
scroll to position [224, 0]
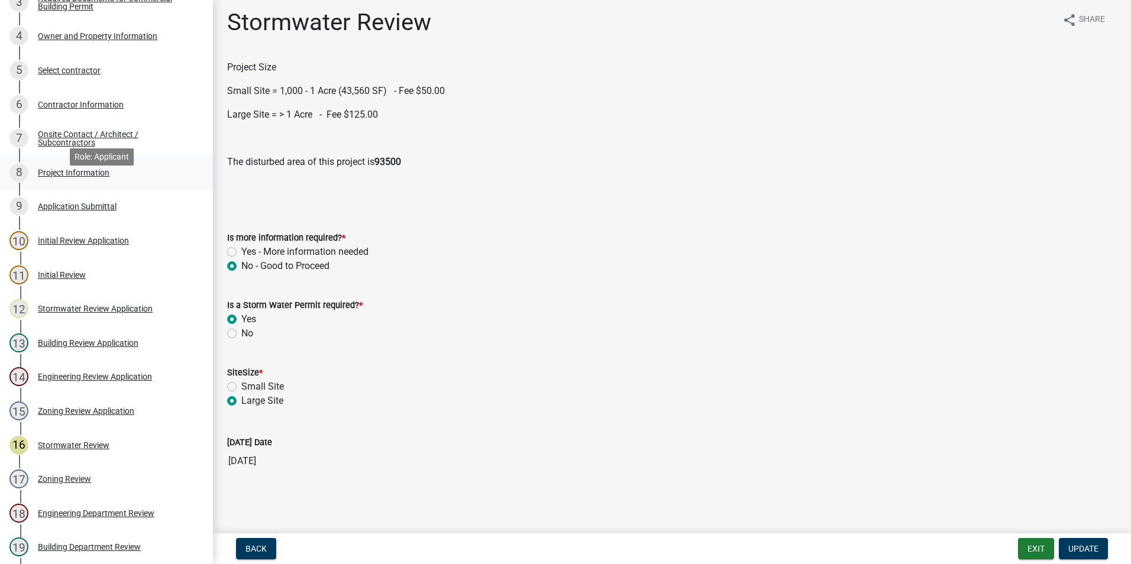
click at [81, 177] on div "Project Information" at bounding box center [74, 173] width 72 height 8
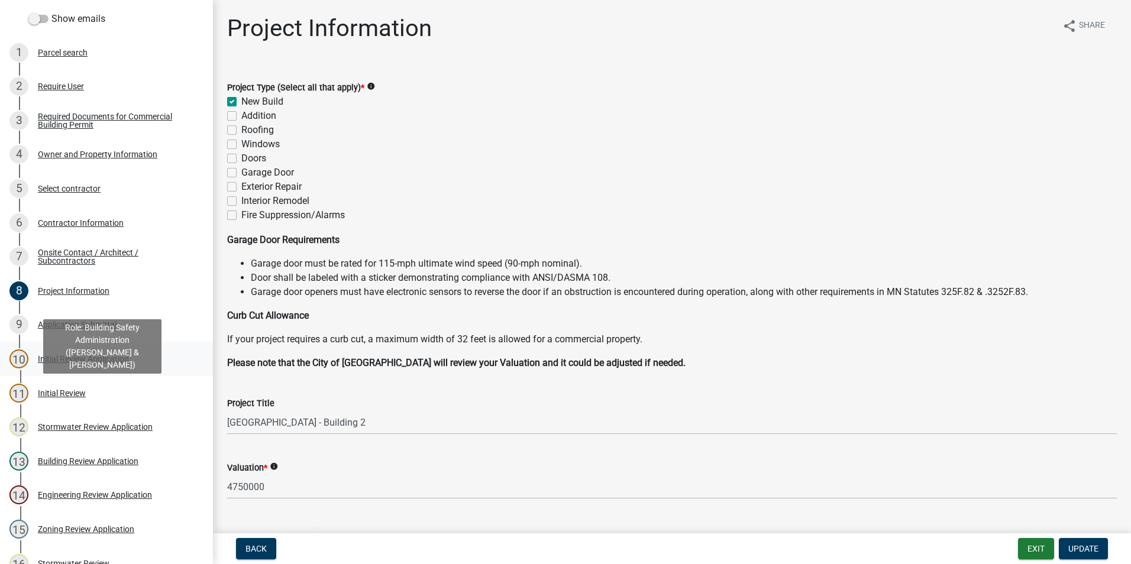
scroll to position [46, 0]
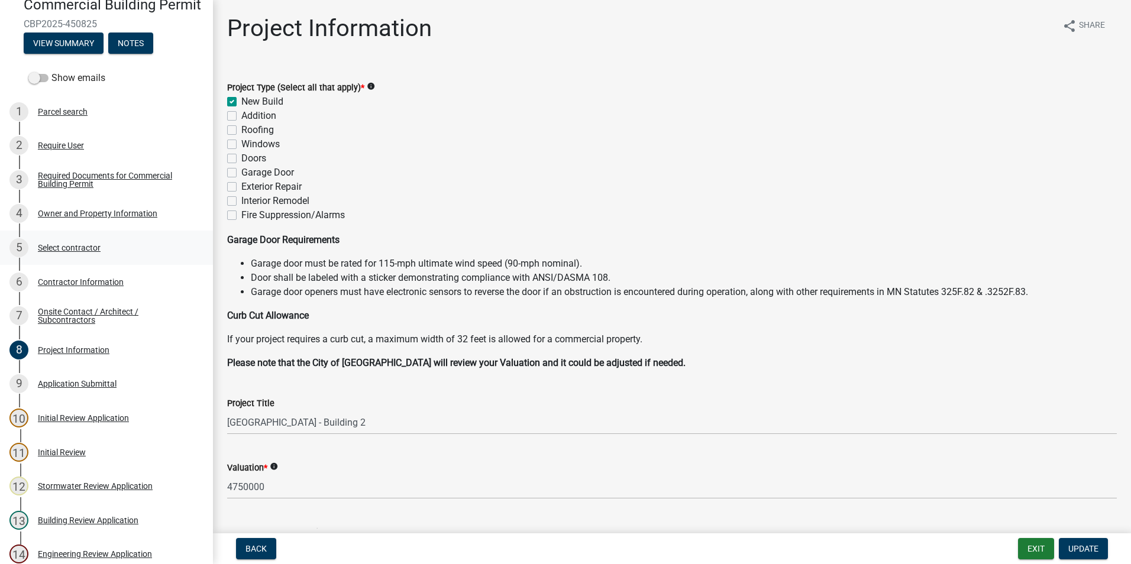
click at [90, 252] on div "Select contractor" at bounding box center [69, 248] width 63 height 8
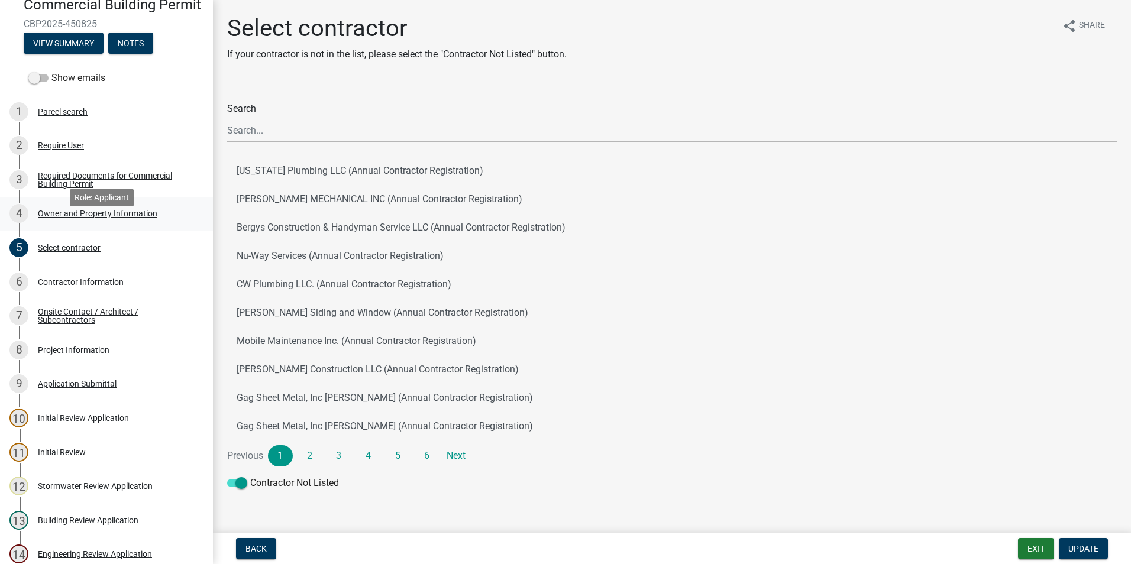
click at [89, 218] on div "Owner and Property Information" at bounding box center [97, 213] width 119 height 8
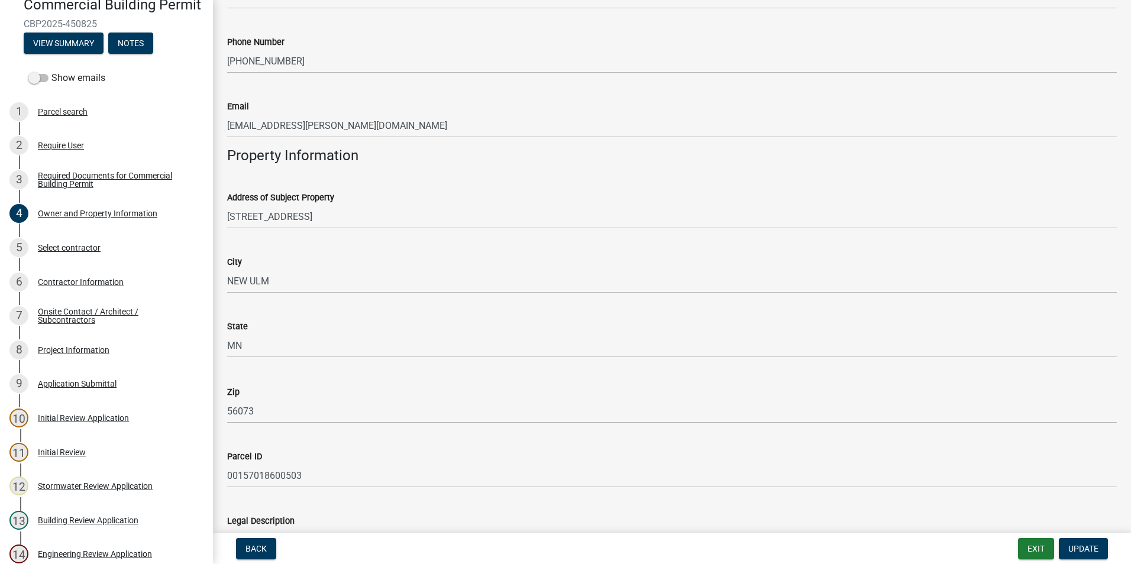
scroll to position [532, 0]
click at [135, 54] on button "Notes" at bounding box center [130, 43] width 45 height 21
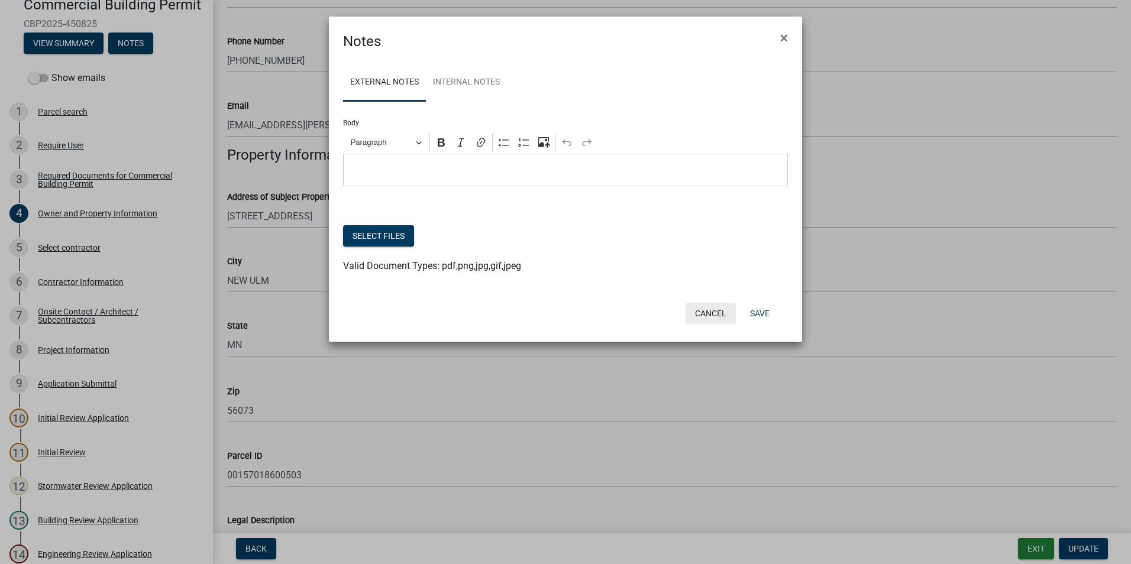
click at [703, 315] on button "Cancel" at bounding box center [711, 313] width 50 height 21
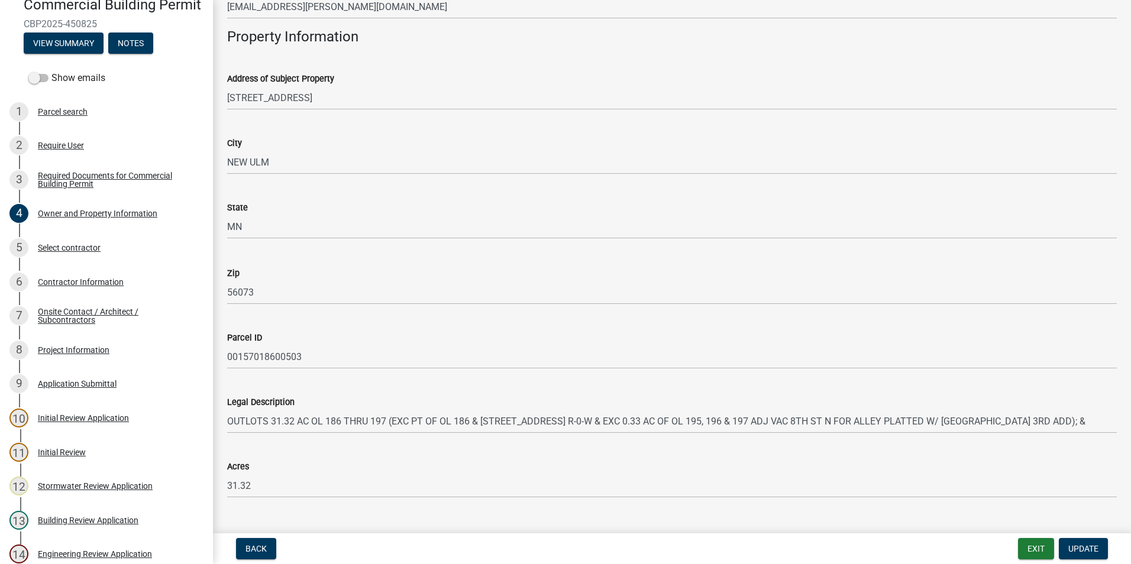
scroll to position [676, 0]
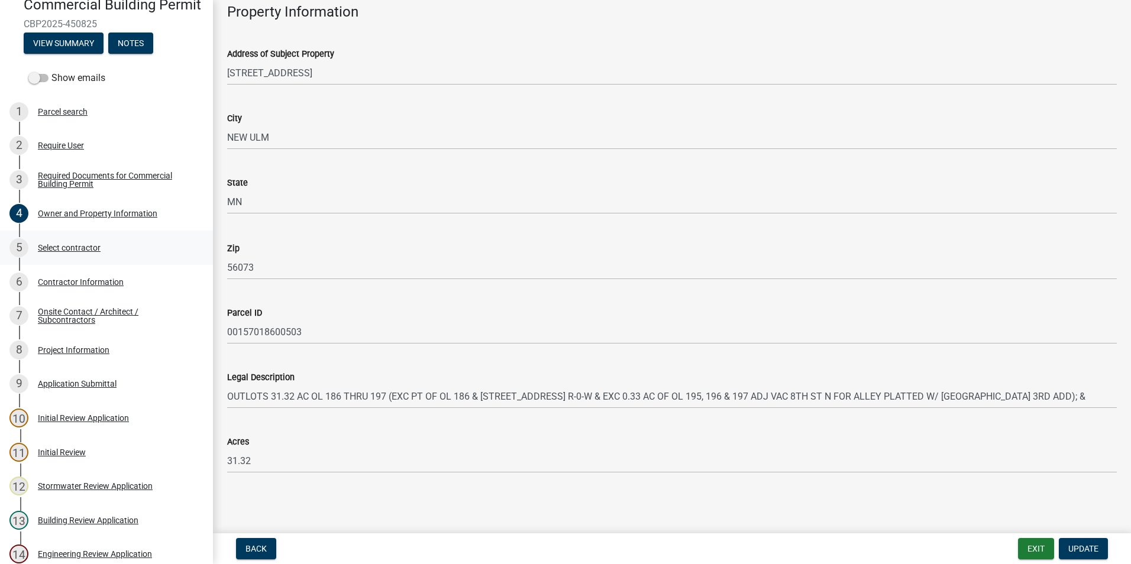
click at [75, 257] on div "5 Select contractor" at bounding box center [101, 247] width 185 height 19
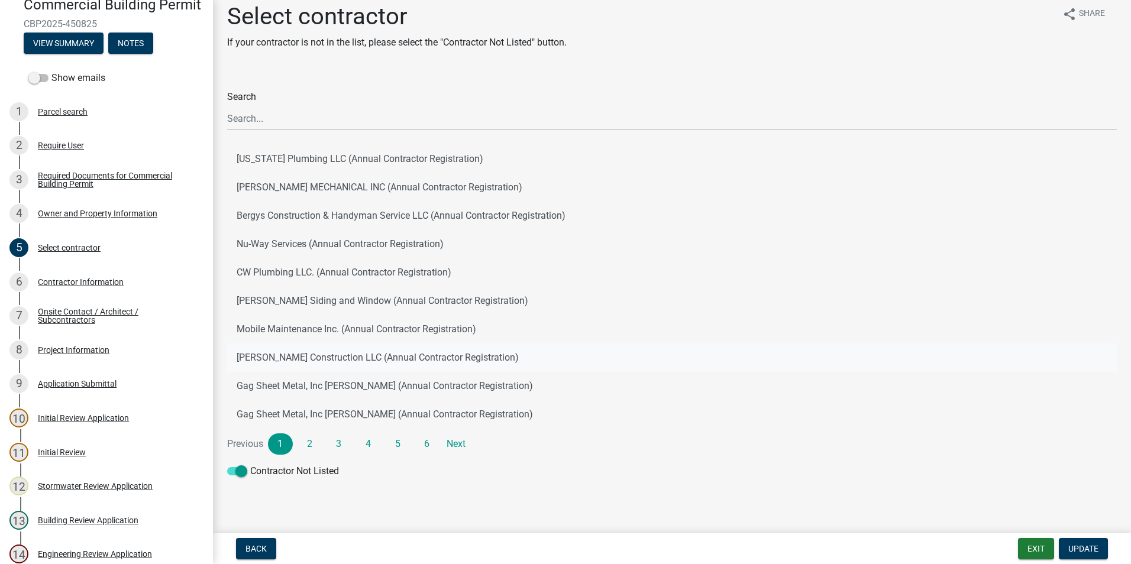
scroll to position [22, 0]
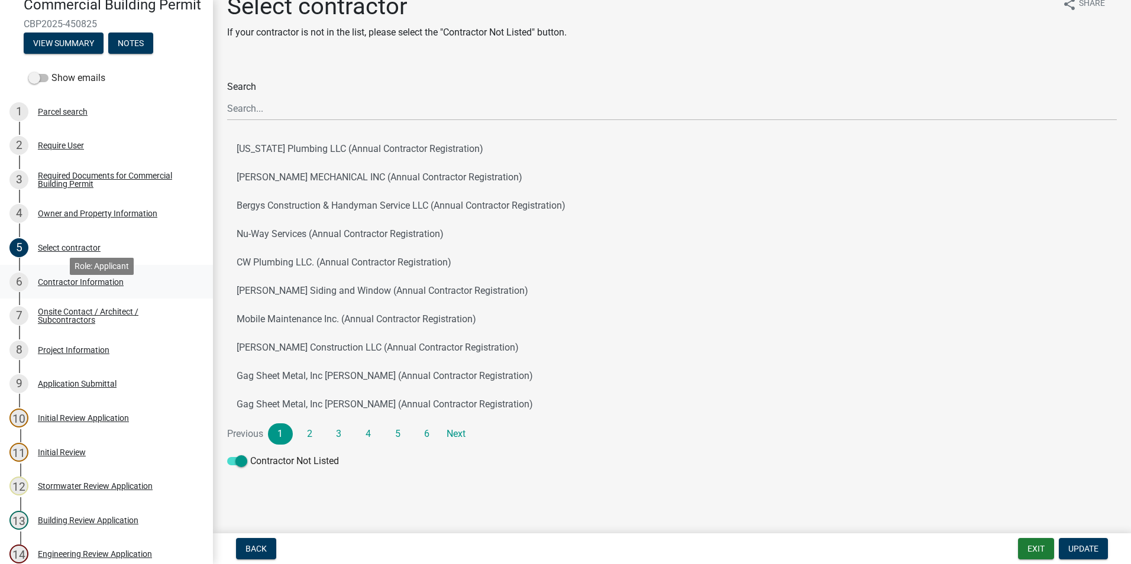
click at [79, 286] on div "Contractor Information" at bounding box center [81, 282] width 86 height 8
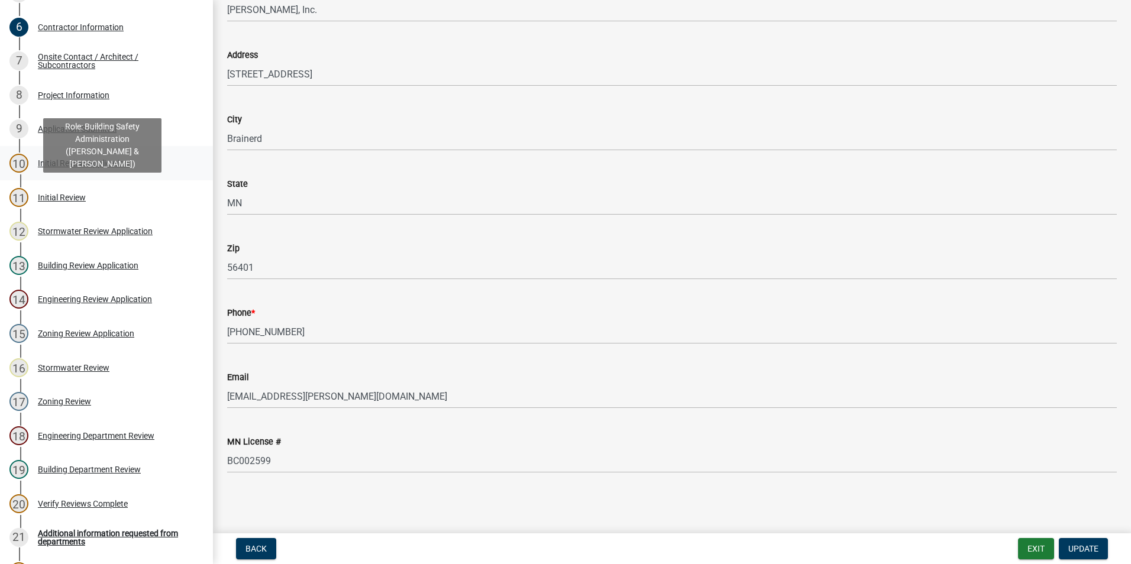
scroll to position [283, 0]
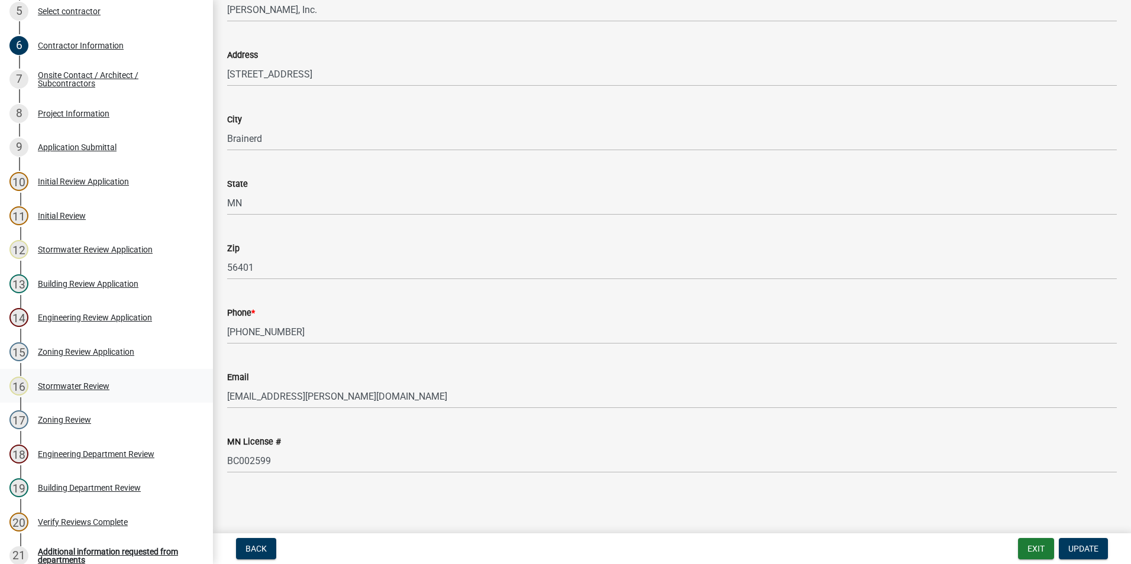
click at [89, 390] on div "Stormwater Review" at bounding box center [74, 386] width 72 height 8
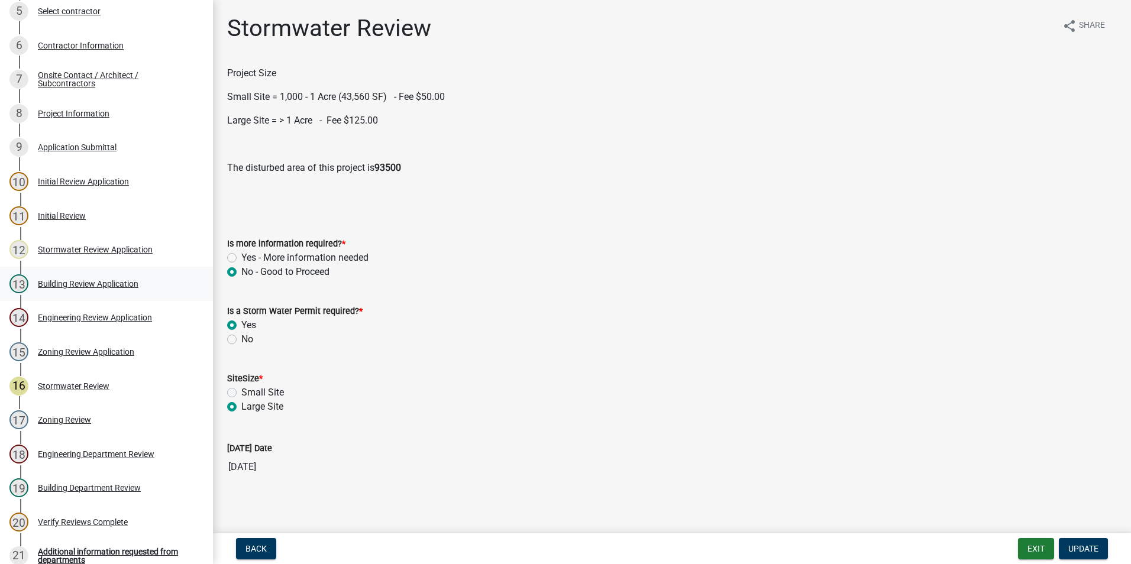
scroll to position [224, 0]
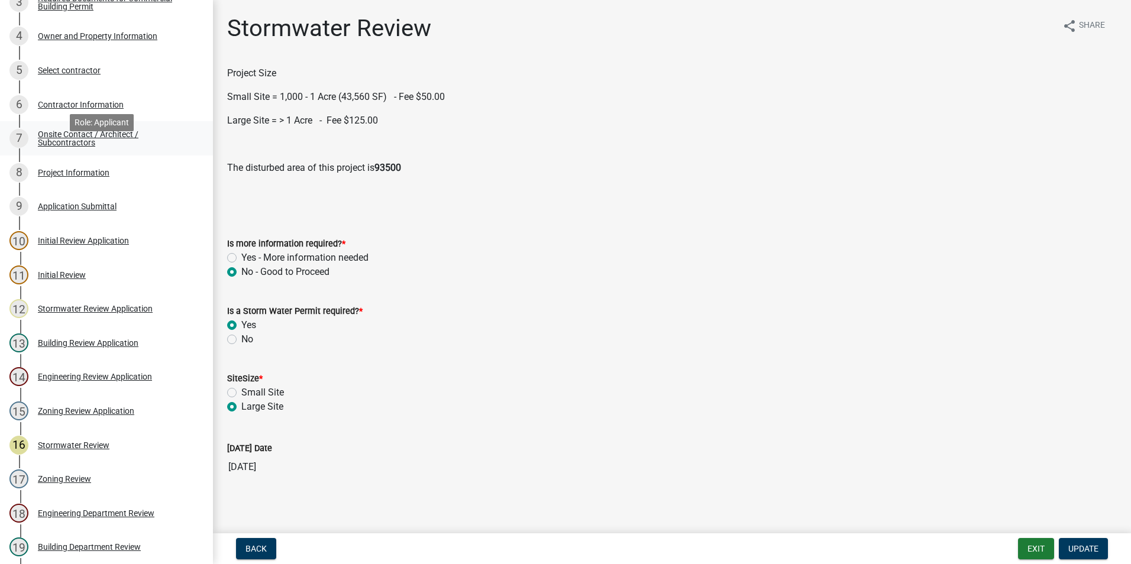
click at [79, 147] on div "Onsite Contact / Architect / Subcontractors" at bounding box center [116, 138] width 156 height 17
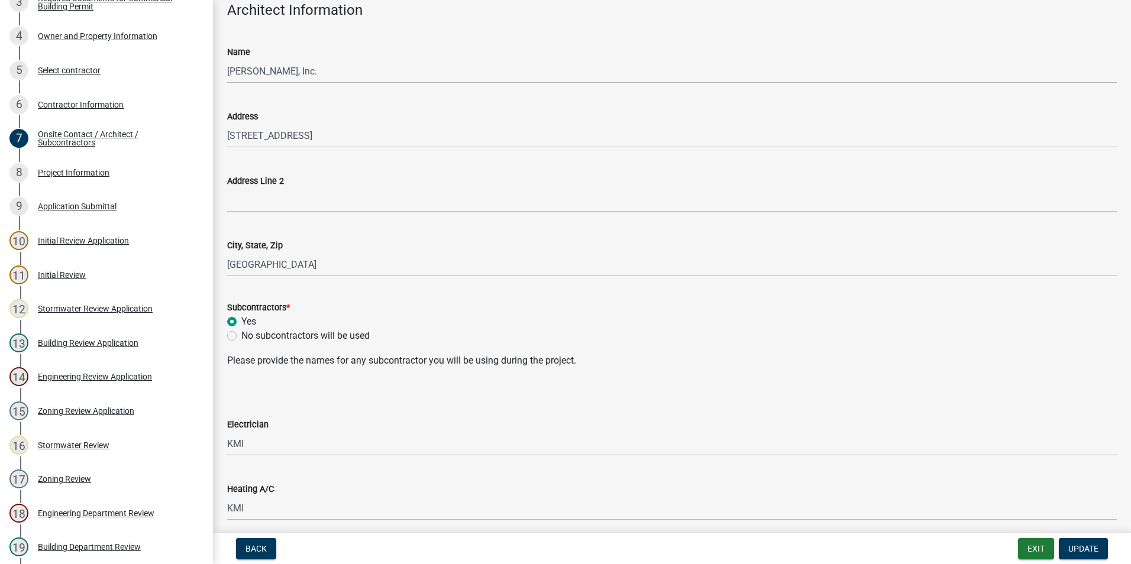
scroll to position [0, 0]
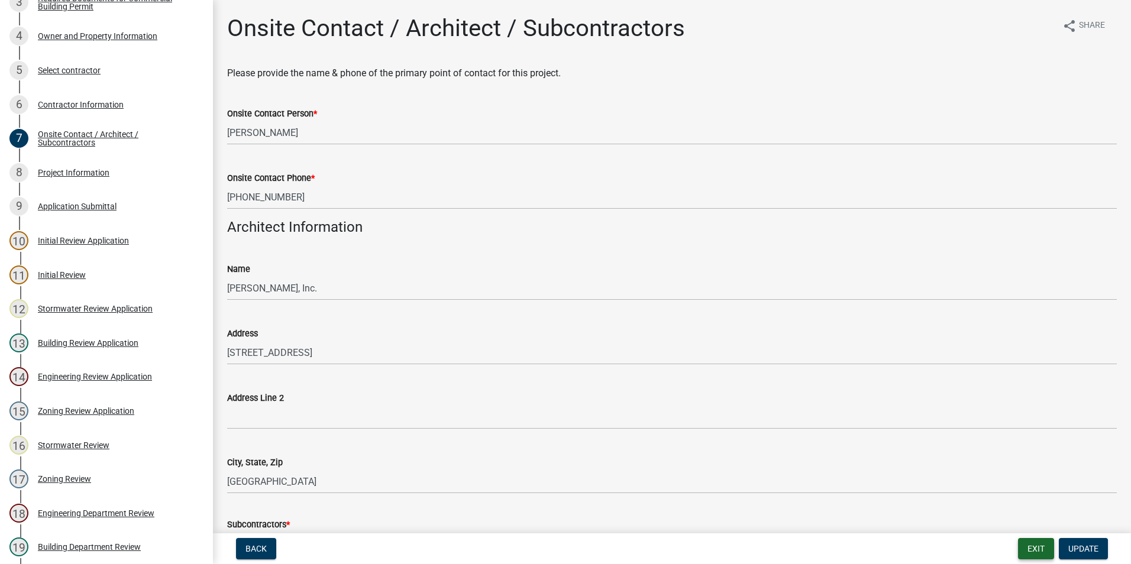
click at [1035, 547] on button "Exit" at bounding box center [1036, 548] width 36 height 21
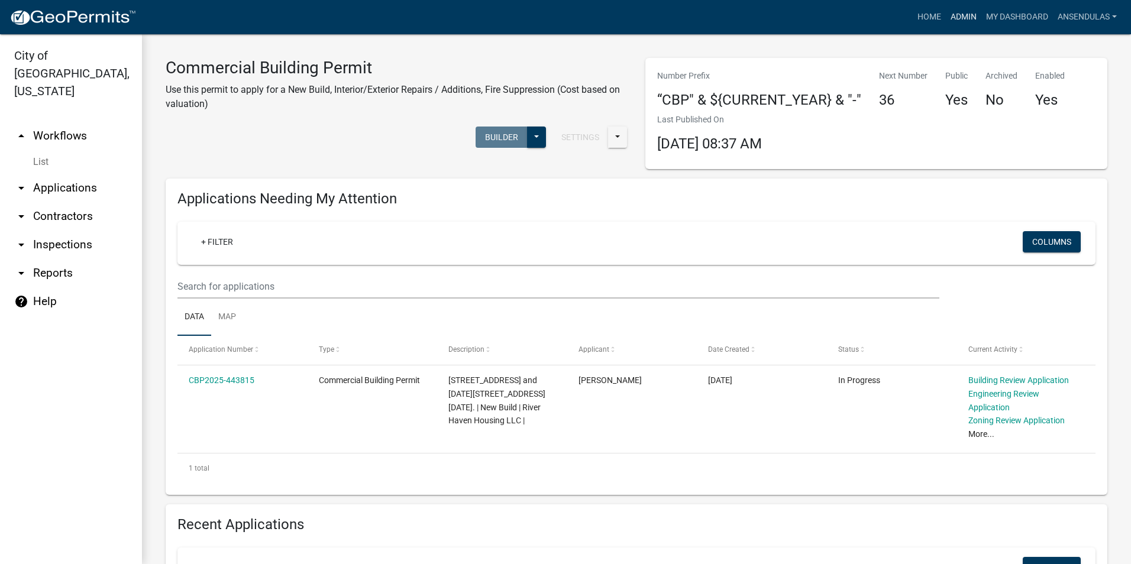
click at [961, 21] on link "Admin" at bounding box center [963, 17] width 35 height 22
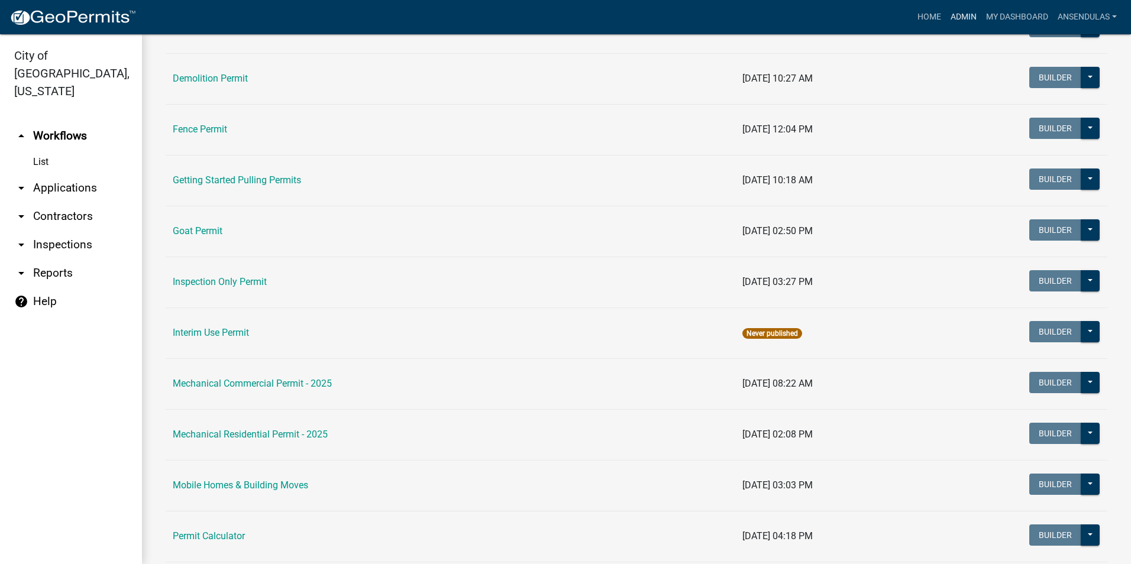
scroll to position [532, 0]
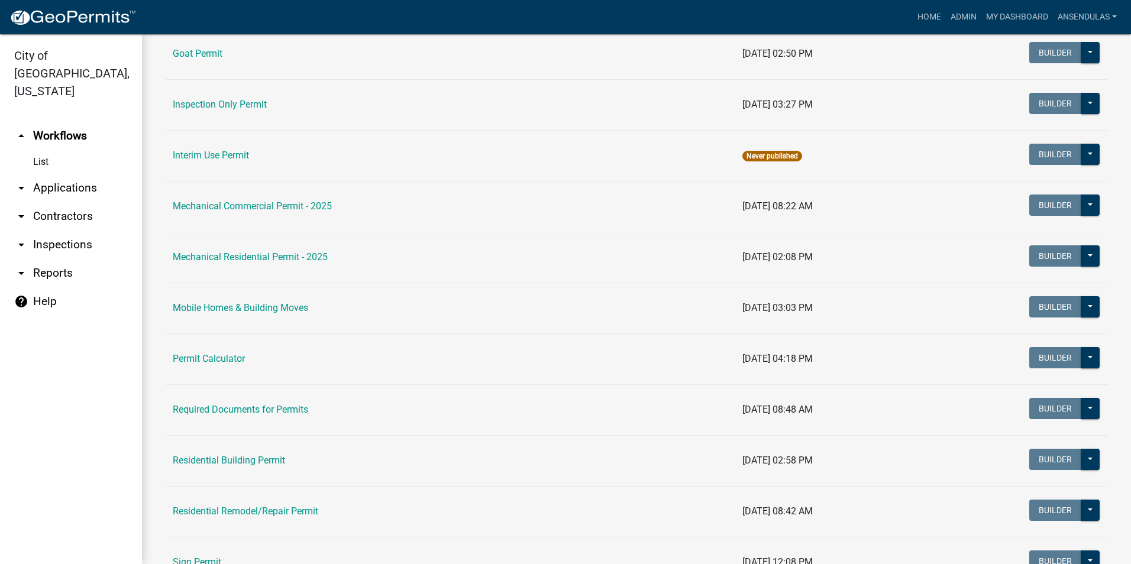
click at [225, 459] on link "Residential Building Permit" at bounding box center [229, 460] width 112 height 11
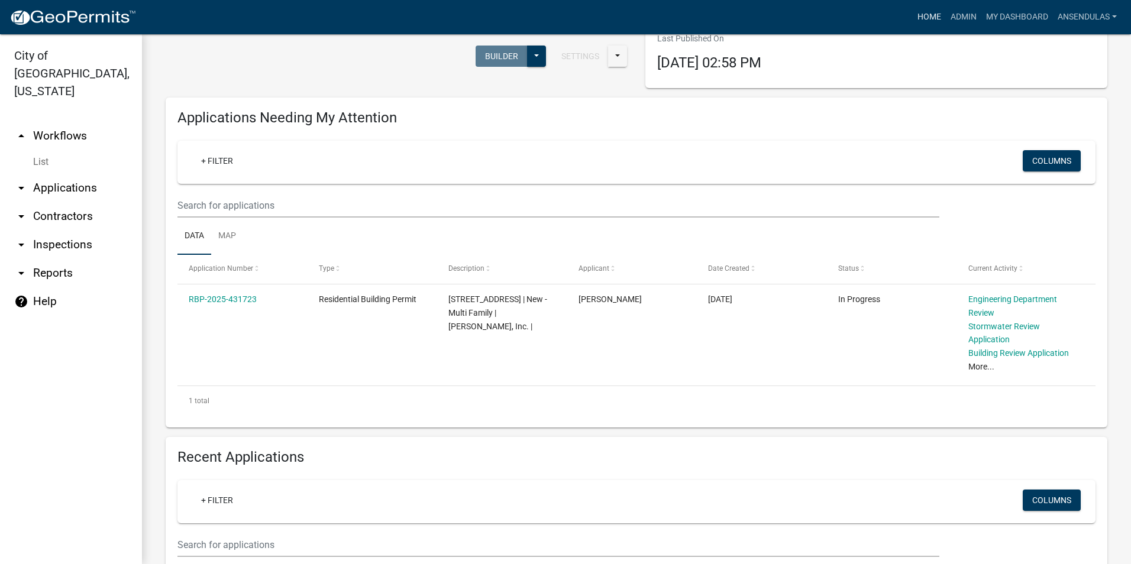
scroll to position [59, 0]
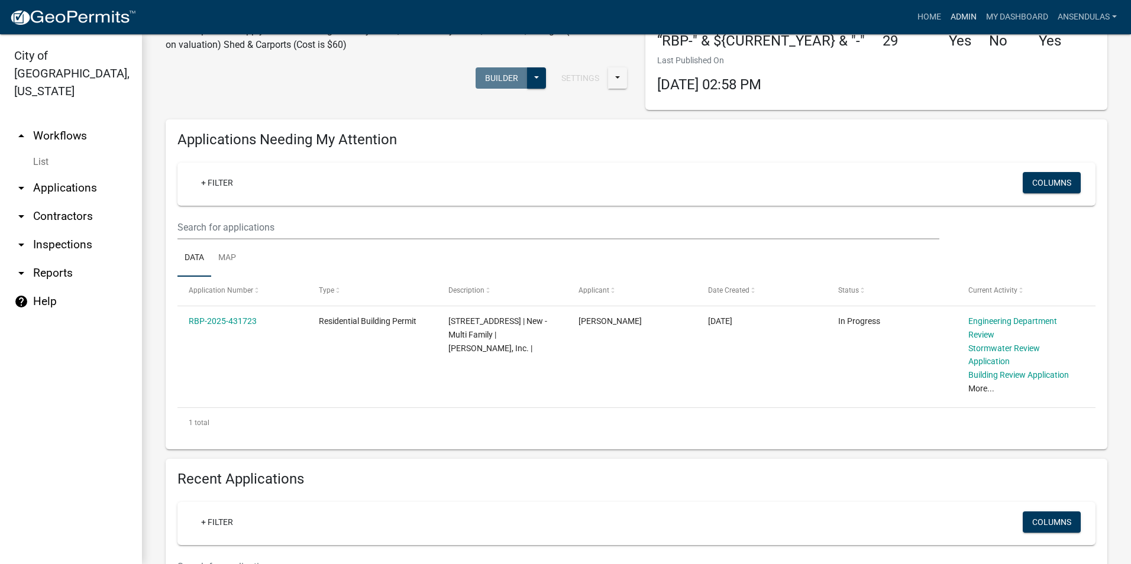
click at [964, 15] on link "Admin" at bounding box center [963, 17] width 35 height 22
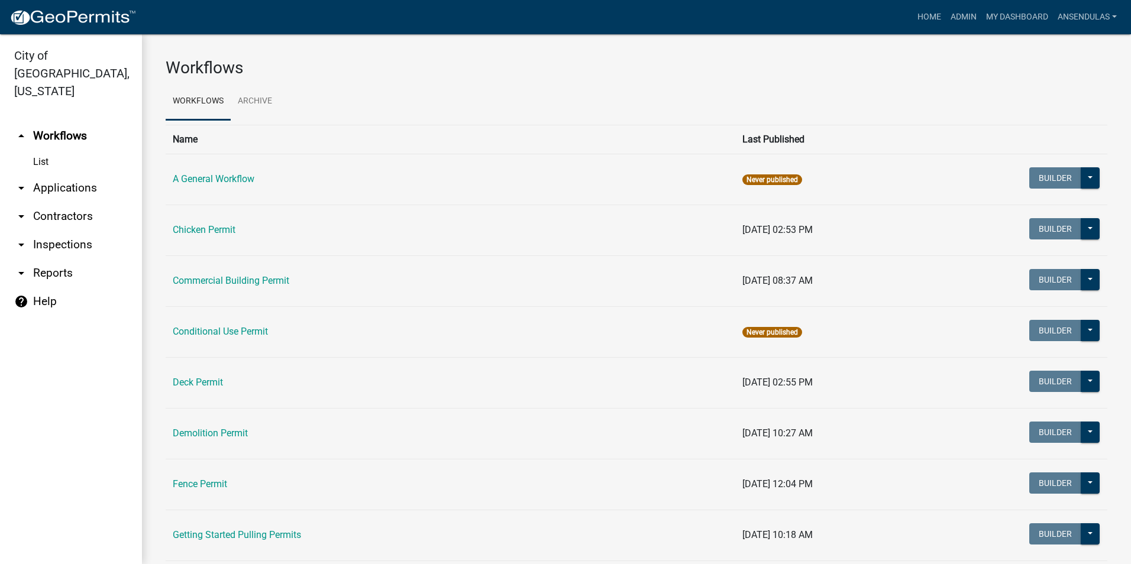
click at [263, 287] on td "Commercial Building Permit" at bounding box center [451, 281] width 570 height 51
click at [263, 286] on link "Commercial Building Permit" at bounding box center [231, 280] width 117 height 11
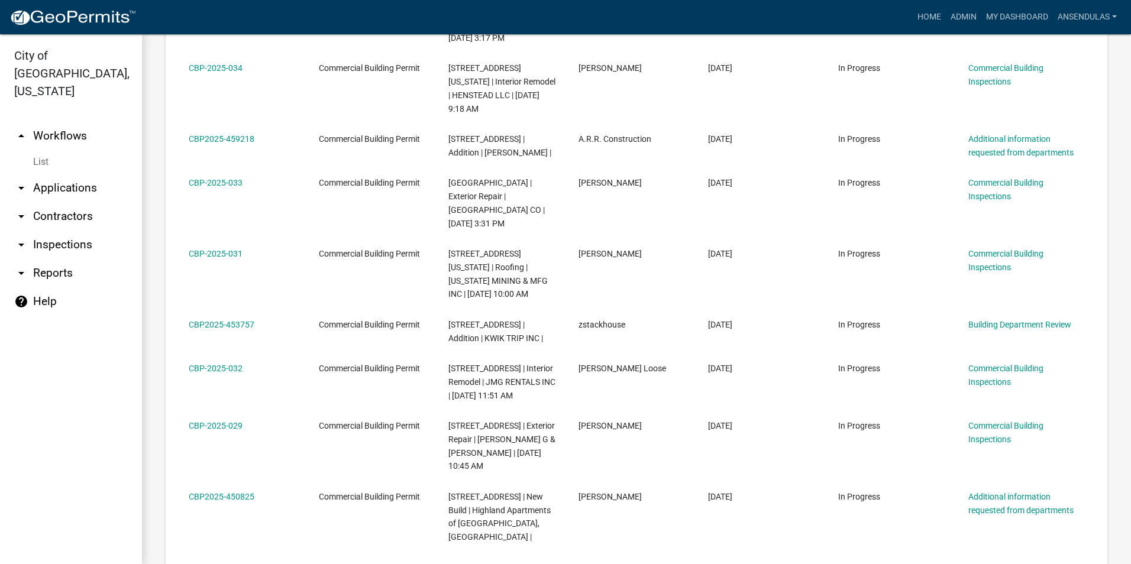
scroll to position [710, 0]
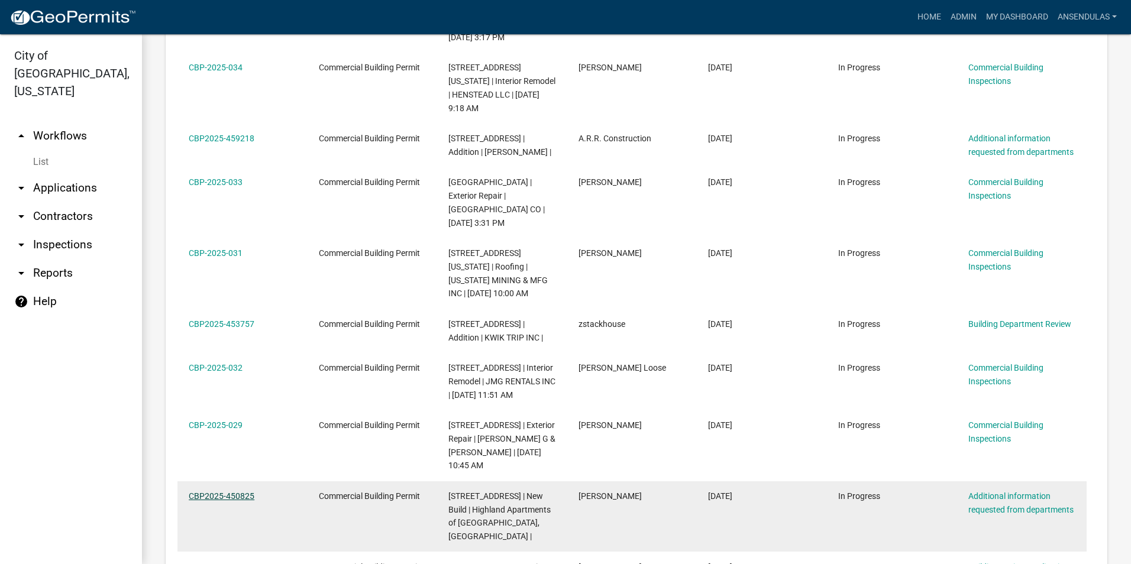
click at [235, 492] on link "CBP2025-450825" at bounding box center [222, 496] width 66 height 9
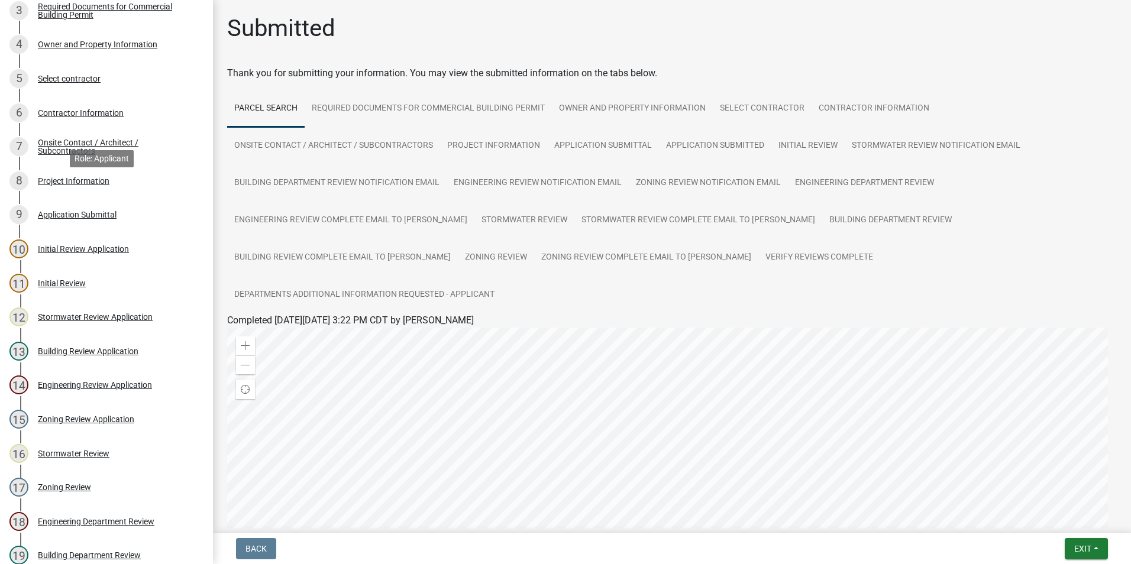
scroll to position [46, 0]
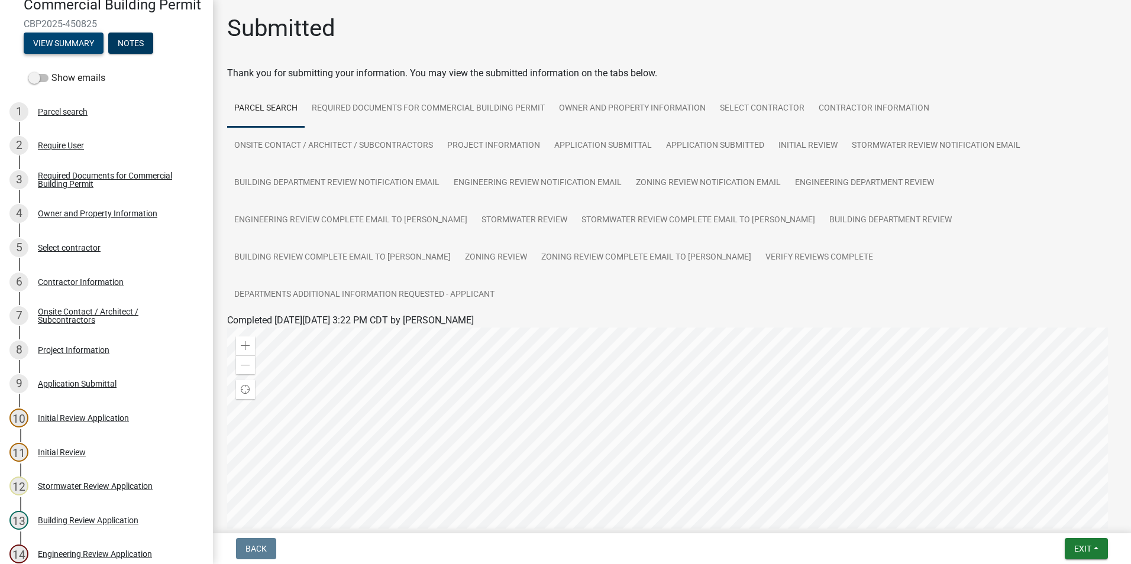
click at [76, 54] on button "View Summary" at bounding box center [64, 43] width 80 height 21
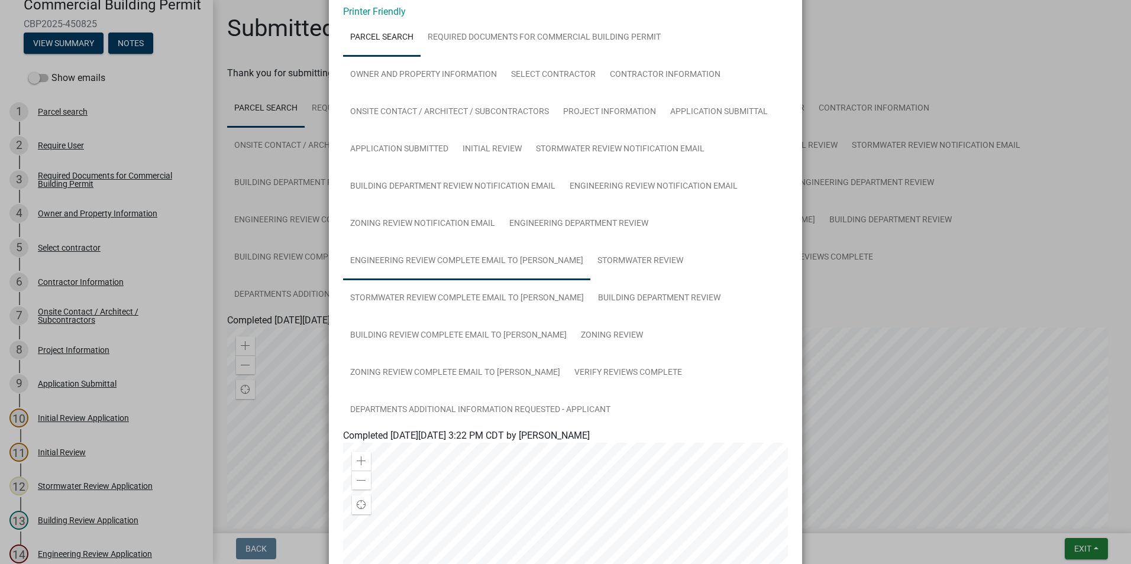
scroll to position [0, 0]
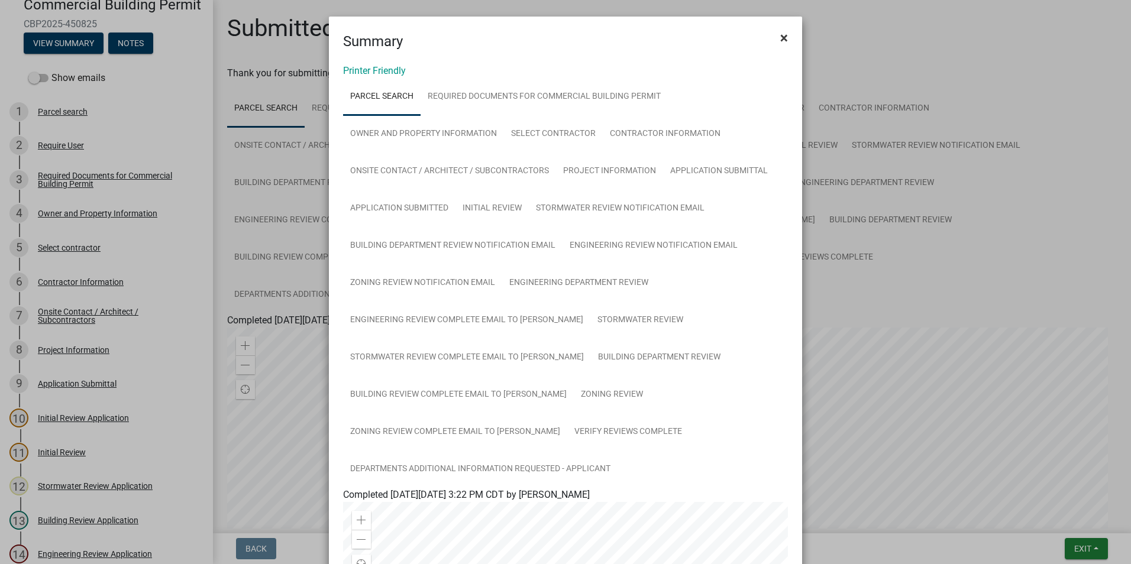
click at [780, 37] on span "×" at bounding box center [784, 38] width 8 height 17
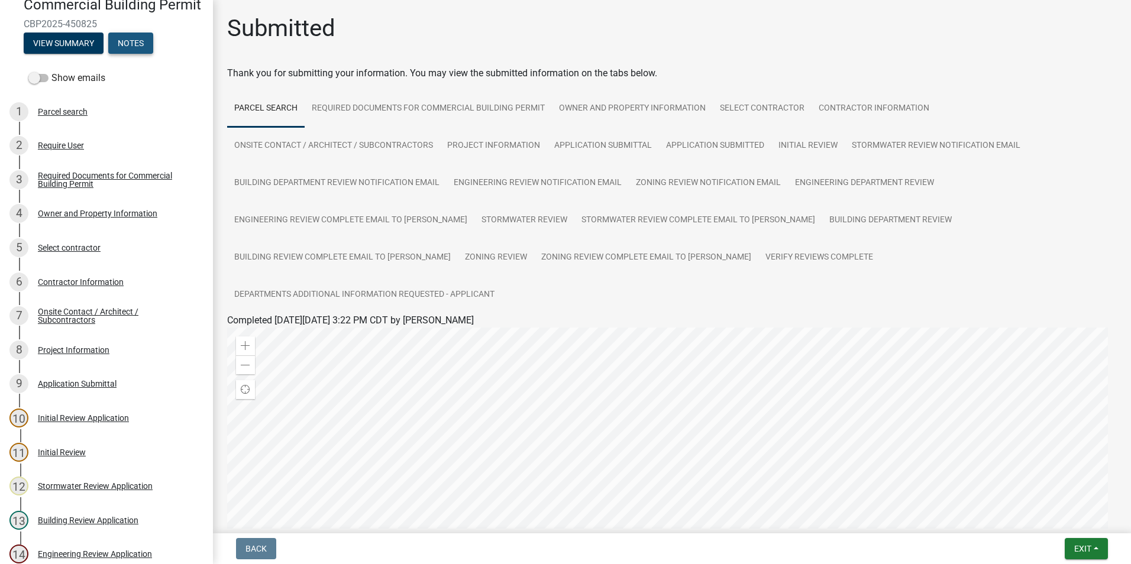
click at [127, 54] on button "Notes" at bounding box center [130, 43] width 45 height 21
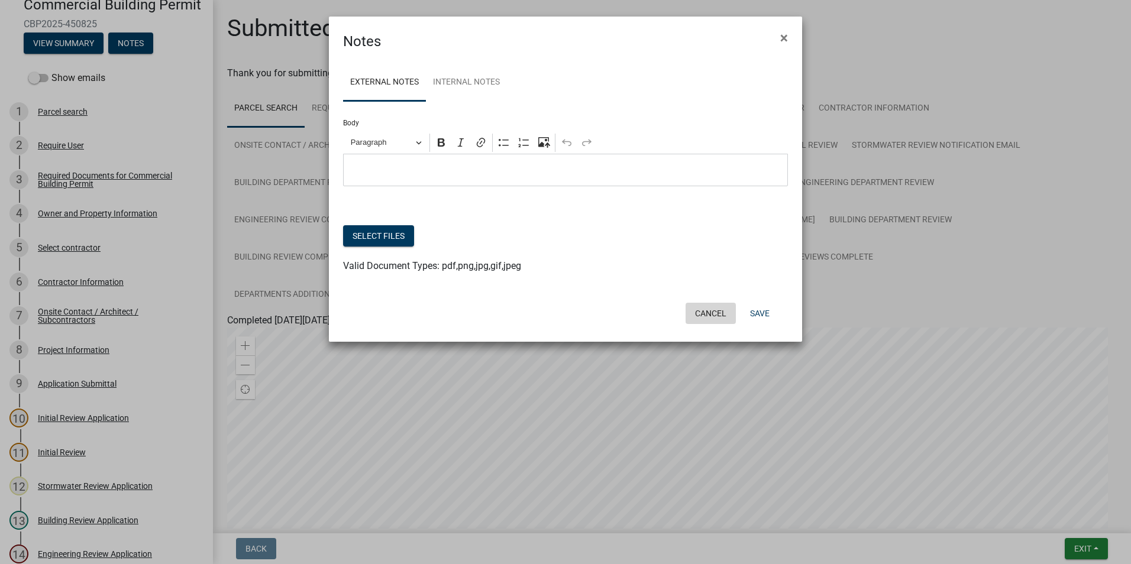
click at [703, 313] on button "Cancel" at bounding box center [711, 313] width 50 height 21
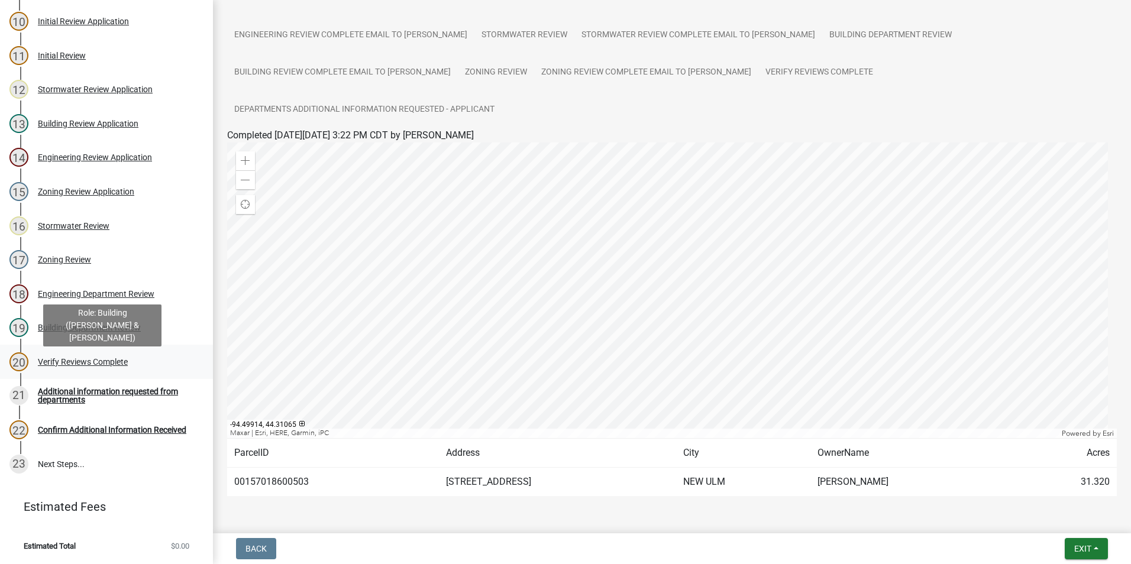
scroll to position [460, 0]
click at [88, 362] on div "Verify Reviews Complete" at bounding box center [83, 362] width 90 height 8
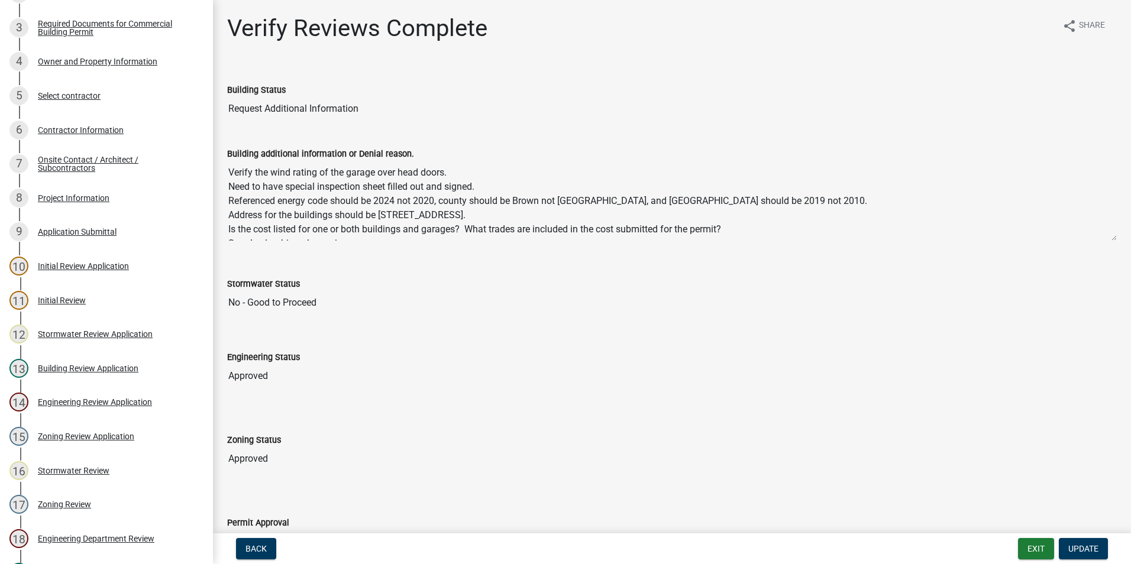
scroll to position [105, 0]
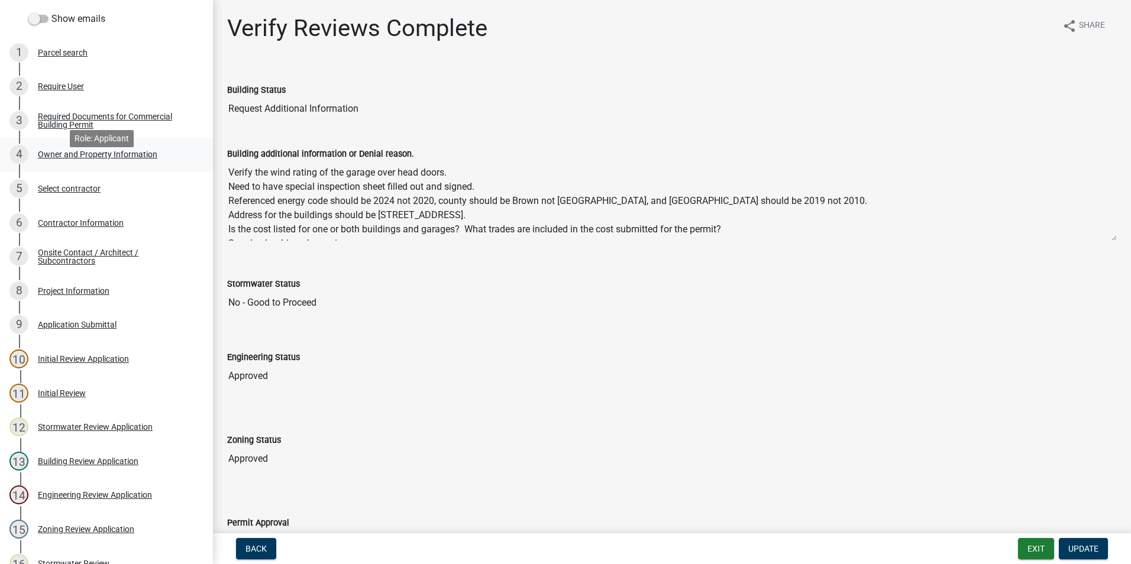
click at [91, 159] on div "Owner and Property Information" at bounding box center [97, 154] width 119 height 8
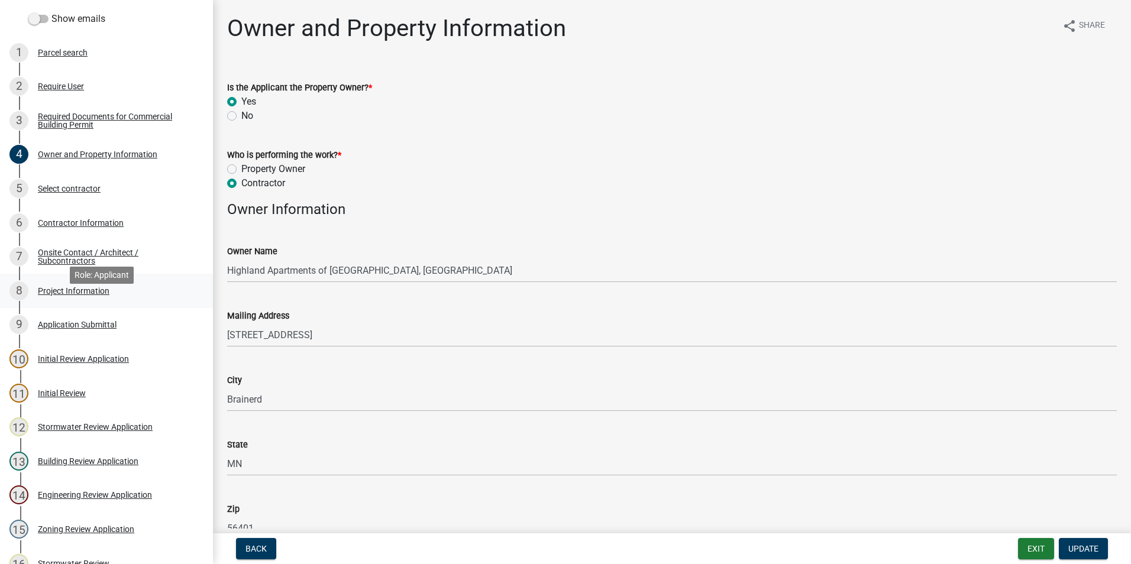
click at [108, 301] on div "8 Project Information" at bounding box center [101, 291] width 185 height 19
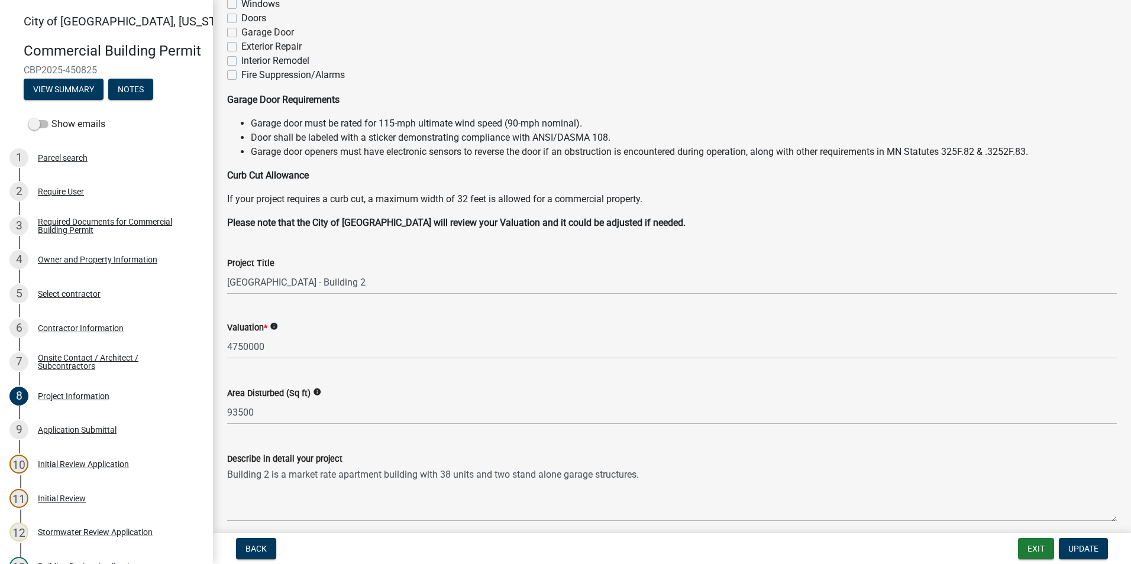
scroll to position [0, 0]
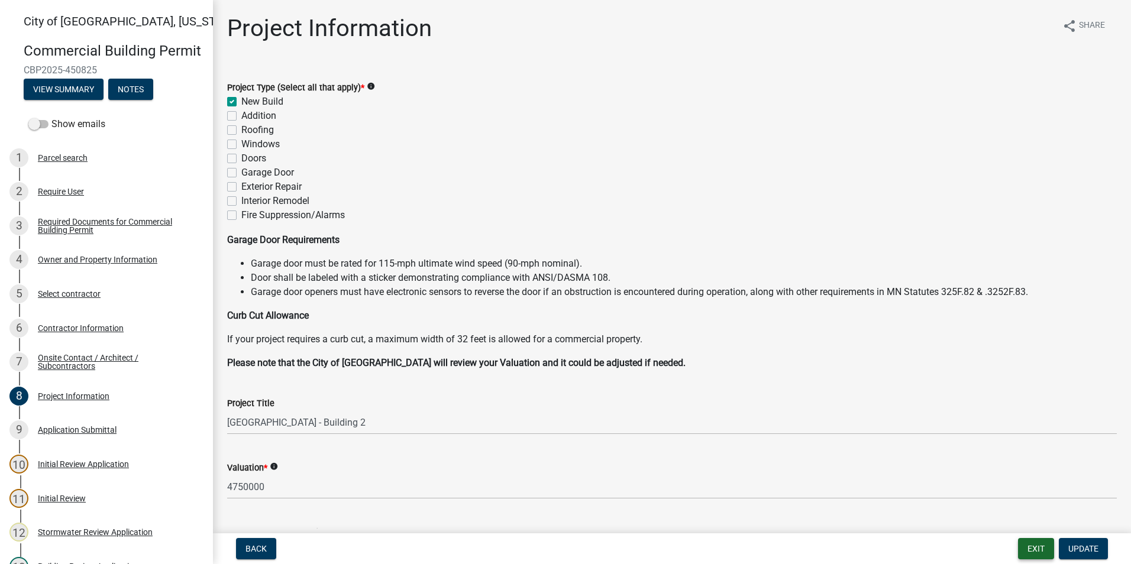
click at [1030, 558] on button "Exit" at bounding box center [1036, 548] width 36 height 21
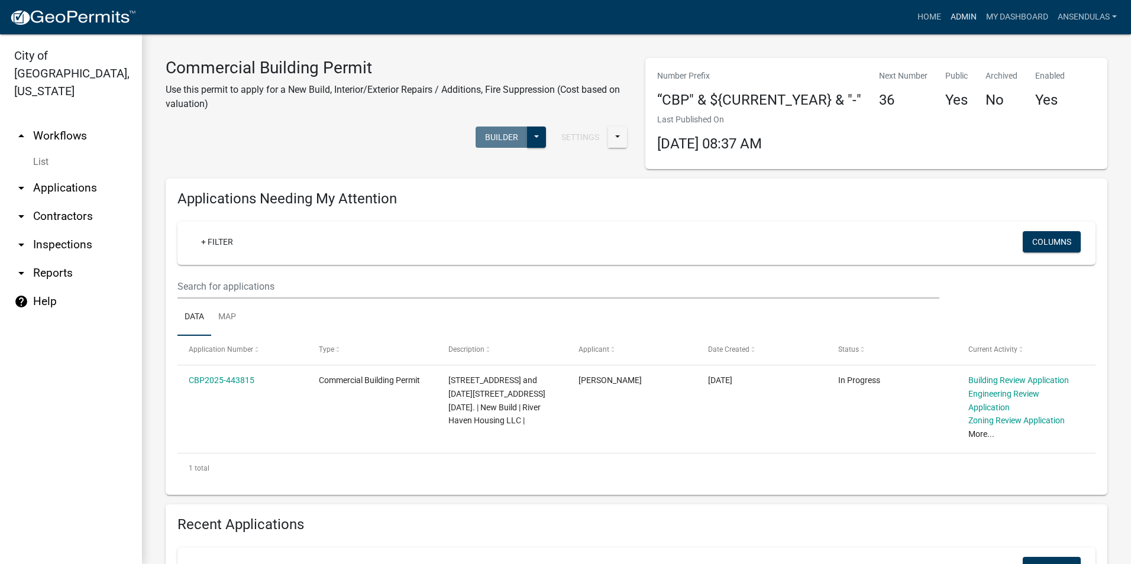
click at [967, 14] on link "Admin" at bounding box center [963, 17] width 35 height 22
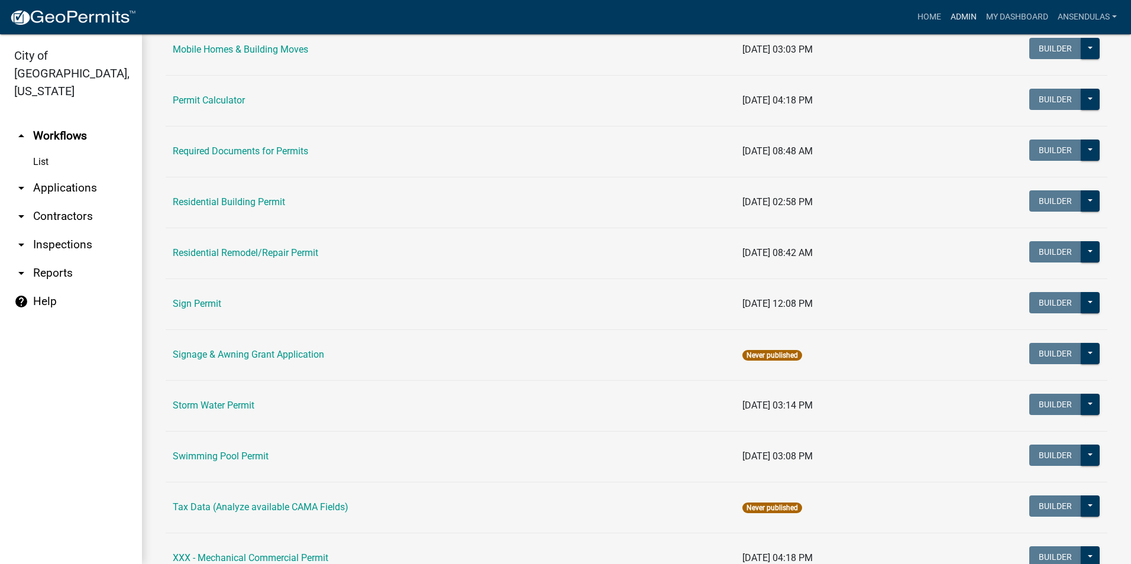
scroll to position [828, 0]
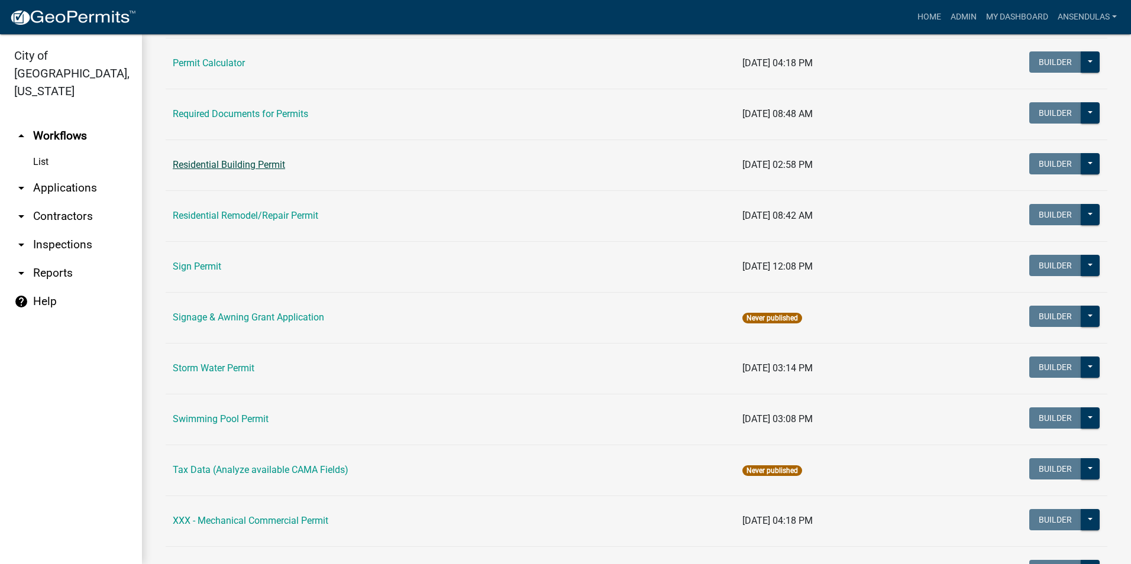
click at [234, 166] on link "Residential Building Permit" at bounding box center [229, 164] width 112 height 11
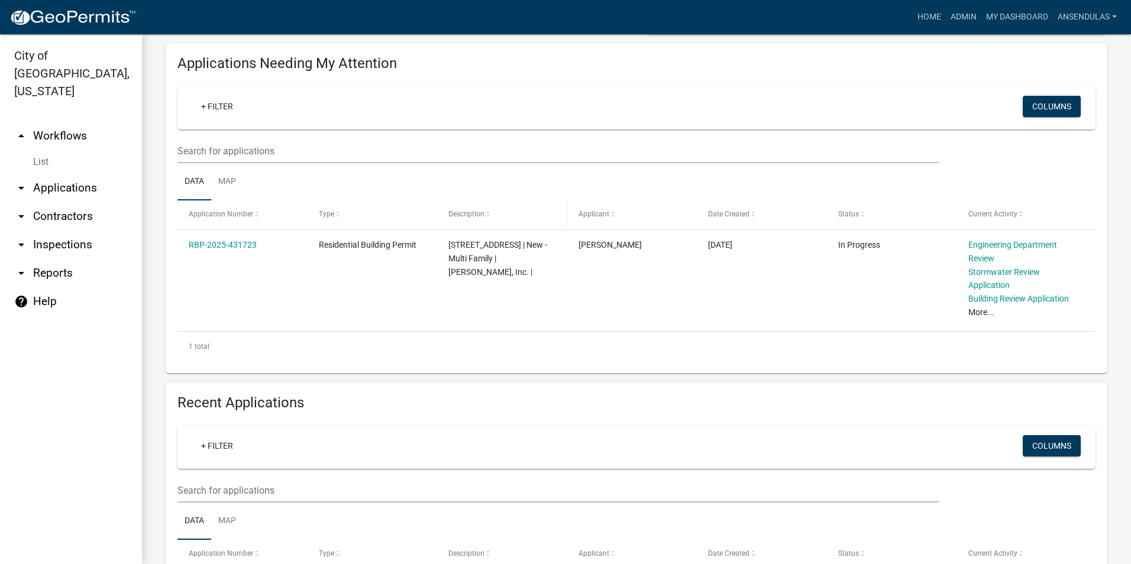
scroll to position [414, 0]
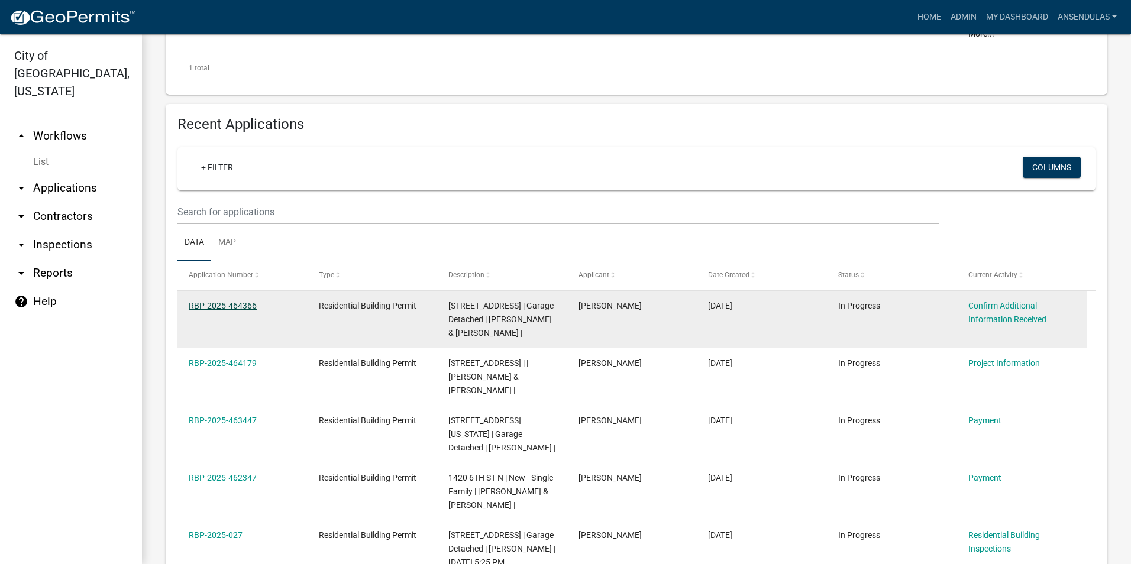
click at [242, 302] on link "RBP-2025-464366" at bounding box center [223, 305] width 68 height 9
